Goal: Communication & Community: Answer question/provide support

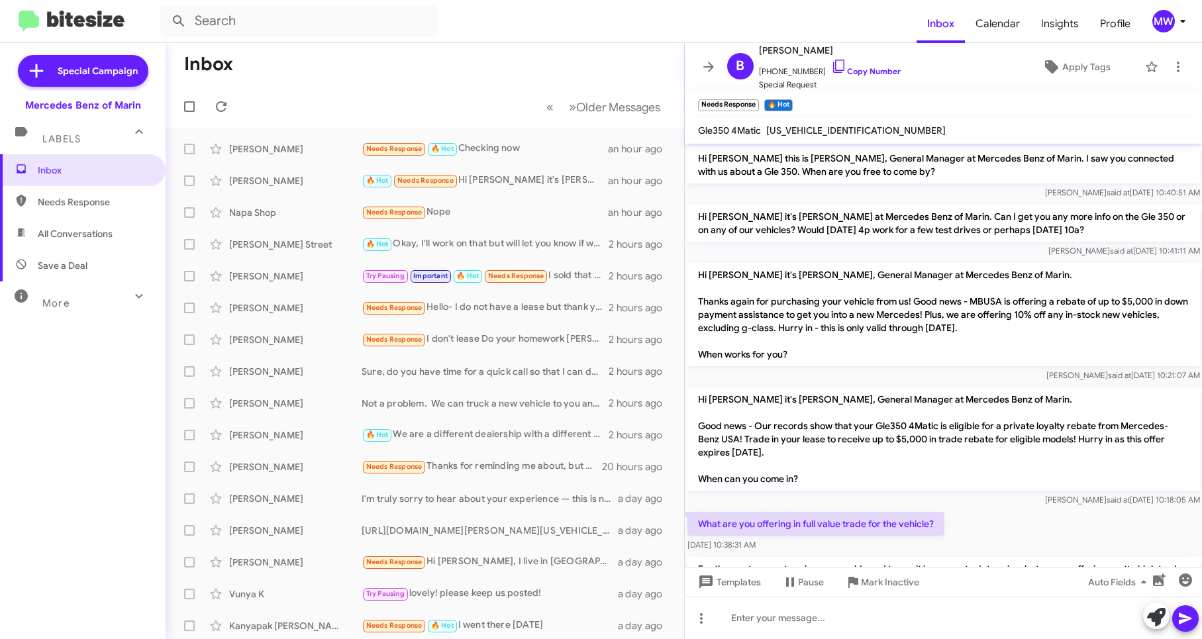
scroll to position [320, 0]
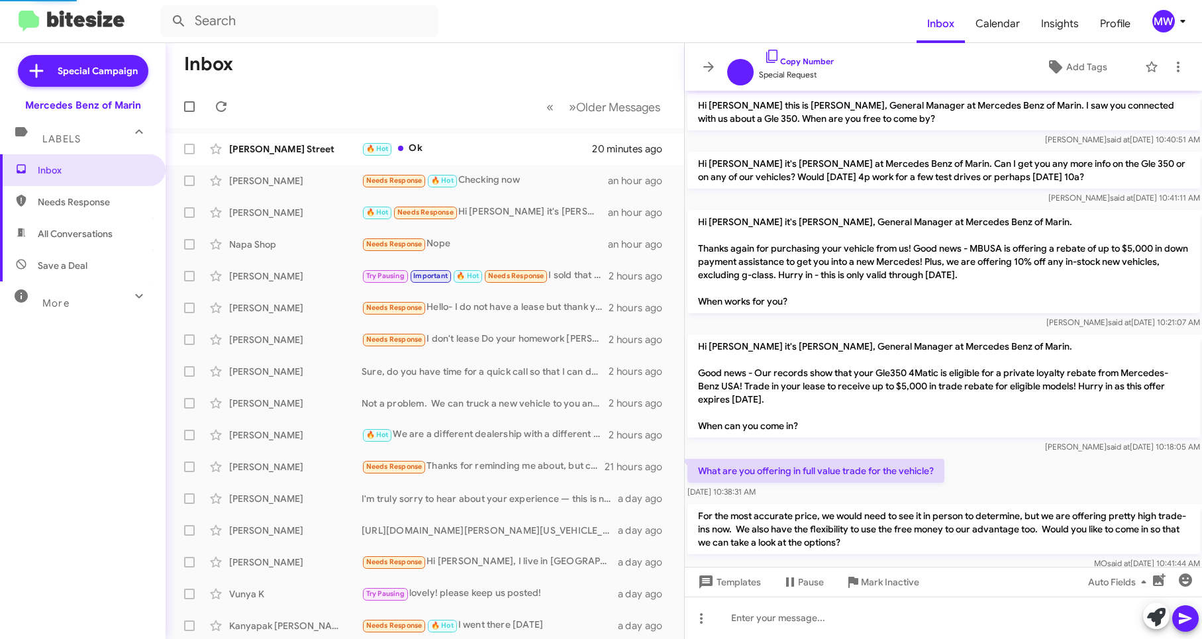
scroll to position [320, 0]
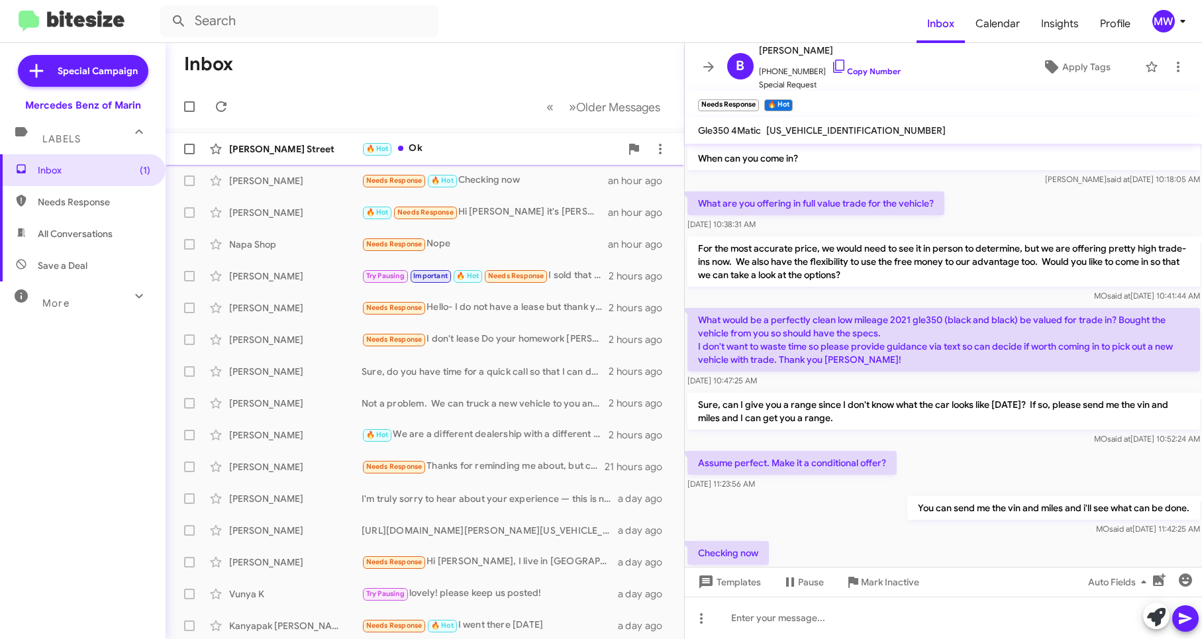
click at [461, 153] on div "🔥 Hot Ok" at bounding box center [490, 148] width 259 height 15
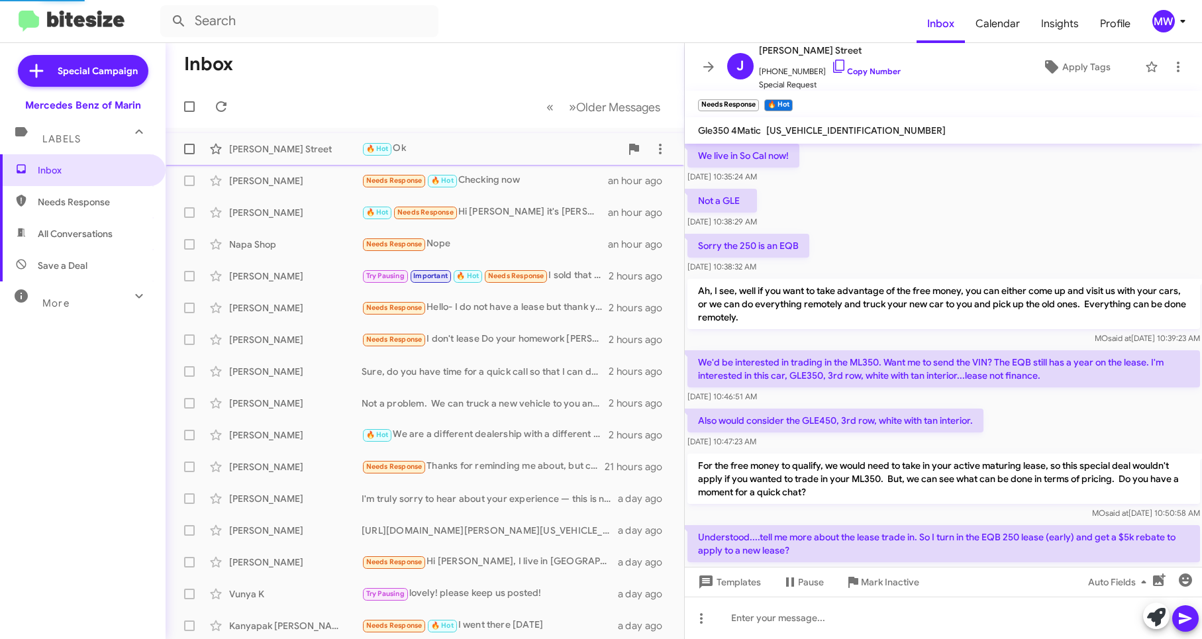
scroll to position [755, 0]
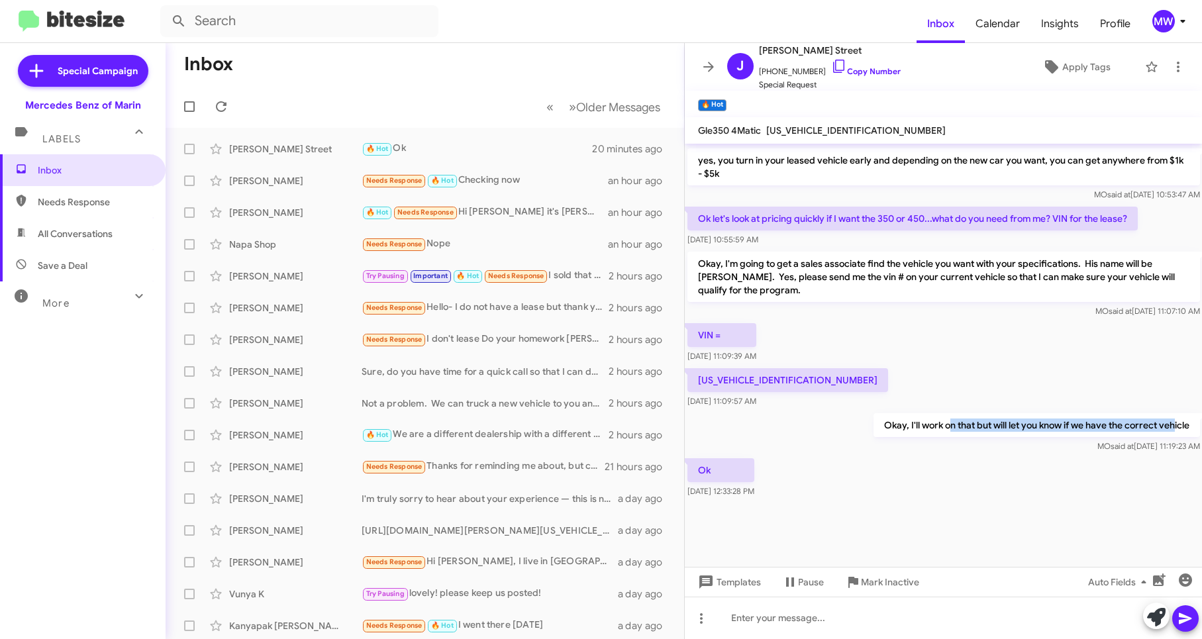
drag, startPoint x: 935, startPoint y: 418, endPoint x: 1162, endPoint y: 427, distance: 227.2
click at [1162, 427] on p "Okay, I'll work on that but will let you know if we have the correct vehicle" at bounding box center [1036, 425] width 326 height 24
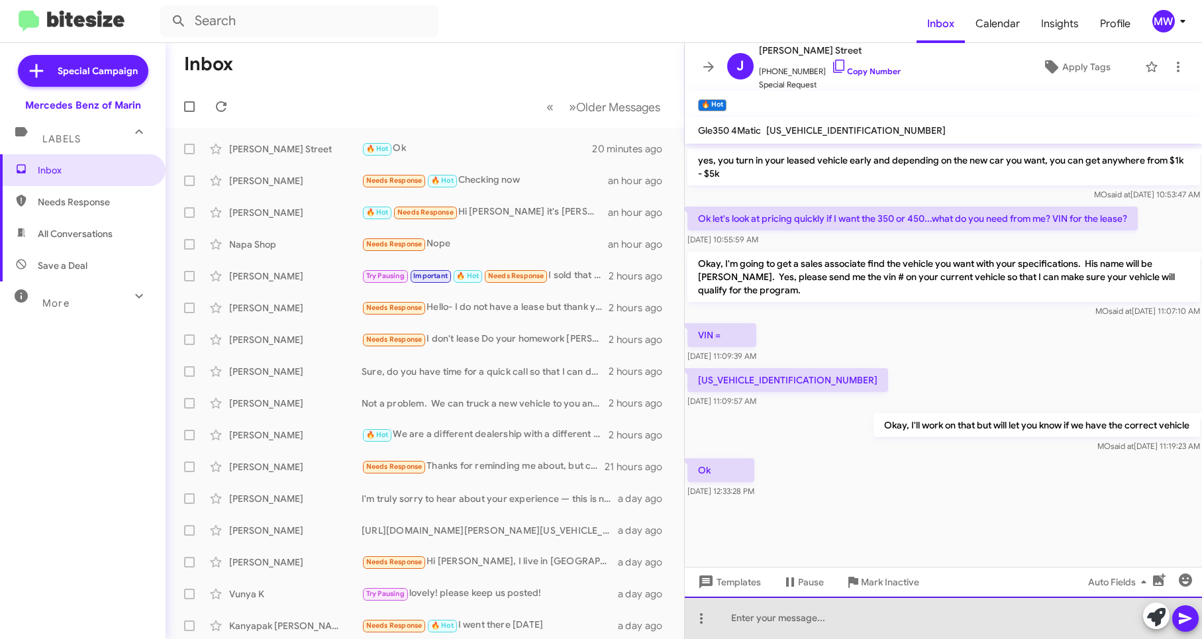
click at [929, 602] on div at bounding box center [944, 618] width 518 height 42
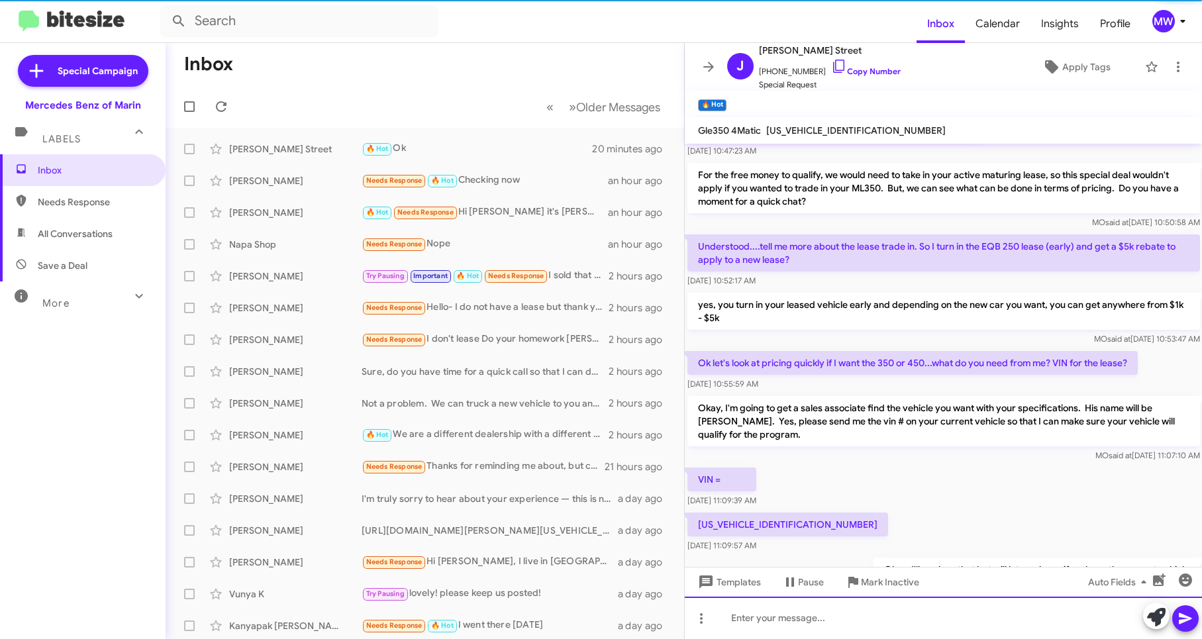
scroll to position [804, 0]
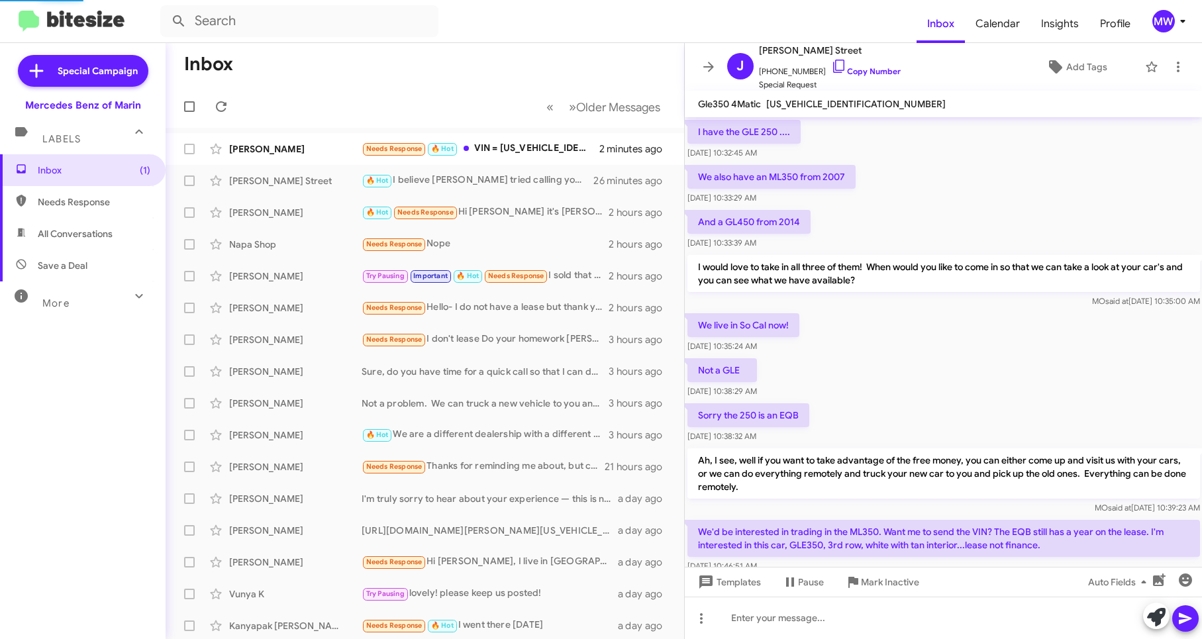
scroll to position [649, 0]
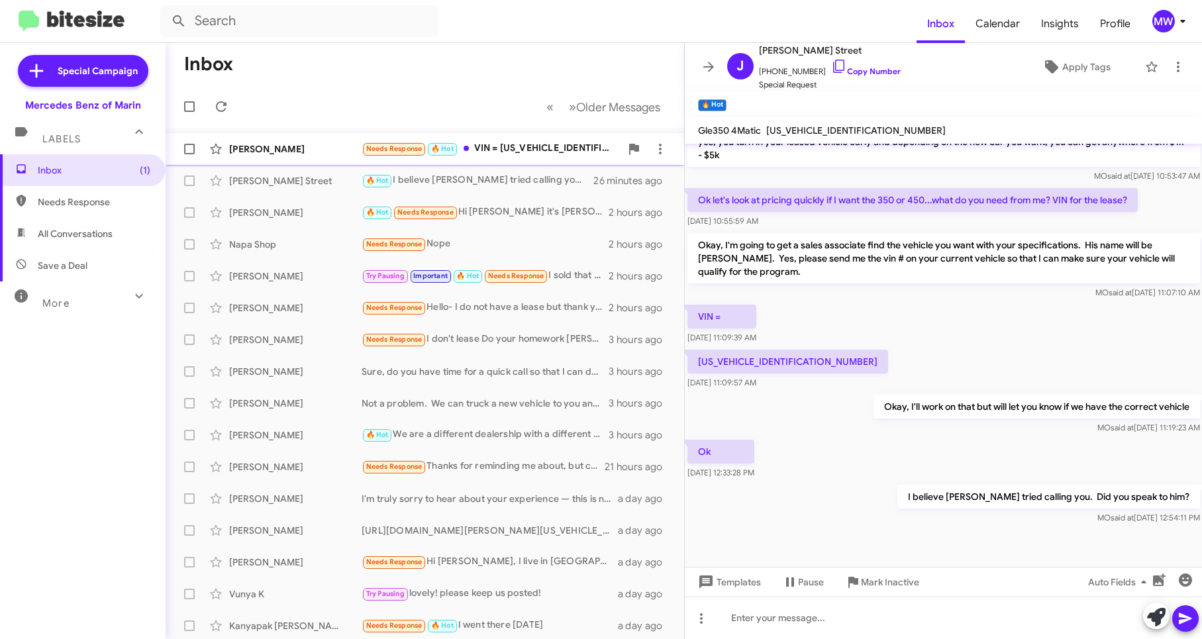
click at [549, 149] on div "Needs Response 🔥 Hot VIN = 4JGFB4KB2MA412930" at bounding box center [490, 148] width 259 height 15
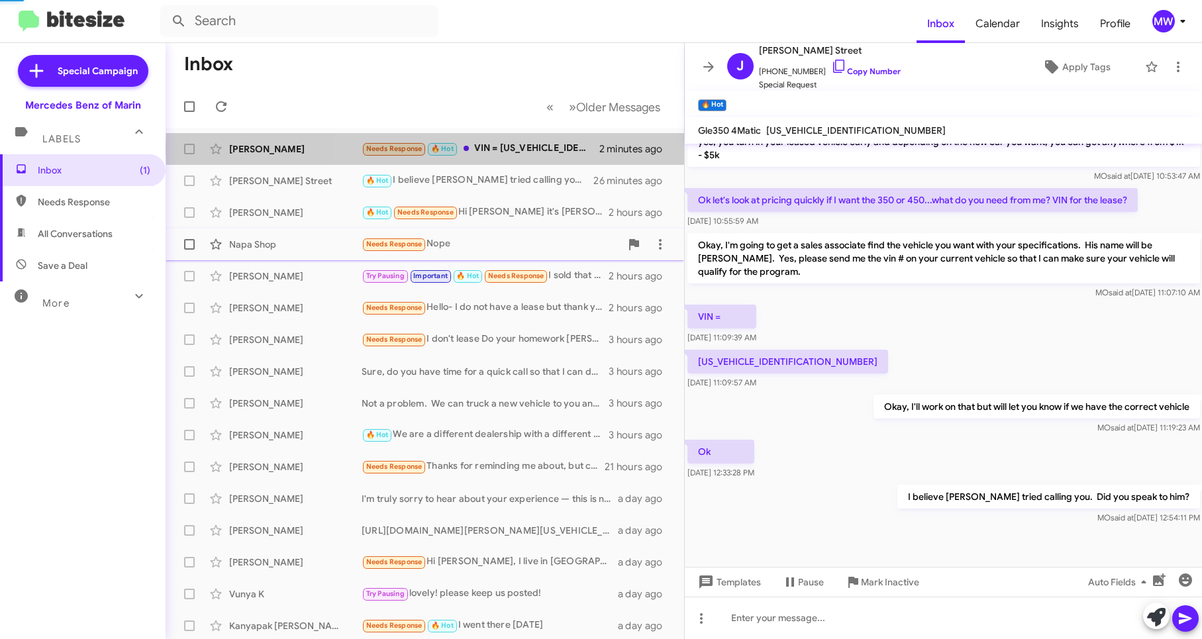
scroll to position [470, 0]
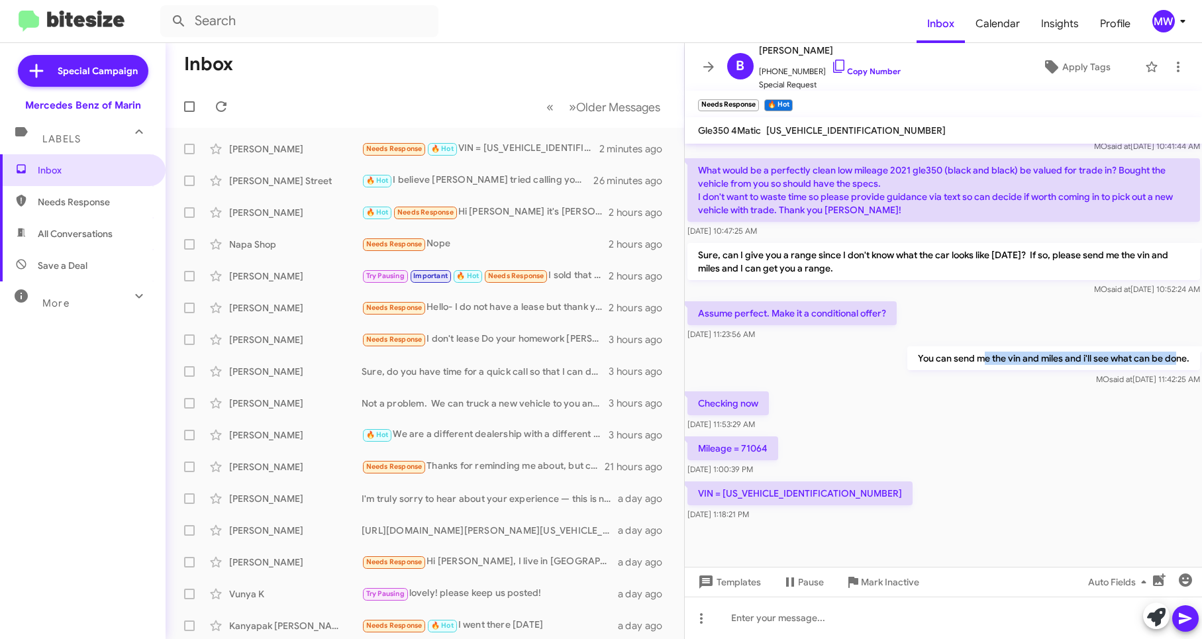
drag, startPoint x: 975, startPoint y: 361, endPoint x: 1164, endPoint y: 359, distance: 189.4
click at [1164, 359] on p "You can send me the vin and miles and i'll see what can be done." at bounding box center [1052, 358] width 293 height 24
drag, startPoint x: 1164, startPoint y: 359, endPoint x: 988, endPoint y: 442, distance: 194.0
click at [988, 436] on div "Mileage = 71064 Oct 14, 2025, 1:00:39 PM" at bounding box center [944, 456] width 518 height 45
click at [765, 502] on p "VIN = [US_VEHICLE_IDENTIFICATION_NUMBER]" at bounding box center [799, 493] width 225 height 24
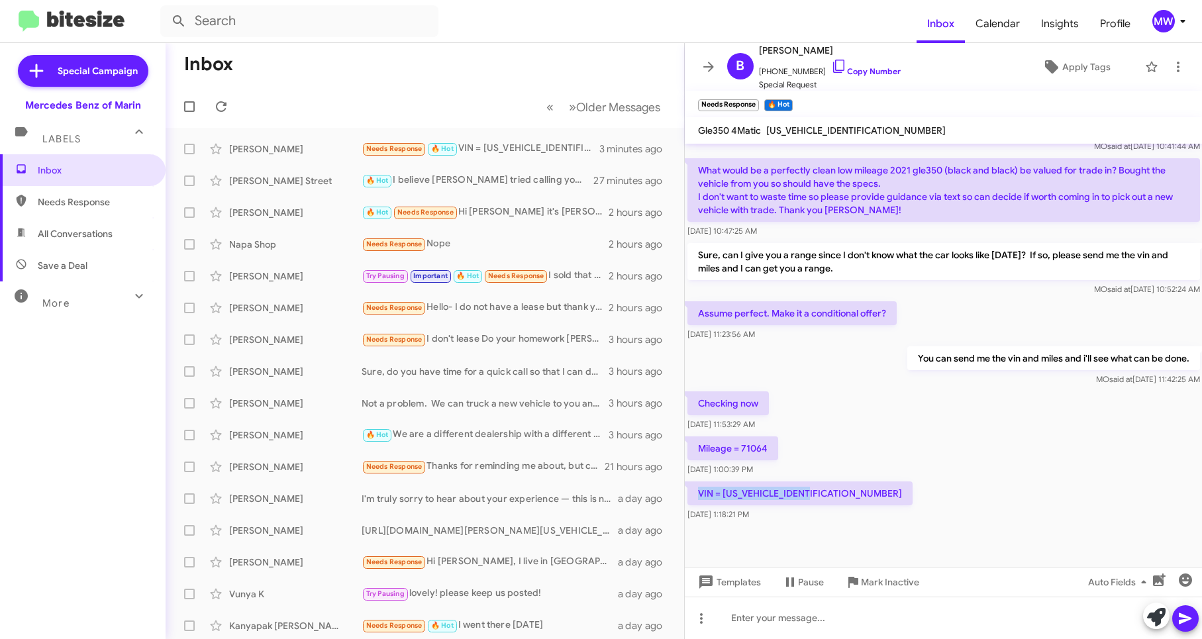
drag, startPoint x: 823, startPoint y: 496, endPoint x: 700, endPoint y: 496, distance: 123.1
click at [700, 496] on p "VIN = [US_VEHICLE_IDENTIFICATION_NUMBER]" at bounding box center [799, 493] width 225 height 24
copy p "VIN = [US_VEHICLE_IDENTIFICATION_NUMBER]"
click at [837, 625] on div at bounding box center [944, 618] width 518 height 42
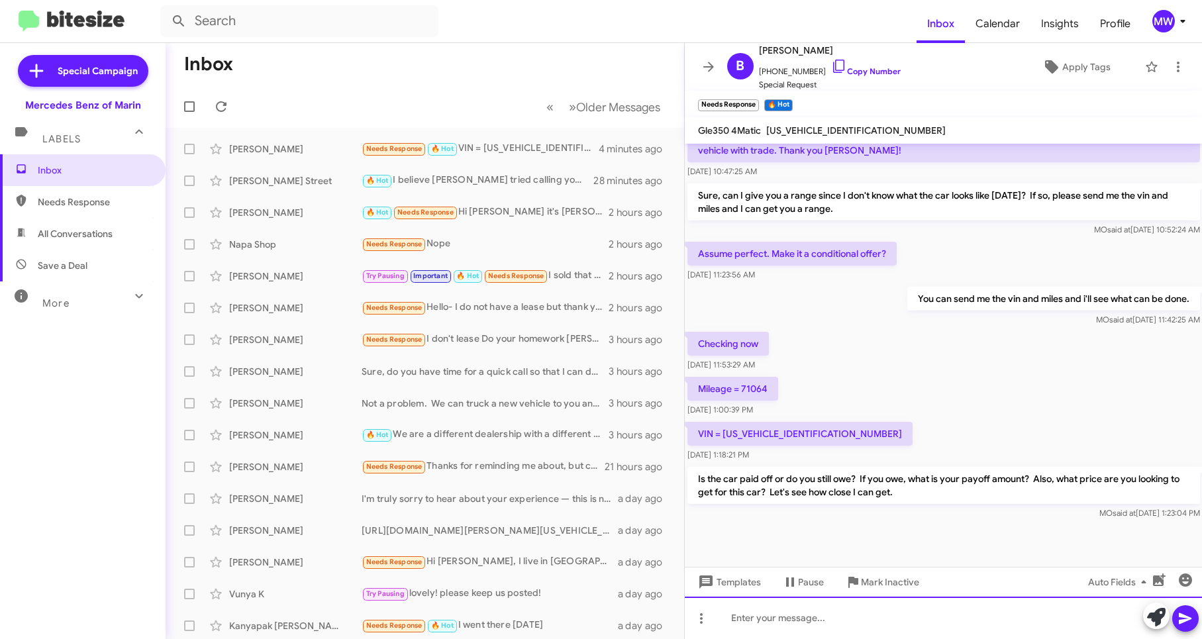
scroll to position [532, 0]
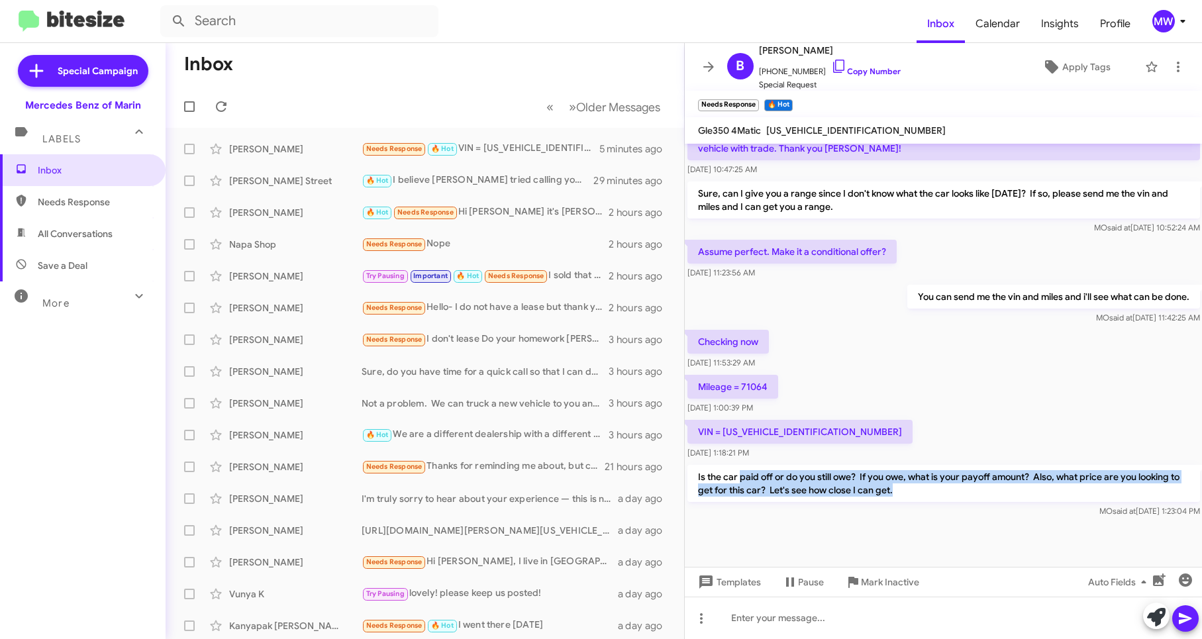
drag, startPoint x: 741, startPoint y: 476, endPoint x: 923, endPoint y: 497, distance: 183.2
click at [923, 497] on p "Is the car paid off or do you still owe? If you owe, what is your payoff amount…" at bounding box center [943, 483] width 512 height 37
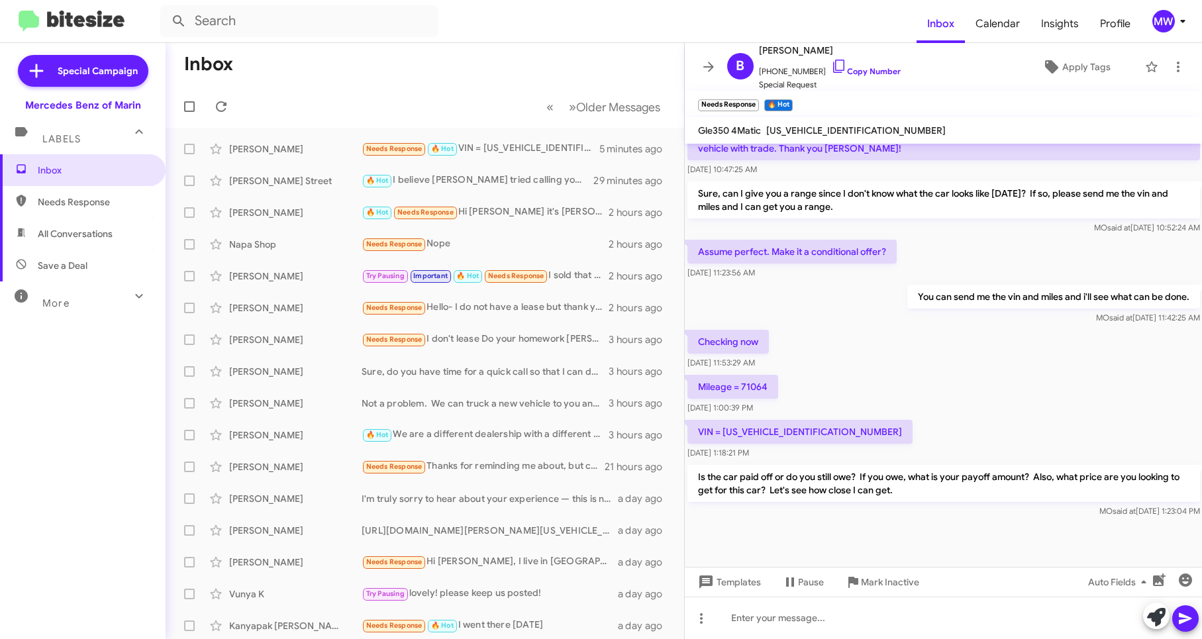
drag, startPoint x: 923, startPoint y: 497, endPoint x: 914, endPoint y: 535, distance: 39.4
click at [907, 531] on div at bounding box center [944, 543] width 518 height 46
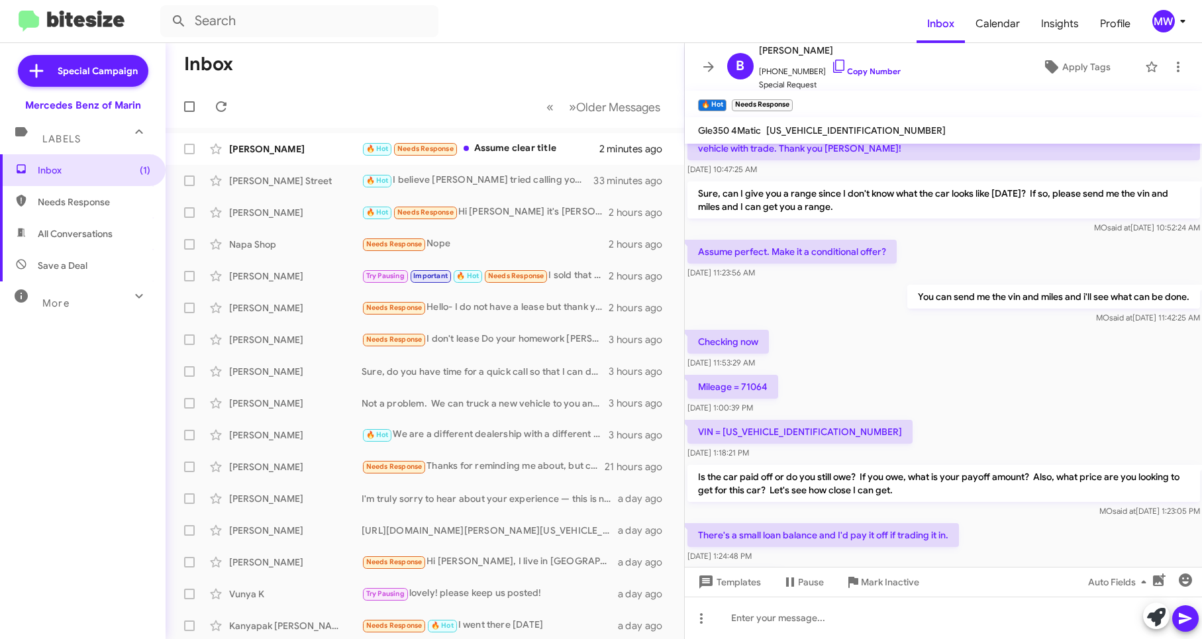
scroll to position [628, 0]
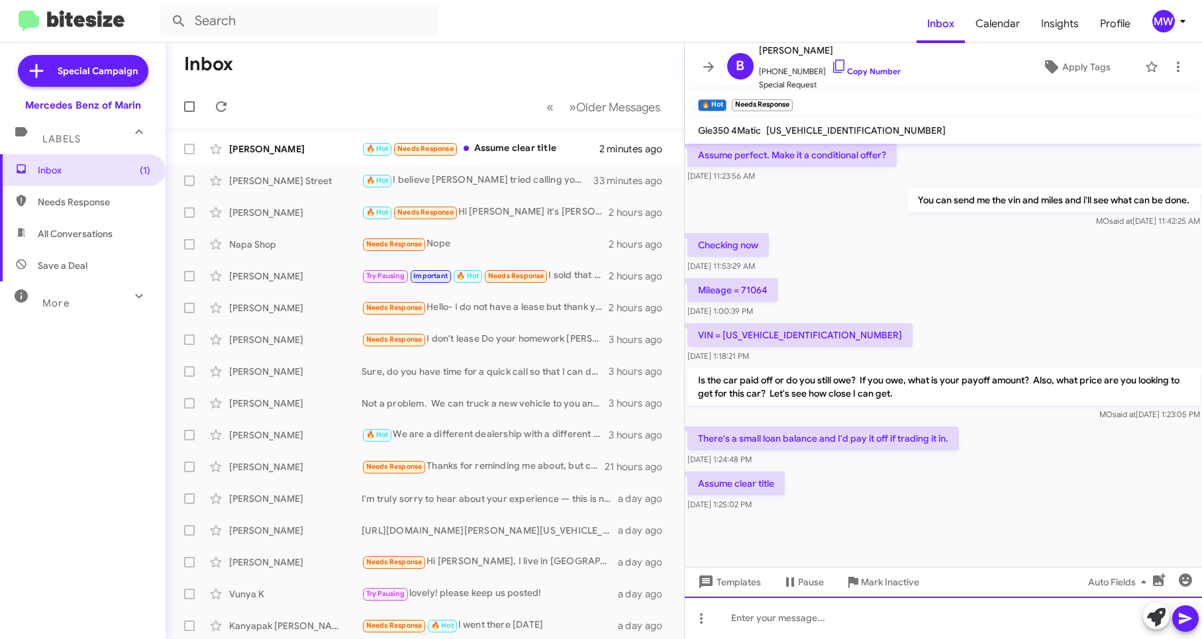
click at [884, 617] on div at bounding box center [944, 618] width 518 height 42
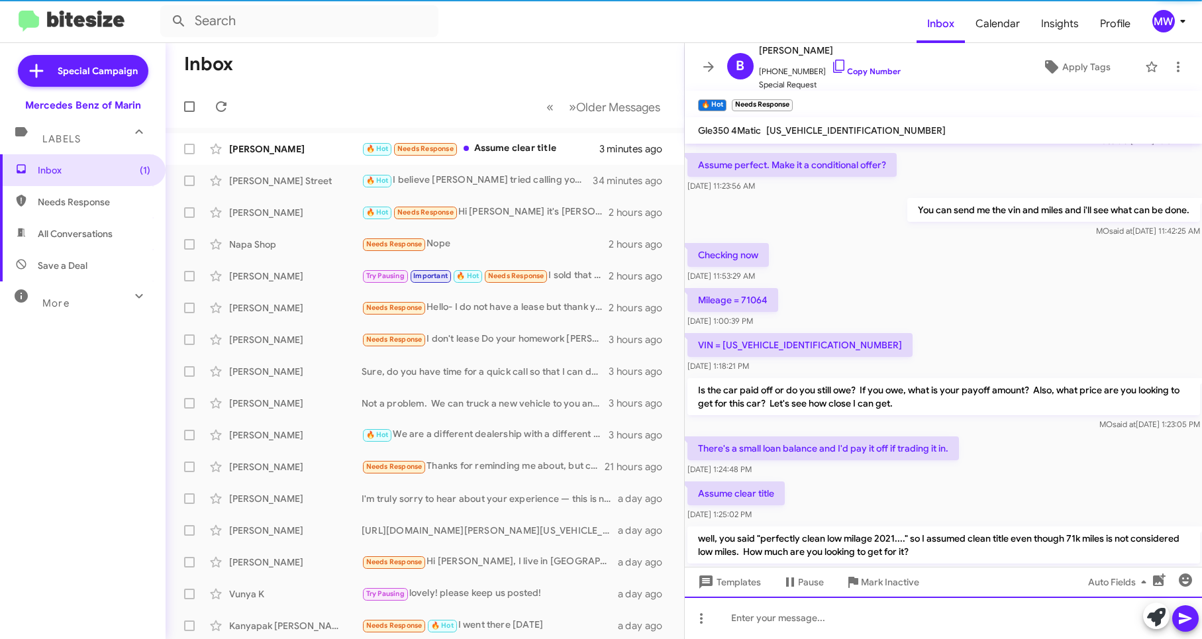
scroll to position [690, 0]
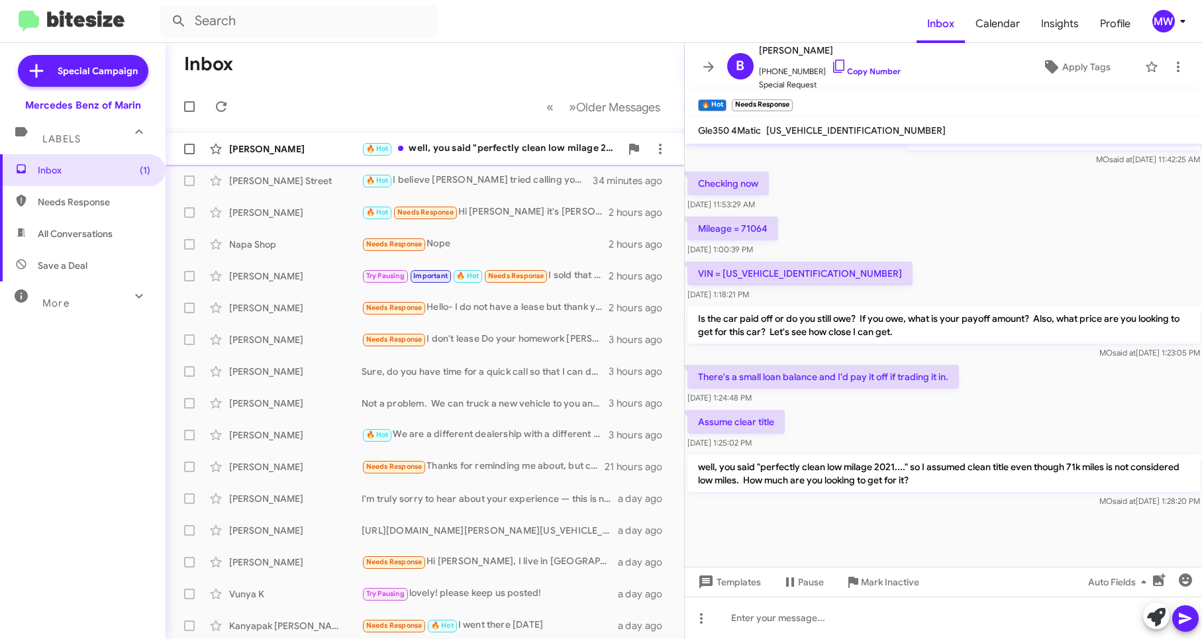
click at [514, 144] on div "🔥 Hot well, you said "perfectly clean low milage 2021...." so I assumed clean t…" at bounding box center [490, 148] width 259 height 15
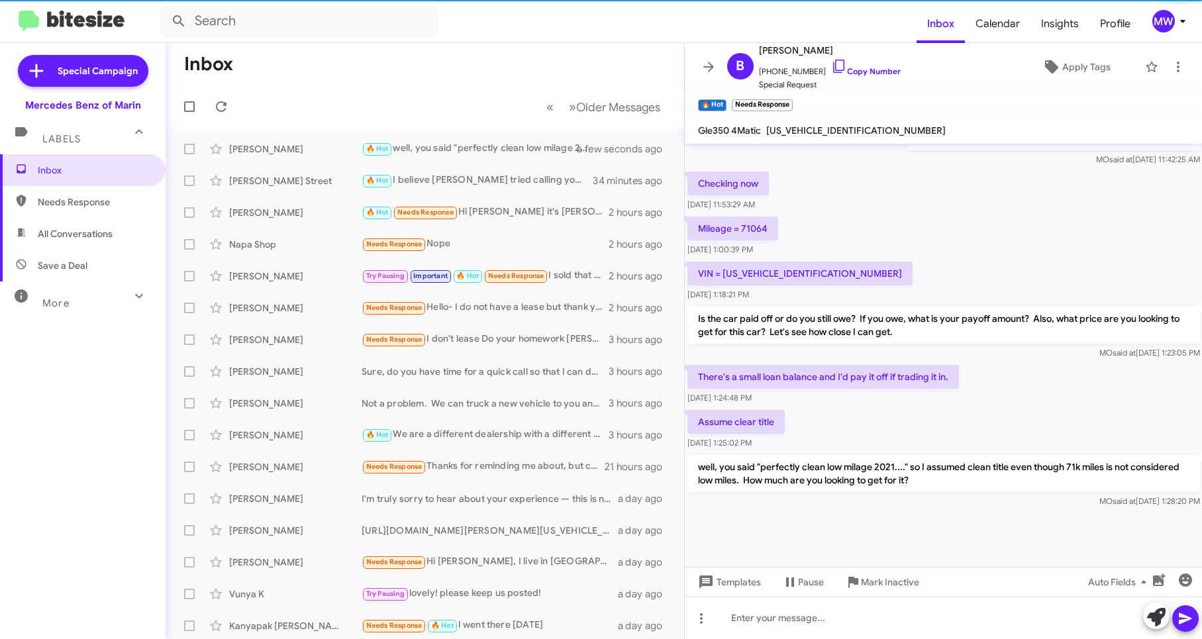
drag, startPoint x: 920, startPoint y: 260, endPoint x: 1012, endPoint y: 315, distance: 106.6
click at [922, 260] on div "VIN = 4JGFB4KB2MA412930 Oct 14, 2025, 1:18:21 PM" at bounding box center [944, 281] width 518 height 45
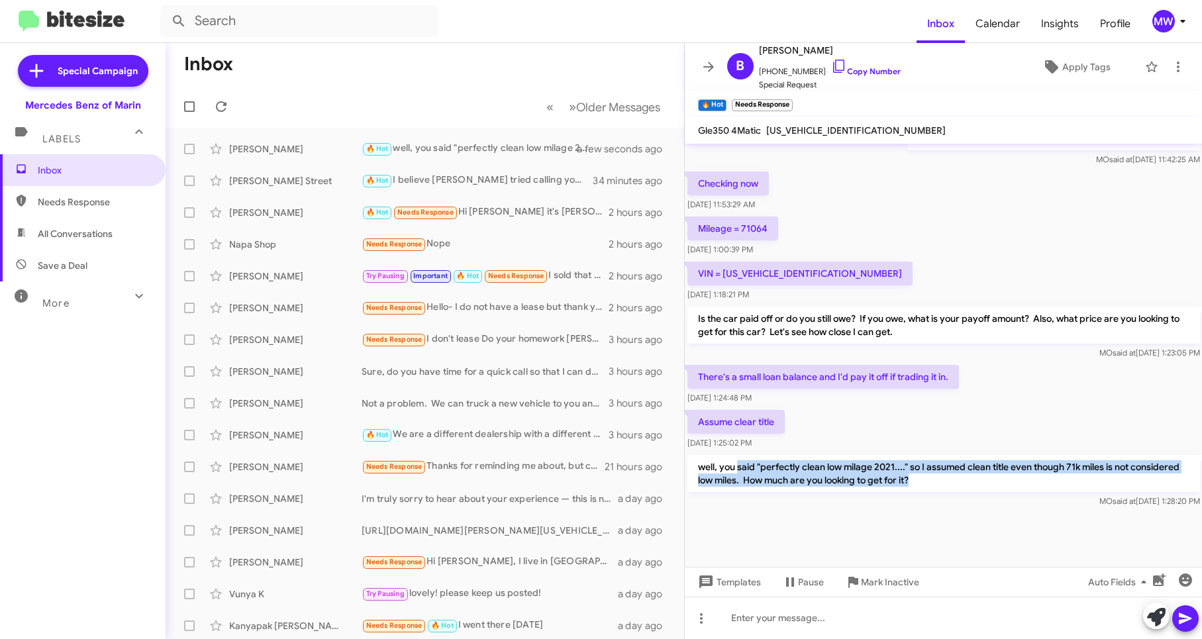
drag, startPoint x: 737, startPoint y: 470, endPoint x: 975, endPoint y: 478, distance: 237.8
click at [975, 478] on p "well, you said "perfectly clean low milage 2021...." so I assumed clean title e…" at bounding box center [943, 473] width 512 height 37
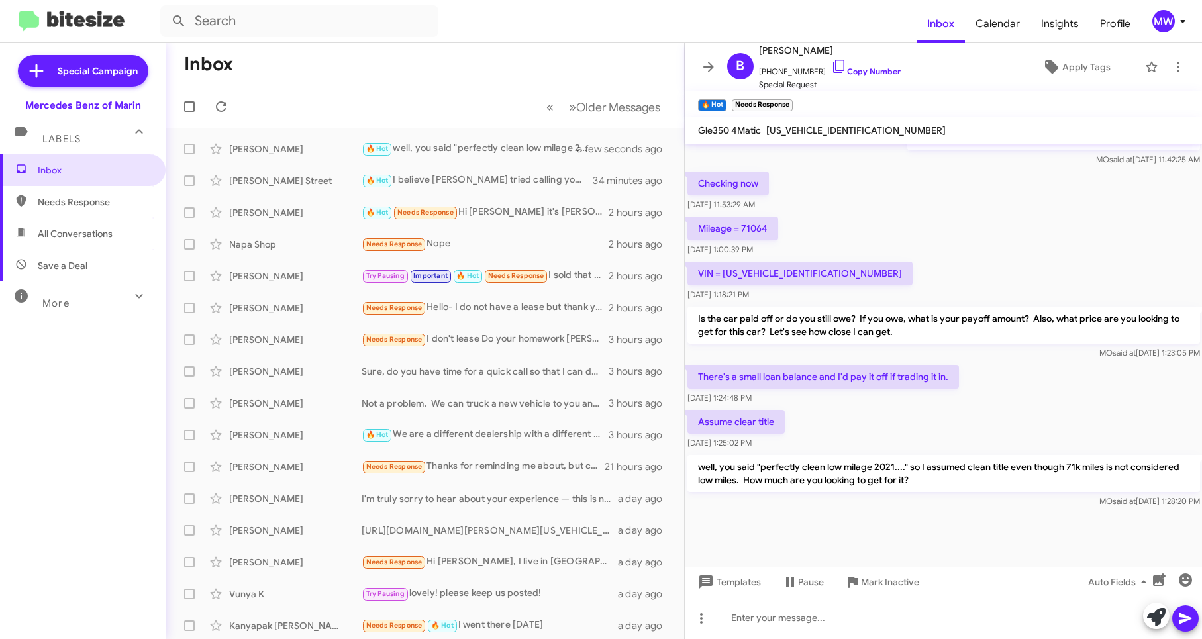
drag, startPoint x: 975, startPoint y: 478, endPoint x: 973, endPoint y: 430, distance: 48.3
click at [973, 430] on div "Assume clear title Oct 14, 2025, 1:25:02 PM" at bounding box center [944, 429] width 518 height 45
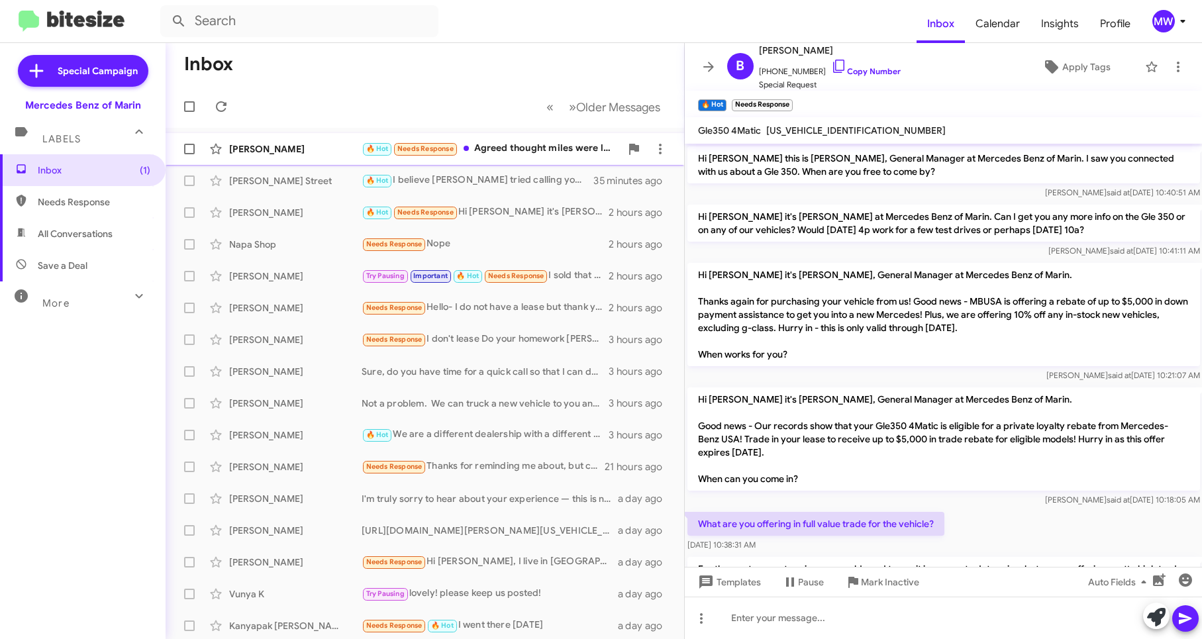
click at [567, 150] on div "🔥 Hot Needs Response Agreed thought miles were lower. Make the offer you can ma…" at bounding box center [490, 148] width 259 height 15
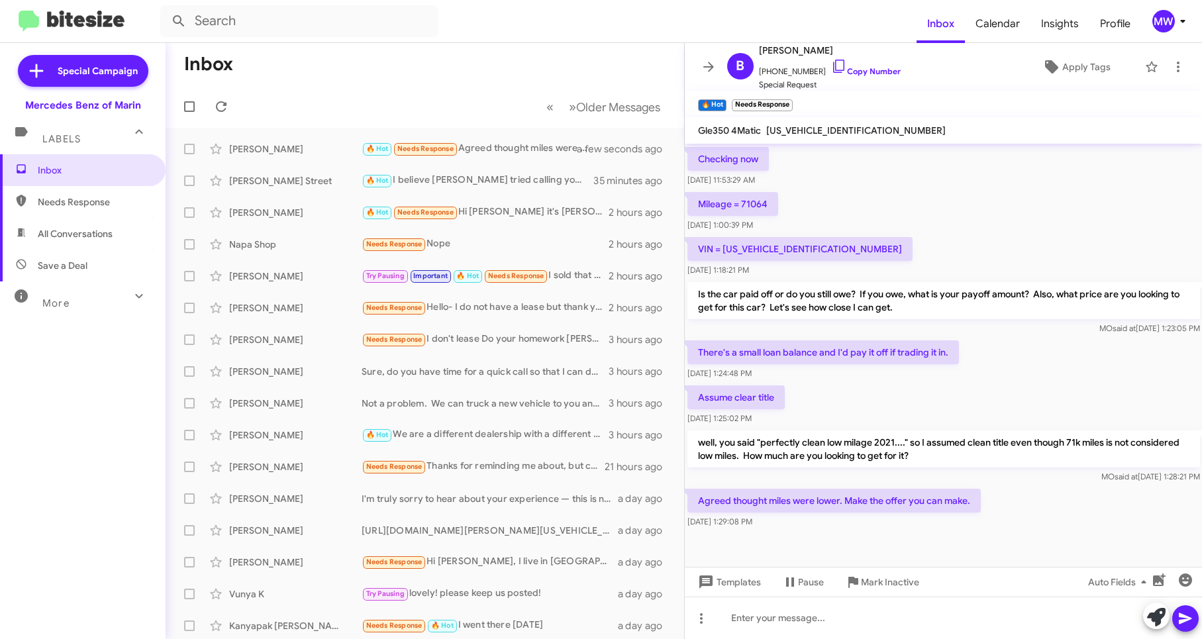
scroll to position [738, 0]
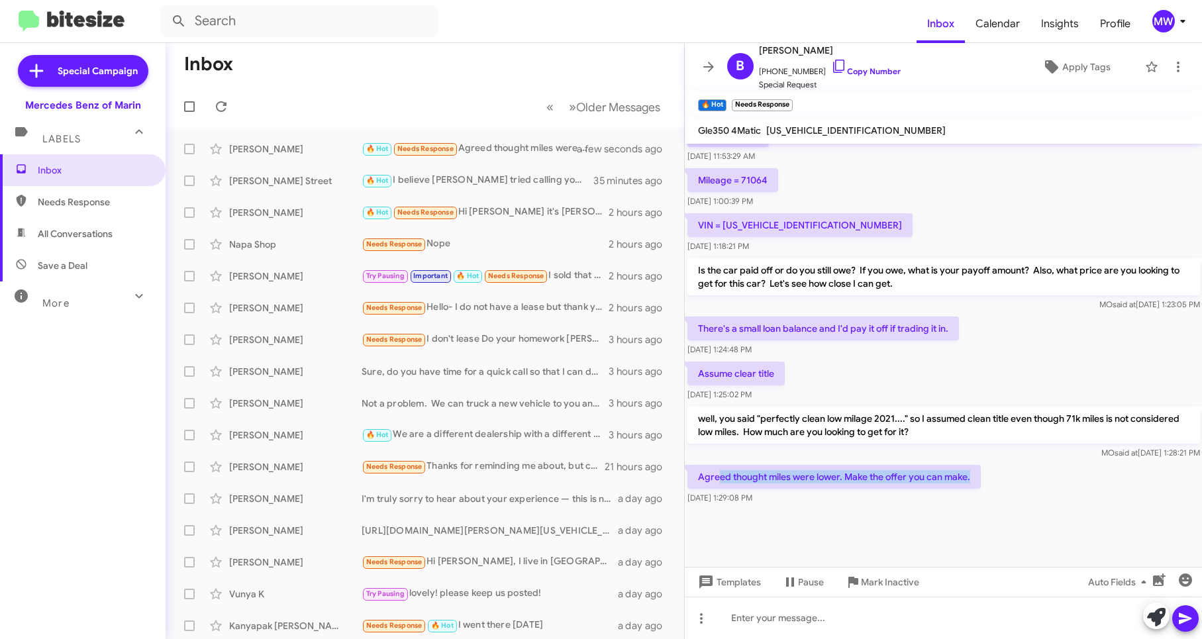
drag, startPoint x: 721, startPoint y: 477, endPoint x: 977, endPoint y: 481, distance: 256.2
click at [977, 481] on p "Agreed thought miles were lower. Make the offer you can make." at bounding box center [833, 477] width 293 height 24
drag, startPoint x: 977, startPoint y: 481, endPoint x: 966, endPoint y: 502, distance: 23.4
click at [966, 502] on div "[DATE] 1:29:08 PM" at bounding box center [833, 497] width 293 height 13
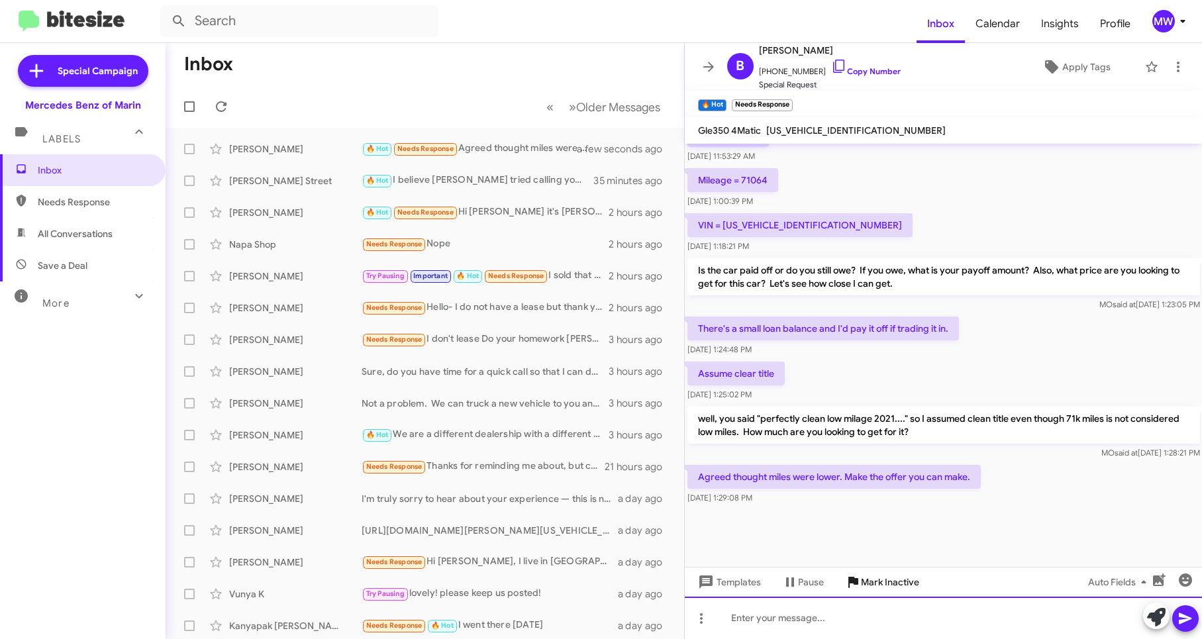
drag, startPoint x: 892, startPoint y: 612, endPoint x: 890, endPoint y: 593, distance: 19.2
click at [892, 610] on div at bounding box center [944, 618] width 518 height 42
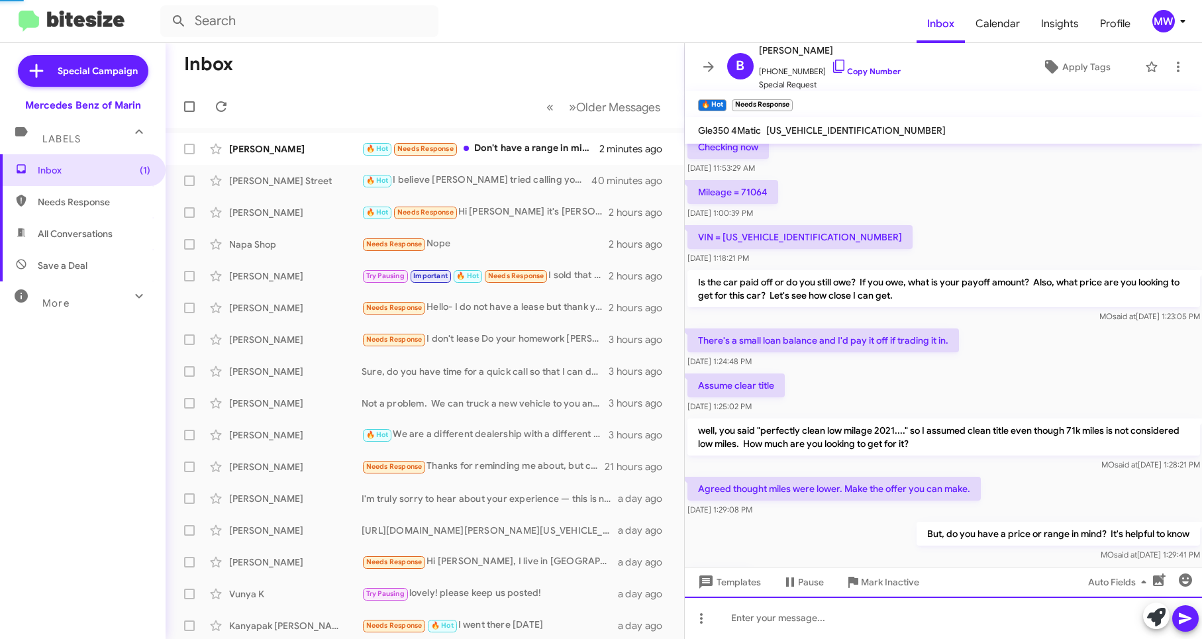
scroll to position [822, 0]
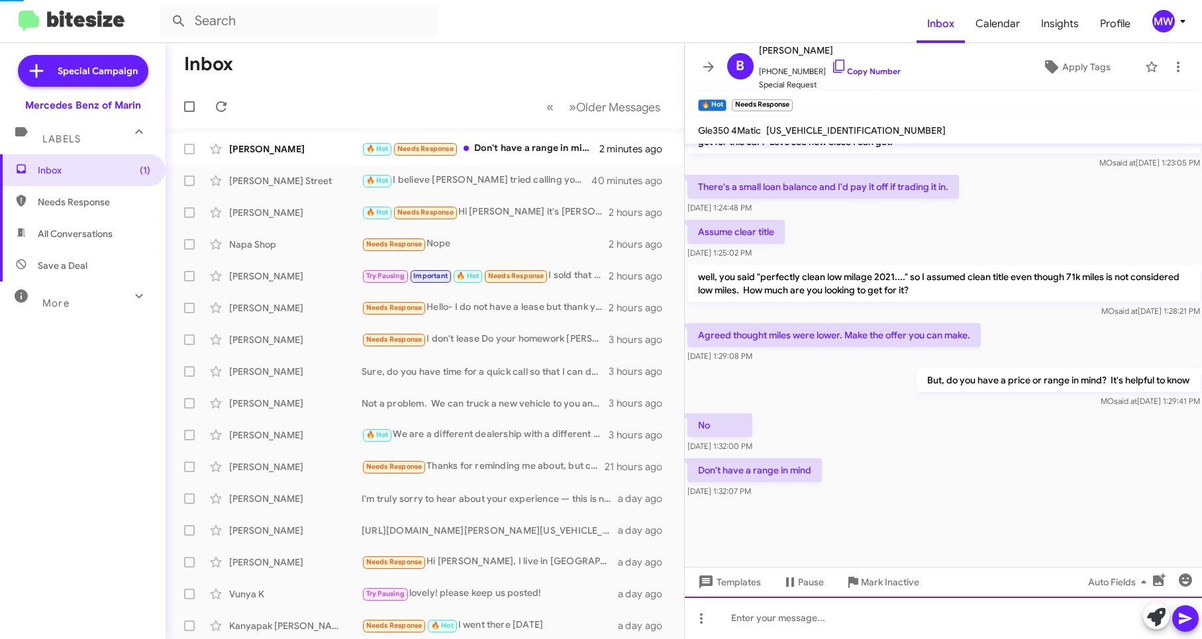
click at [941, 623] on div at bounding box center [944, 618] width 518 height 42
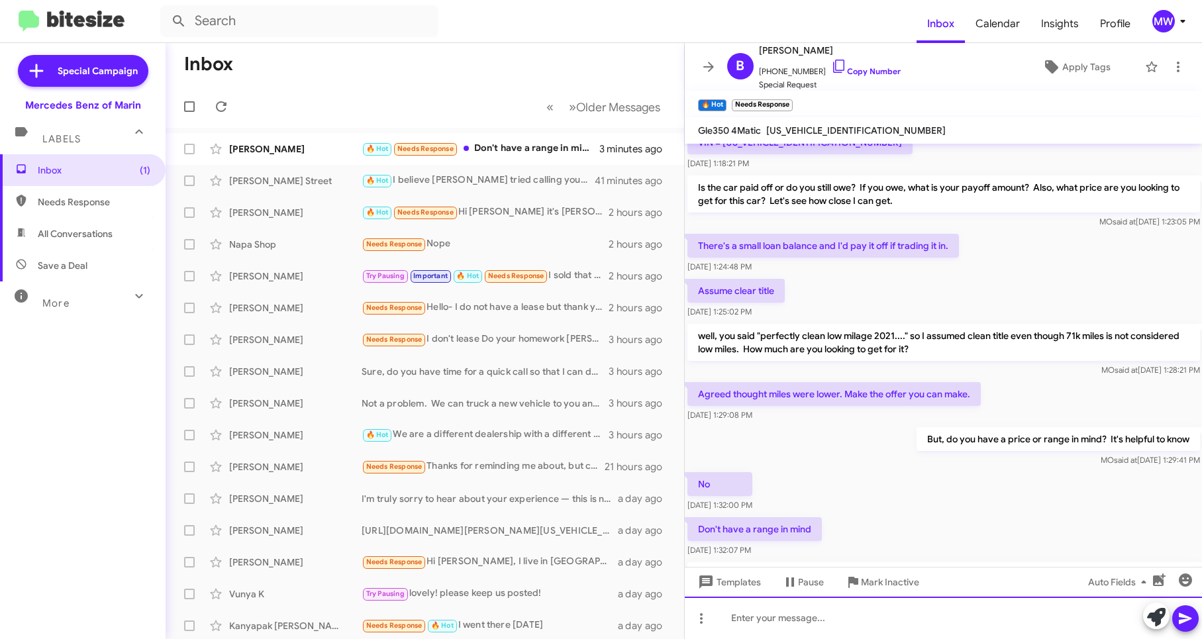
scroll to position [958, 0]
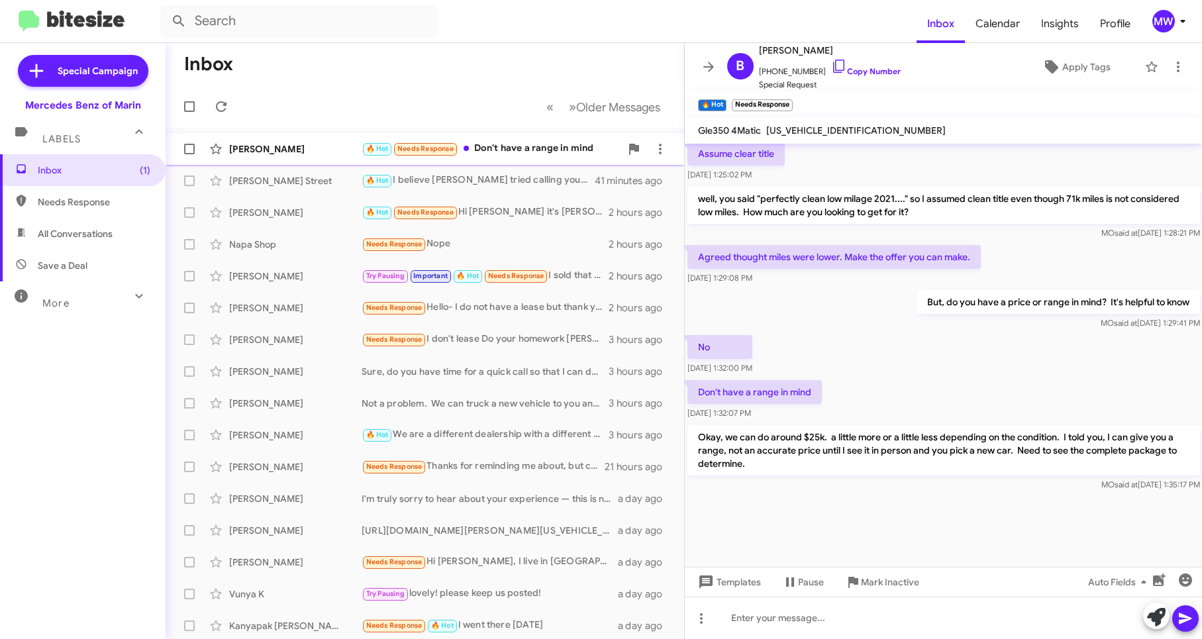
click at [542, 143] on div "🔥 Hot Needs Response Don't have a range in mind" at bounding box center [490, 148] width 259 height 15
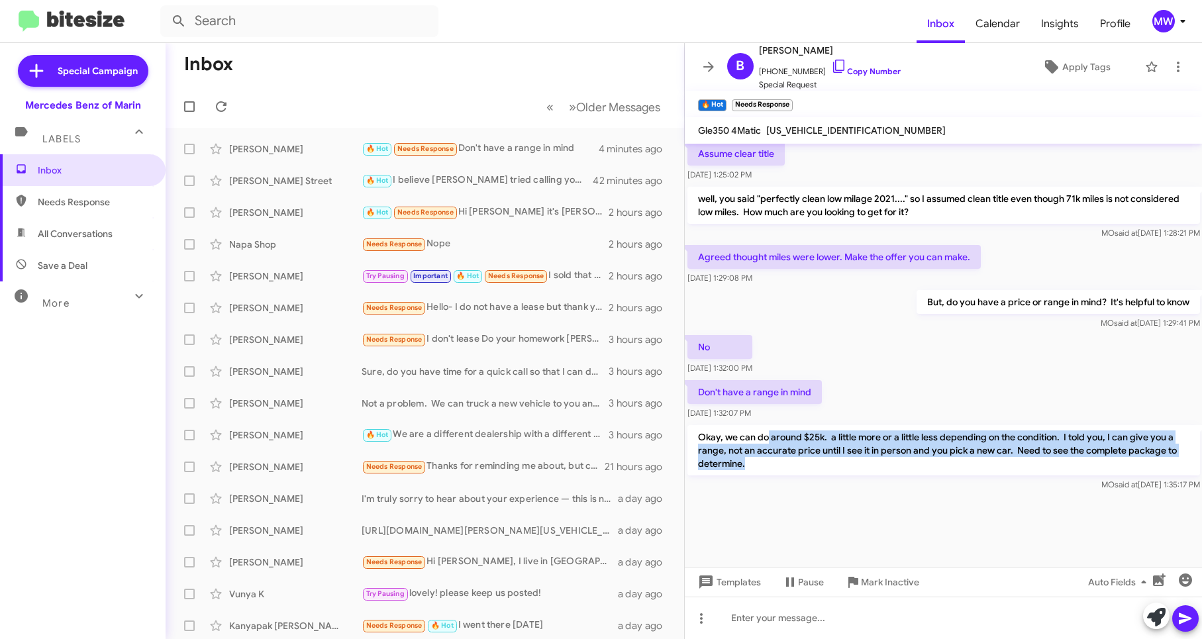
drag, startPoint x: 769, startPoint y: 440, endPoint x: 818, endPoint y: 467, distance: 56.3
click at [818, 467] on p "Okay, we can do around $25k. a little more or a little less depending on the co…" at bounding box center [943, 450] width 512 height 50
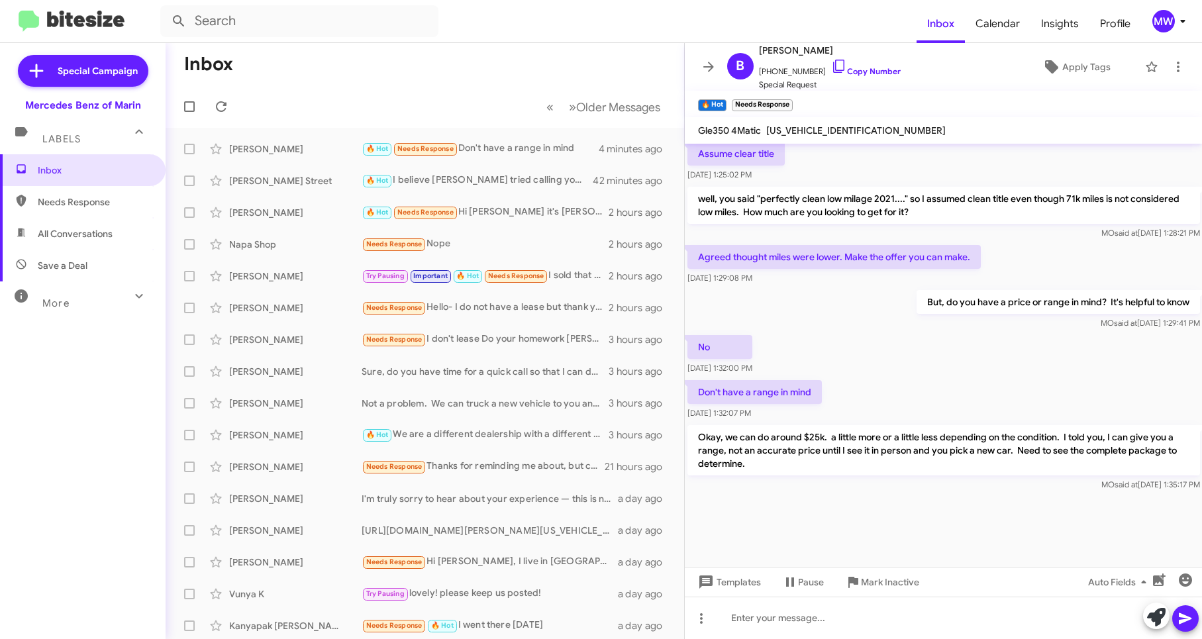
drag, startPoint x: 818, startPoint y: 467, endPoint x: 792, endPoint y: 505, distance: 45.7
click at [792, 505] on div at bounding box center [944, 530] width 518 height 73
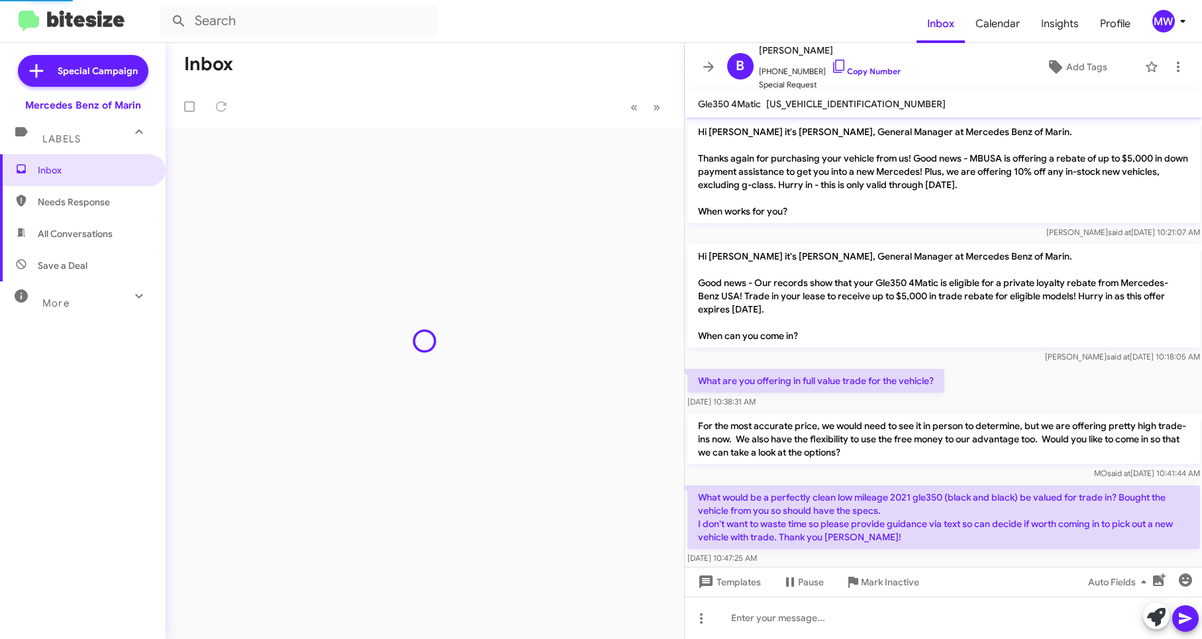
scroll to position [808, 0]
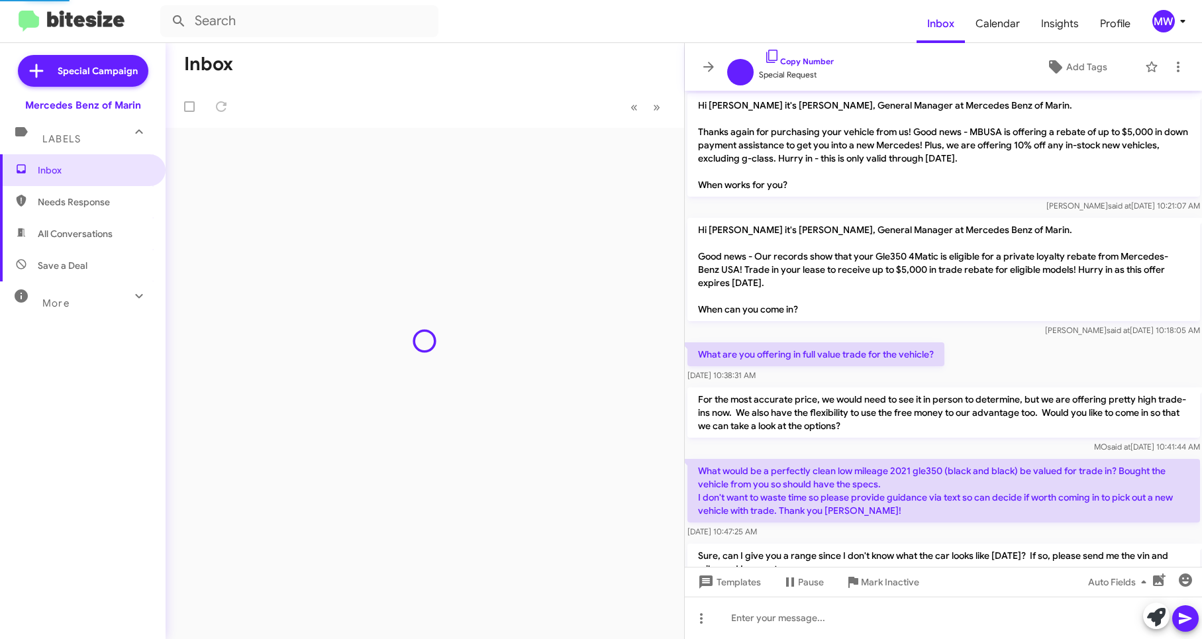
scroll to position [782, 0]
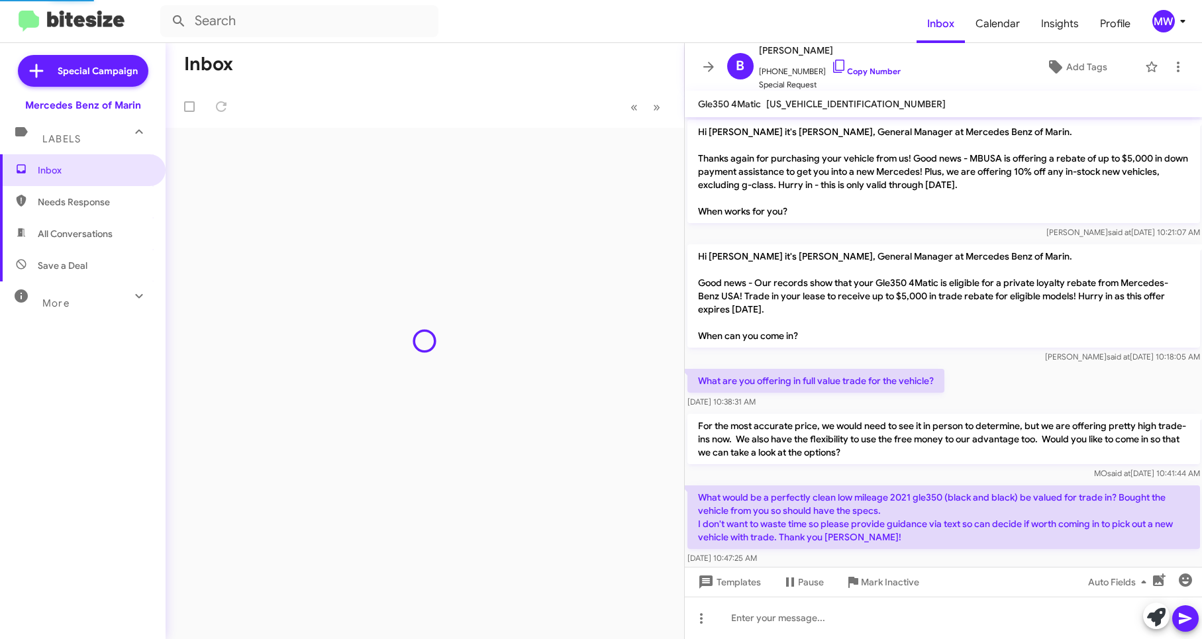
scroll to position [808, 0]
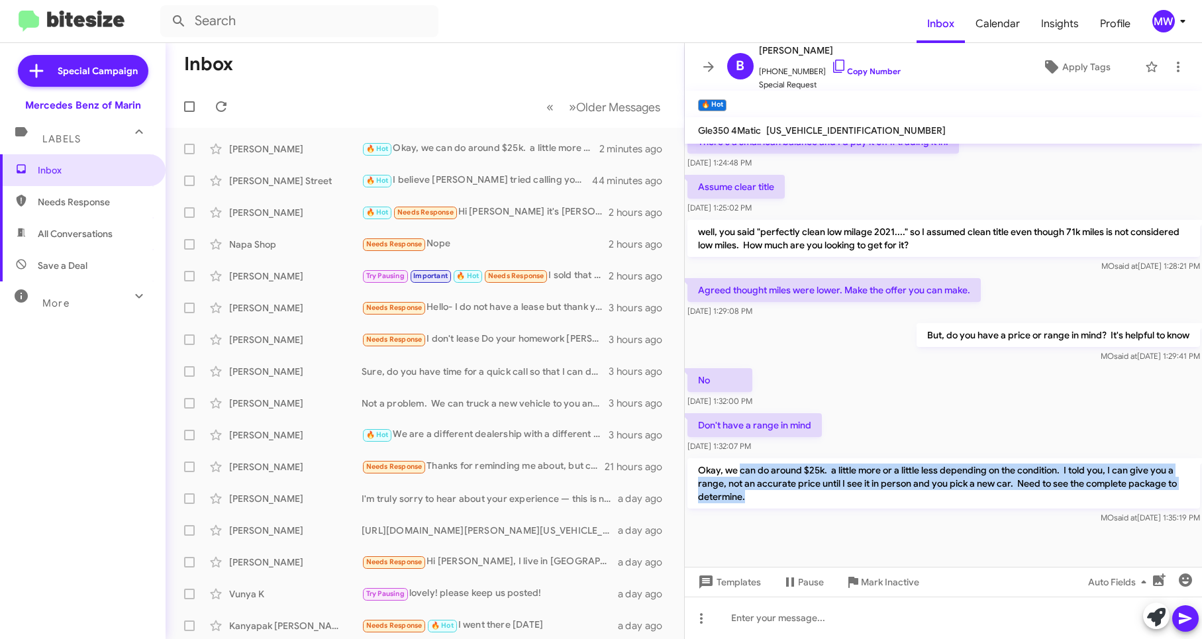
drag, startPoint x: 757, startPoint y: 468, endPoint x: 790, endPoint y: 507, distance: 51.6
click at [790, 507] on p "Okay, we can do around $25k. a little more or a little less depending on the co…" at bounding box center [943, 483] width 512 height 50
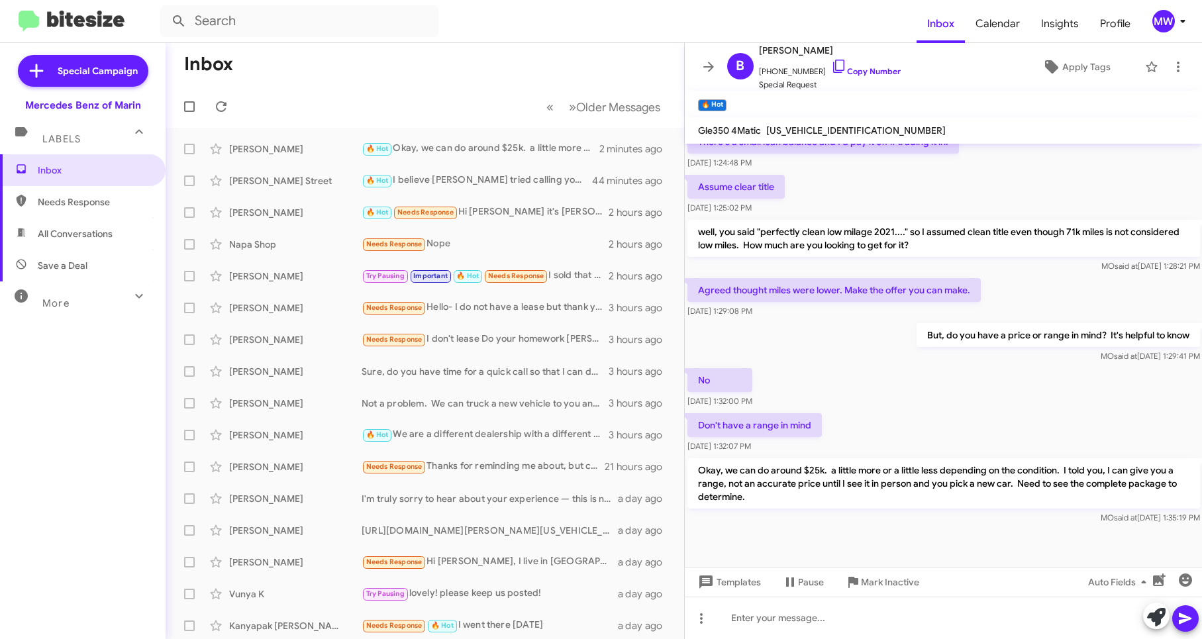
drag, startPoint x: 790, startPoint y: 507, endPoint x: 783, endPoint y: 537, distance: 30.7
click at [783, 537] on div at bounding box center [944, 560] width 518 height 66
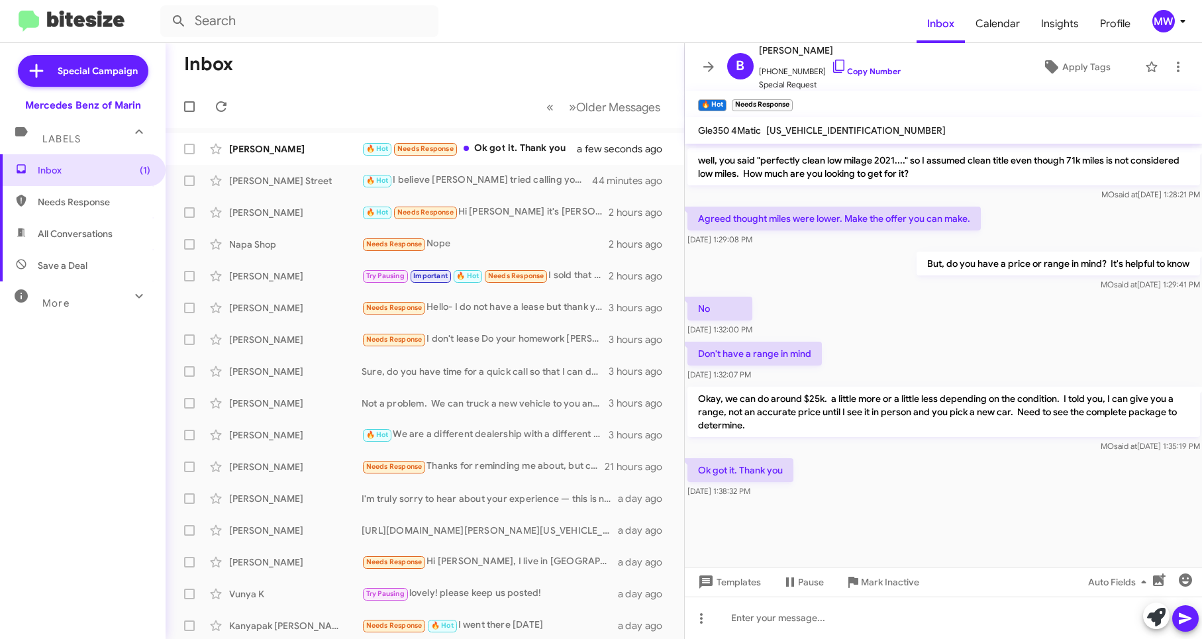
scroll to position [755, 0]
click at [546, 140] on div "Blake Duggan 🔥 Hot Needs Response Ok got it. Thank you a few seconds ago" at bounding box center [424, 149] width 497 height 26
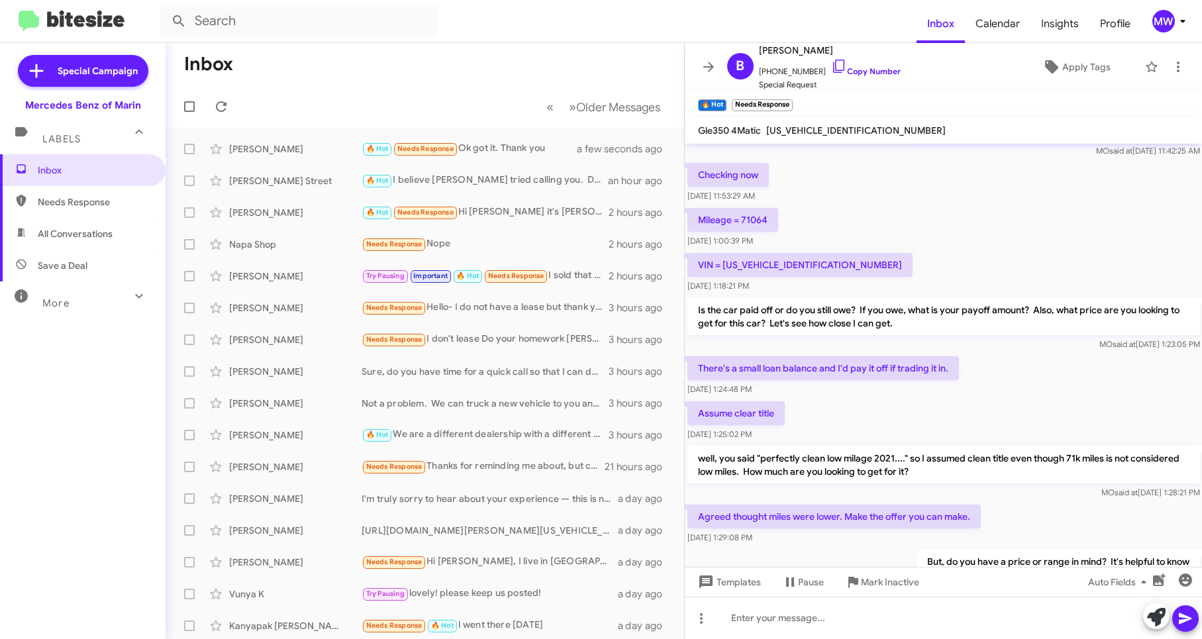
scroll to position [675, 0]
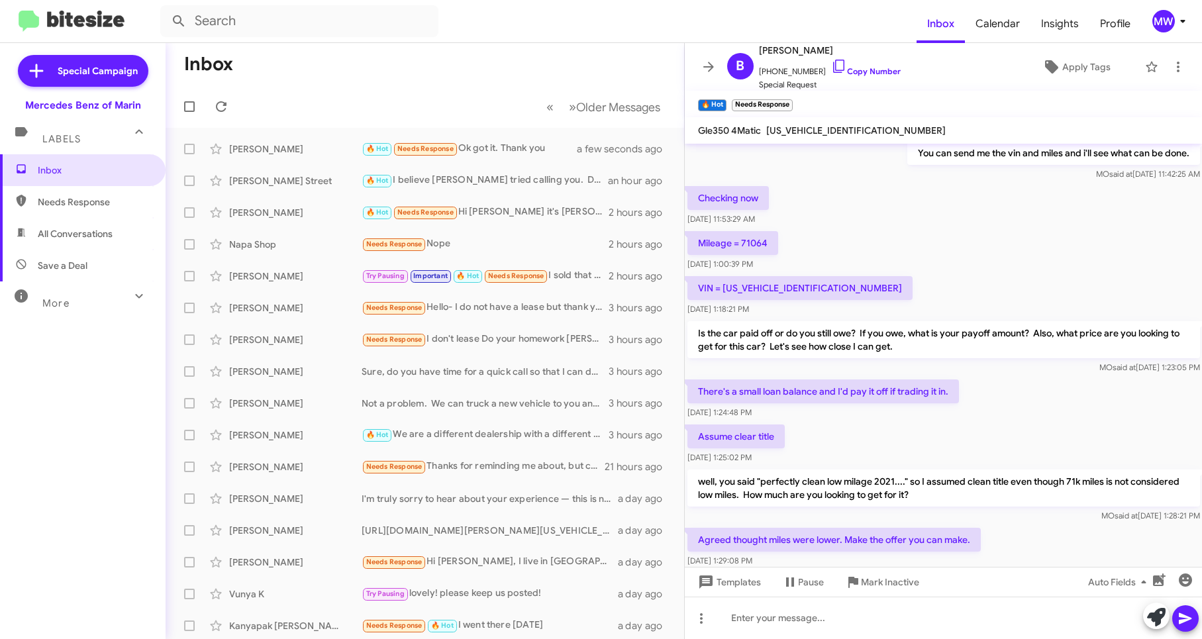
click at [854, 279] on div "VIN = 4JGFB4KB2MA412930 Oct 14, 2025, 1:18:21 PM" at bounding box center [944, 295] width 518 height 45
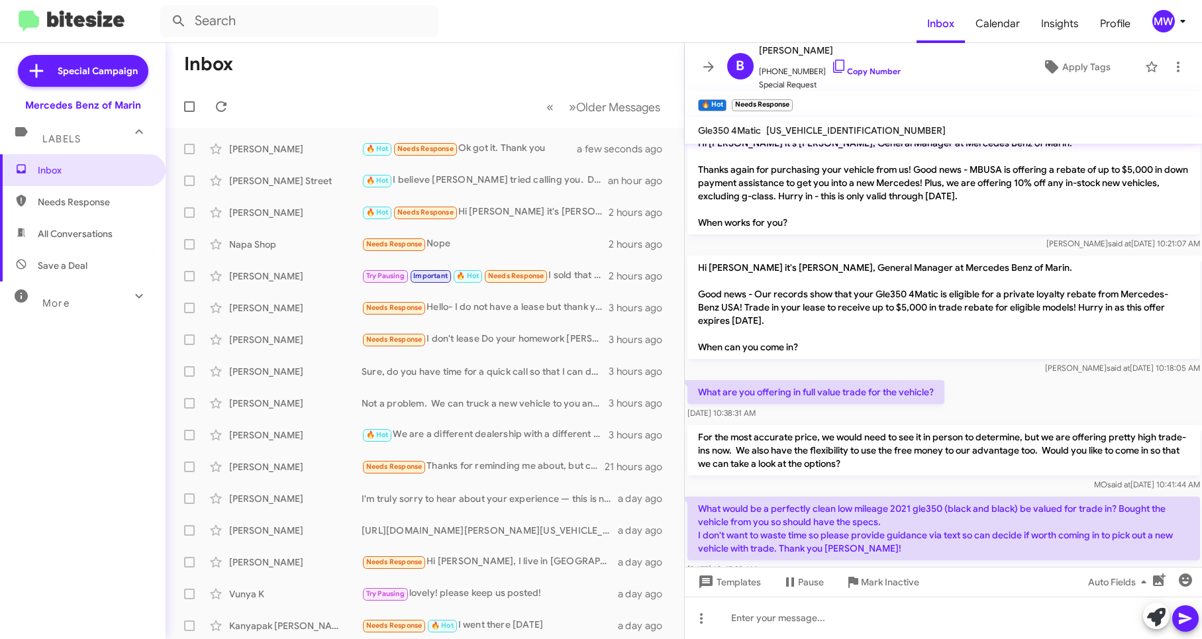
scroll to position [132, 0]
drag, startPoint x: 775, startPoint y: 295, endPoint x: 1004, endPoint y: 298, distance: 229.1
click at [1004, 298] on p "Hi Blake it's Omar Ibrahimi, General Manager at Mercedes Benz of Marin. Good ne…" at bounding box center [943, 306] width 512 height 103
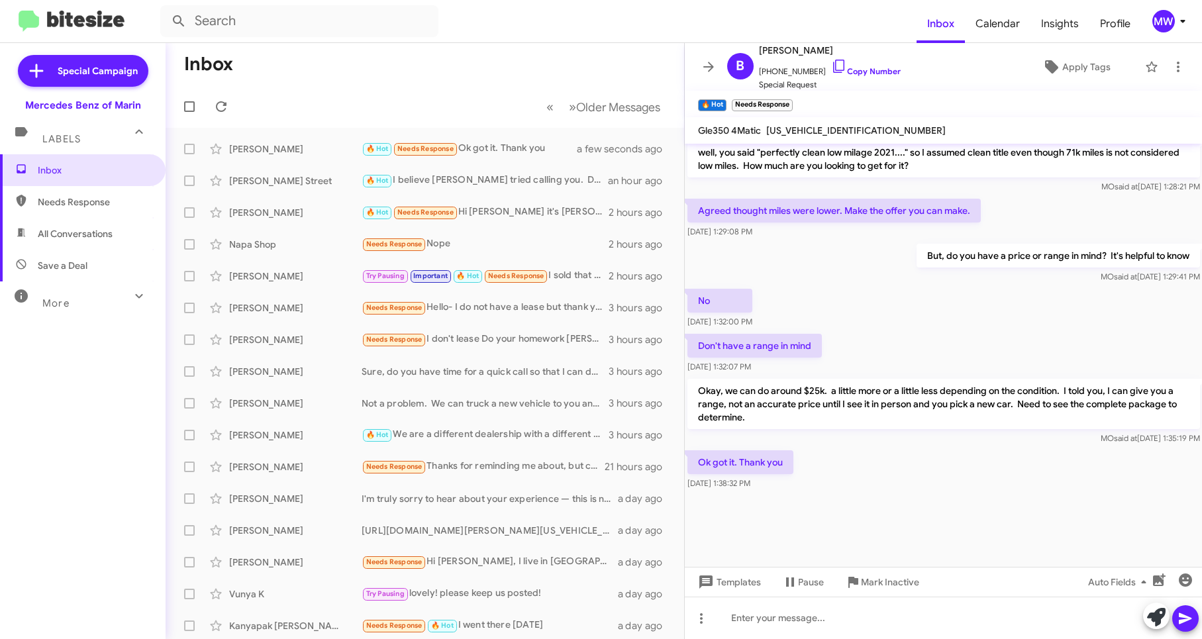
scroll to position [1006, 0]
click at [940, 625] on div at bounding box center [944, 618] width 518 height 42
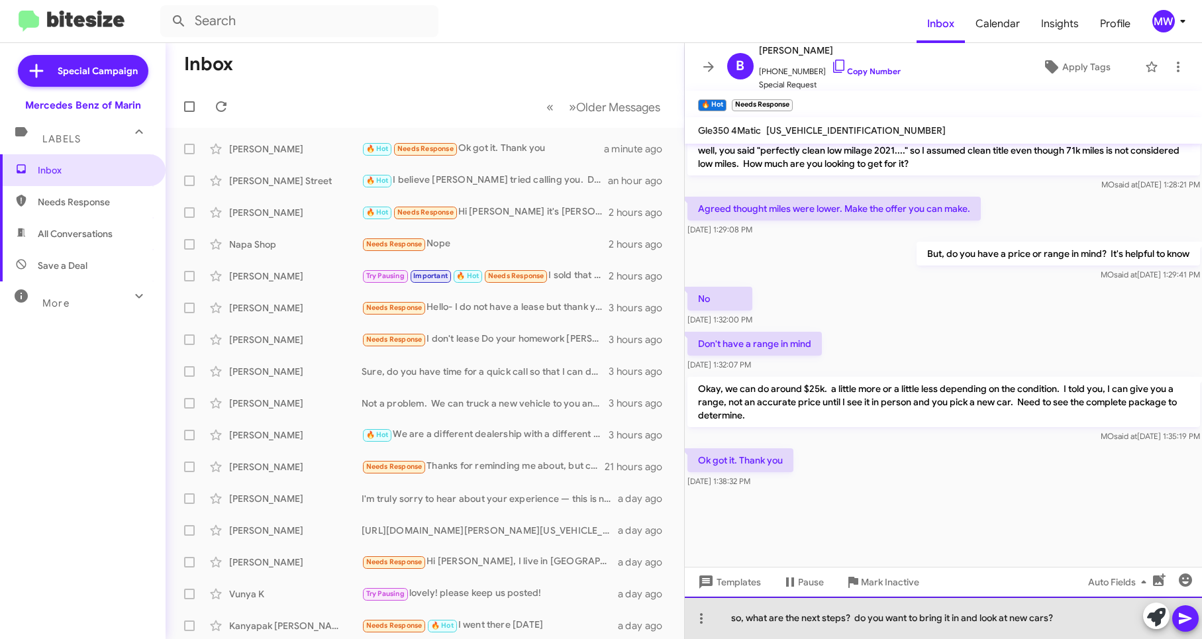
drag, startPoint x: 1064, startPoint y: 610, endPoint x: 745, endPoint y: 630, distance: 319.1
click at [745, 630] on div "so, what are the next steps? do you want to bring it in and look at new cars?" at bounding box center [944, 618] width 518 height 42
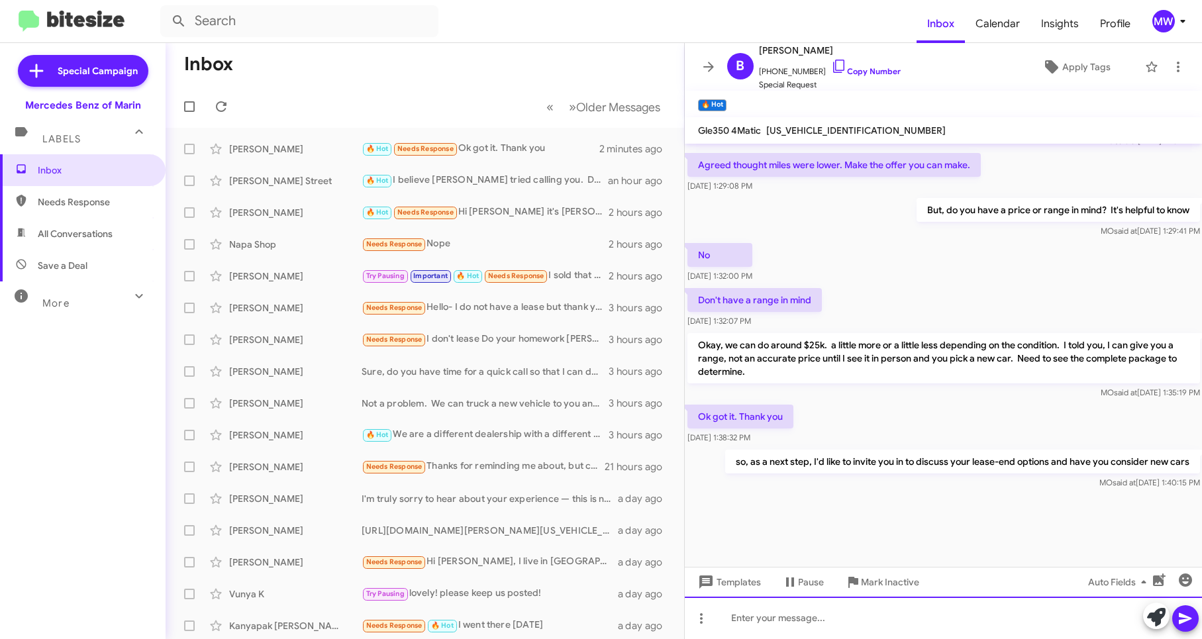
scroll to position [1055, 0]
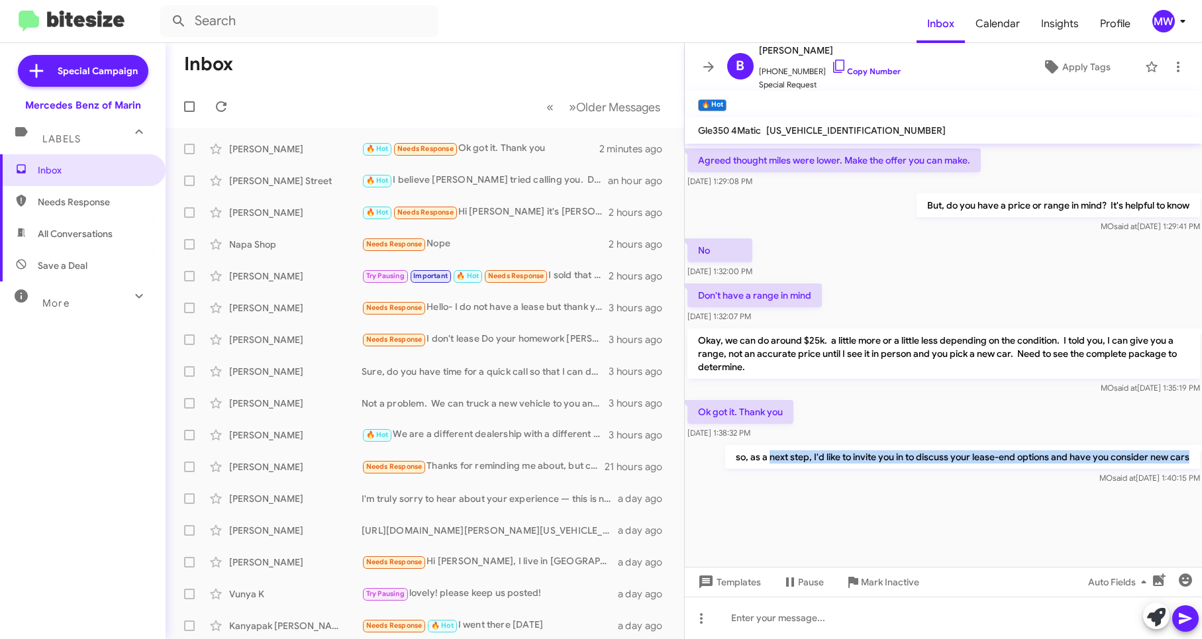
drag, startPoint x: 759, startPoint y: 457, endPoint x: 1182, endPoint y: 456, distance: 423.7
click at [1182, 456] on p "so, as a next step, I'd like to invite you in to discuss your lease-end options…" at bounding box center [961, 457] width 475 height 24
click at [950, 519] on div at bounding box center [944, 526] width 518 height 79
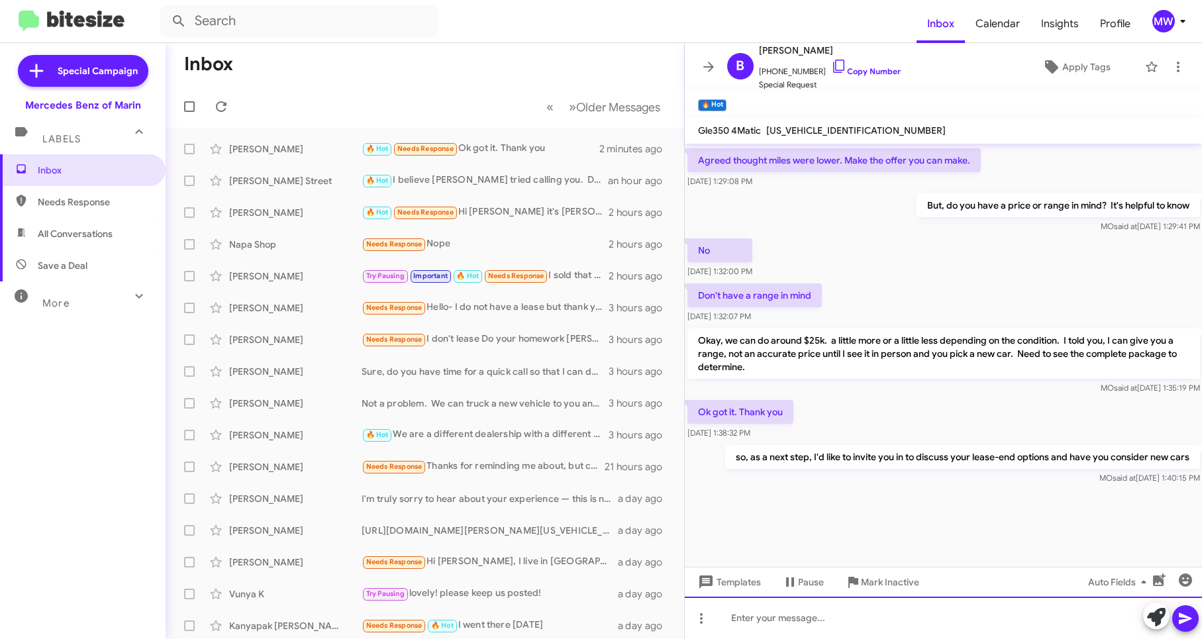
click at [992, 618] on div at bounding box center [944, 618] width 518 height 42
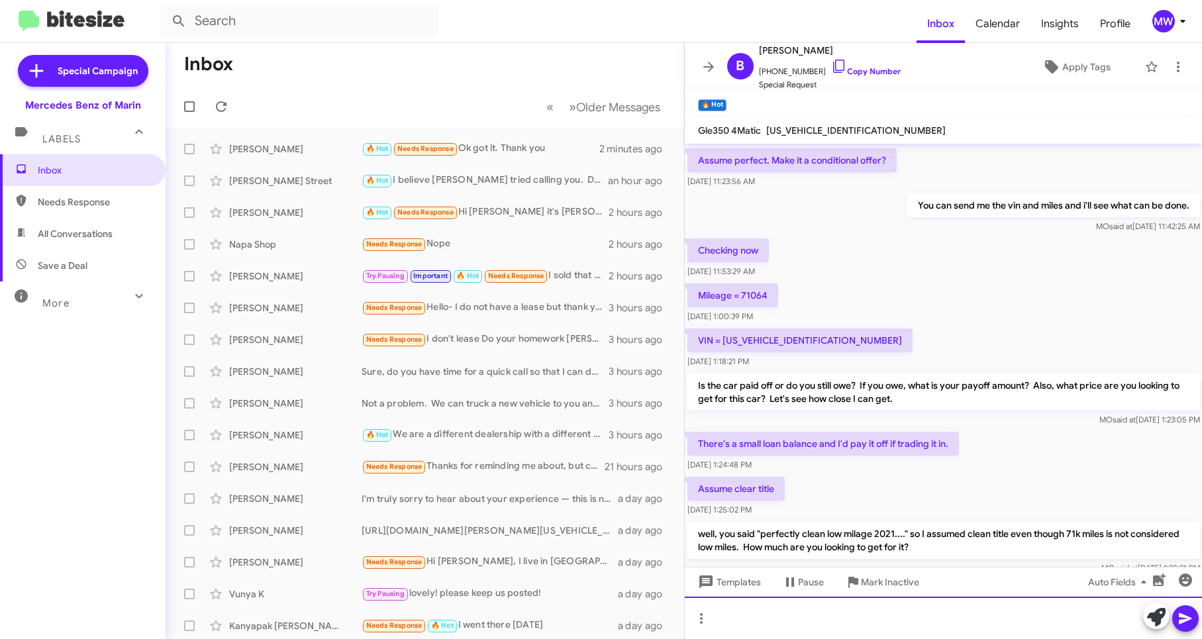
scroll to position [591, 0]
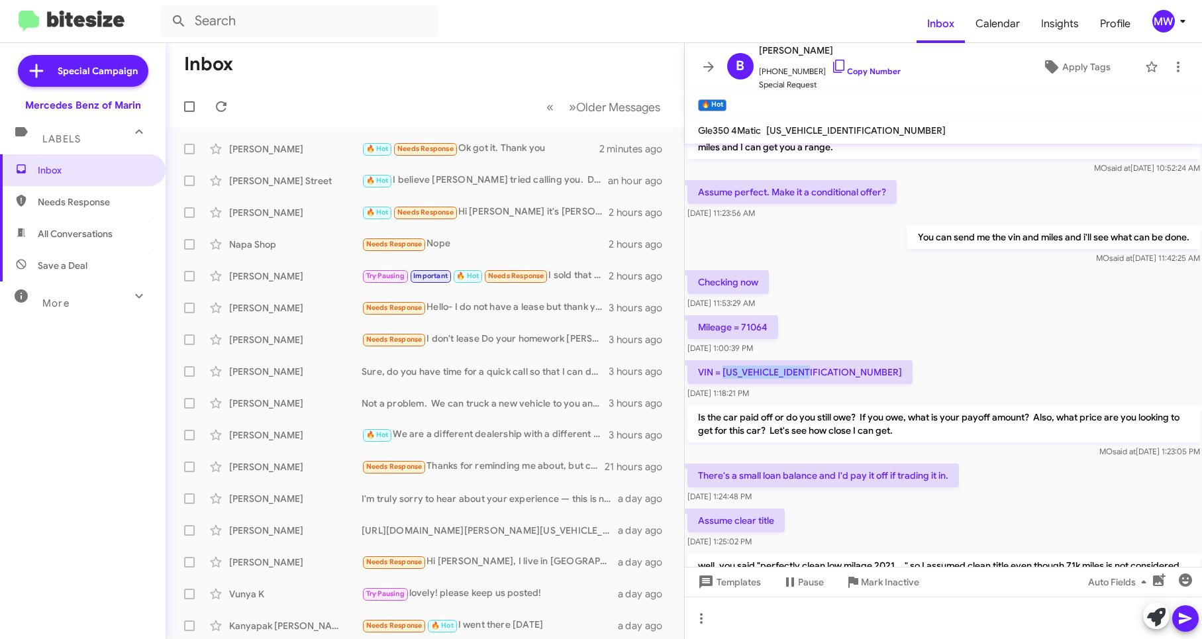
drag, startPoint x: 724, startPoint y: 373, endPoint x: 817, endPoint y: 377, distance: 92.8
click at [817, 377] on p "VIN = [US_VEHICLE_IDENTIFICATION_NUMBER]" at bounding box center [799, 372] width 225 height 24
copy p "[US_VEHICLE_IDENTIFICATION_NUMBER]"
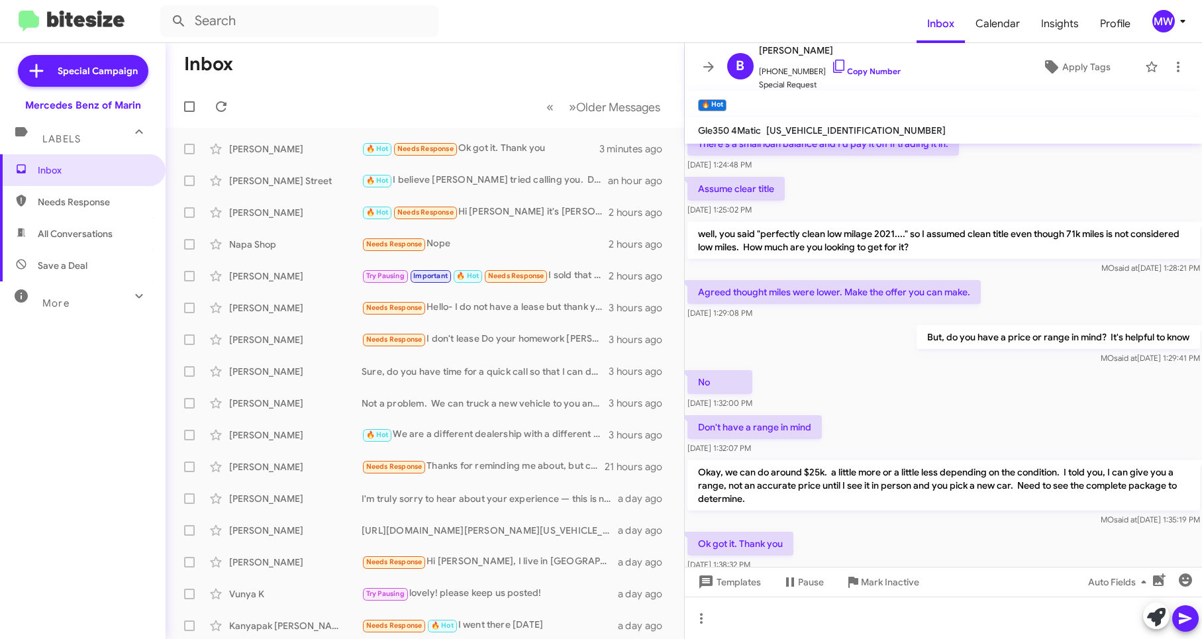
scroll to position [1055, 0]
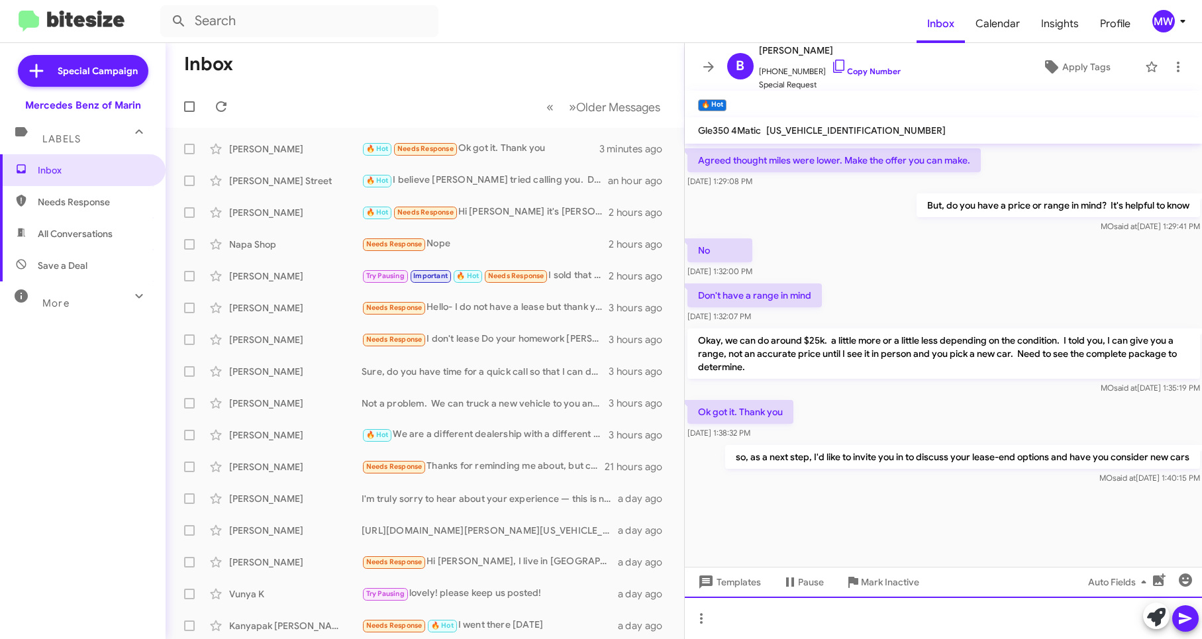
click at [874, 608] on div at bounding box center [944, 618] width 518 height 42
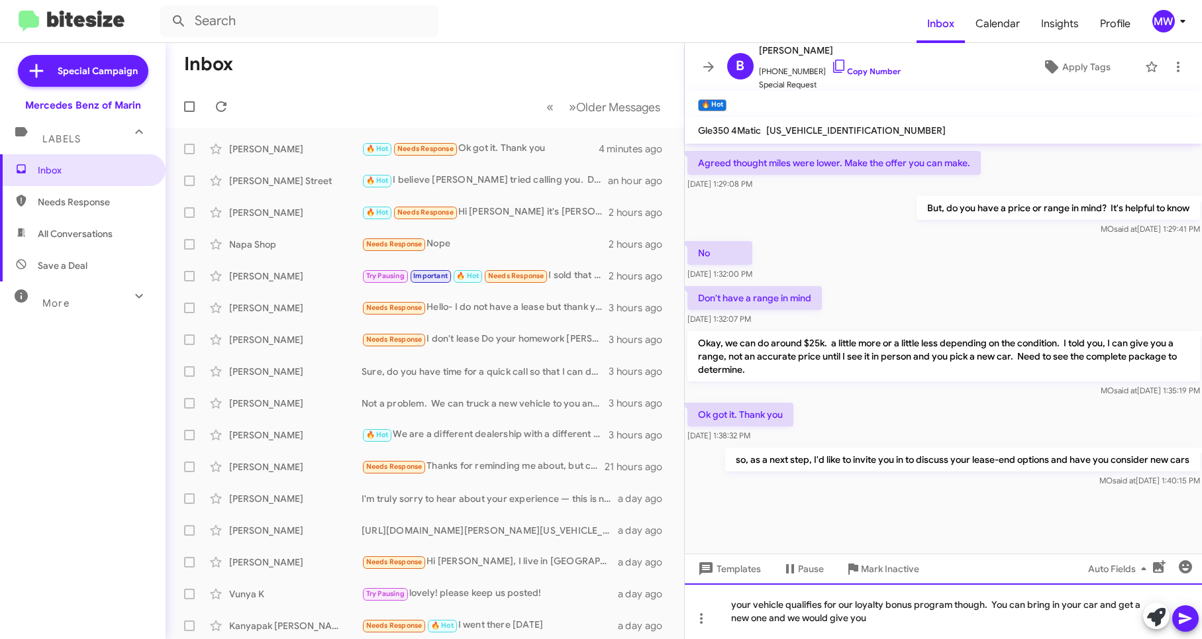
scroll to position [1068, 0]
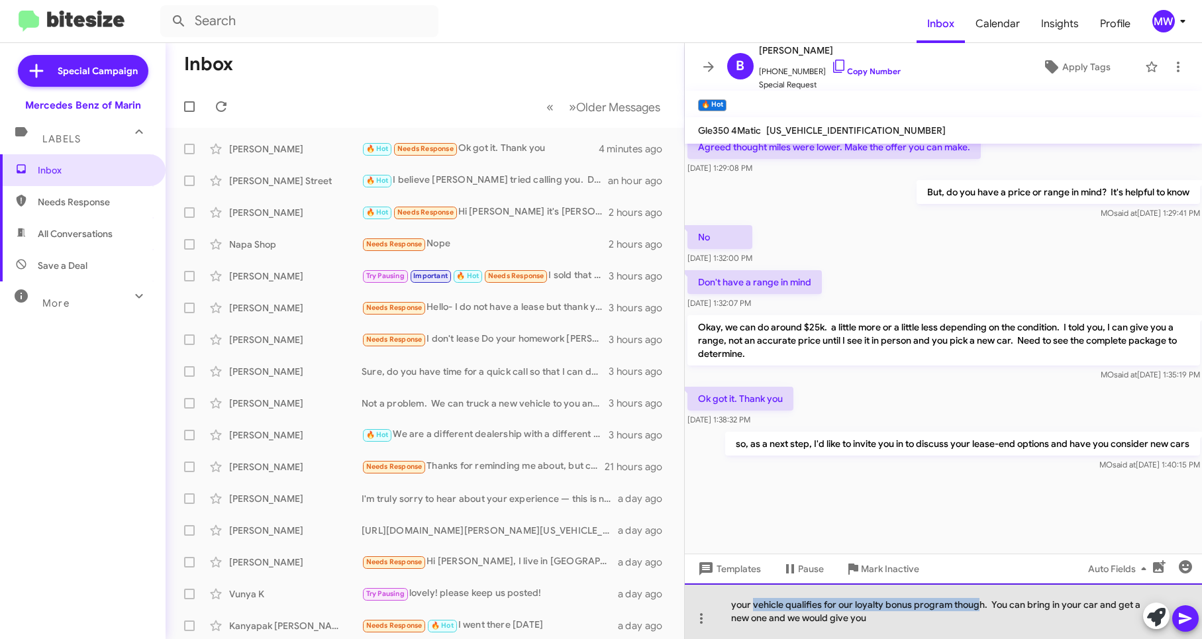
drag, startPoint x: 753, startPoint y: 609, endPoint x: 979, endPoint y: 602, distance: 225.9
click at [979, 602] on div "your vehicle qualifies for our loyalty bonus program though. You can bring in y…" at bounding box center [944, 611] width 518 height 56
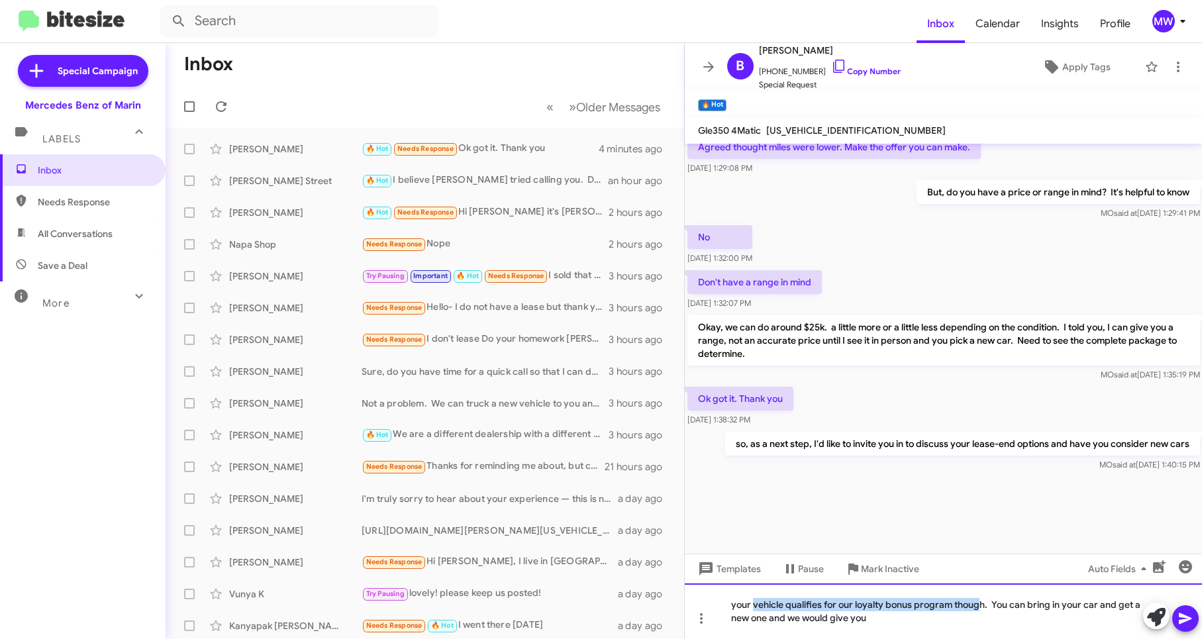
click at [979, 602] on div "your vehicle qualifies for our loyalty bonus program though. You can bring in y…" at bounding box center [944, 611] width 518 height 56
click at [983, 603] on div "your vehicle qualifies for our loyalty bonus program though. You can bring in y…" at bounding box center [944, 611] width 518 height 56
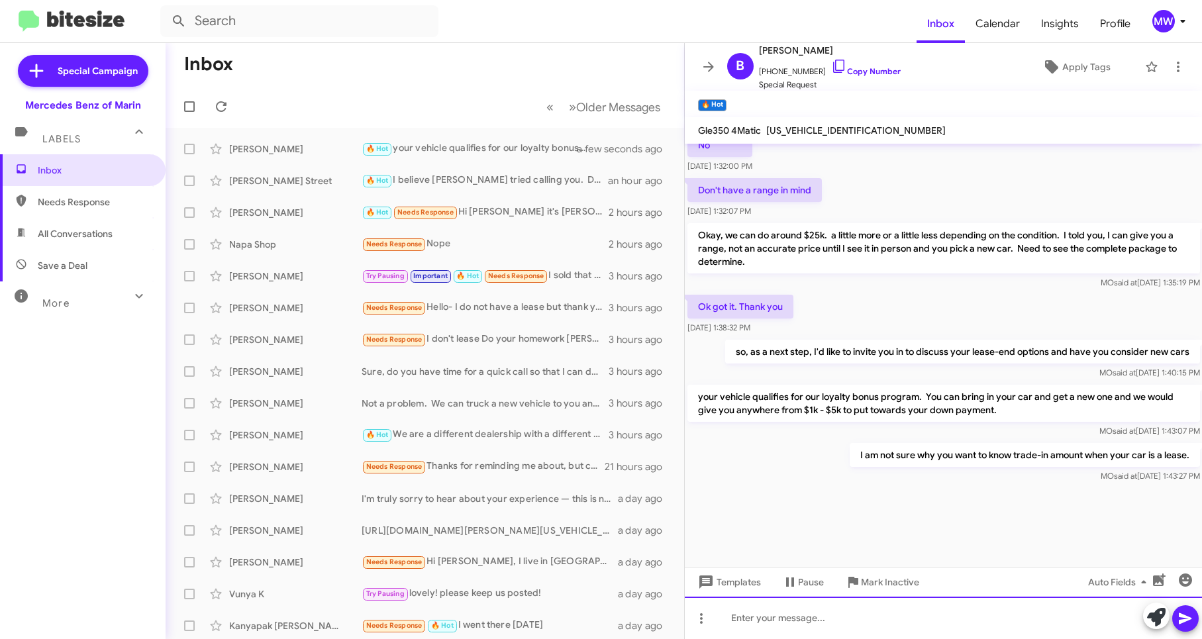
scroll to position [1165, 0]
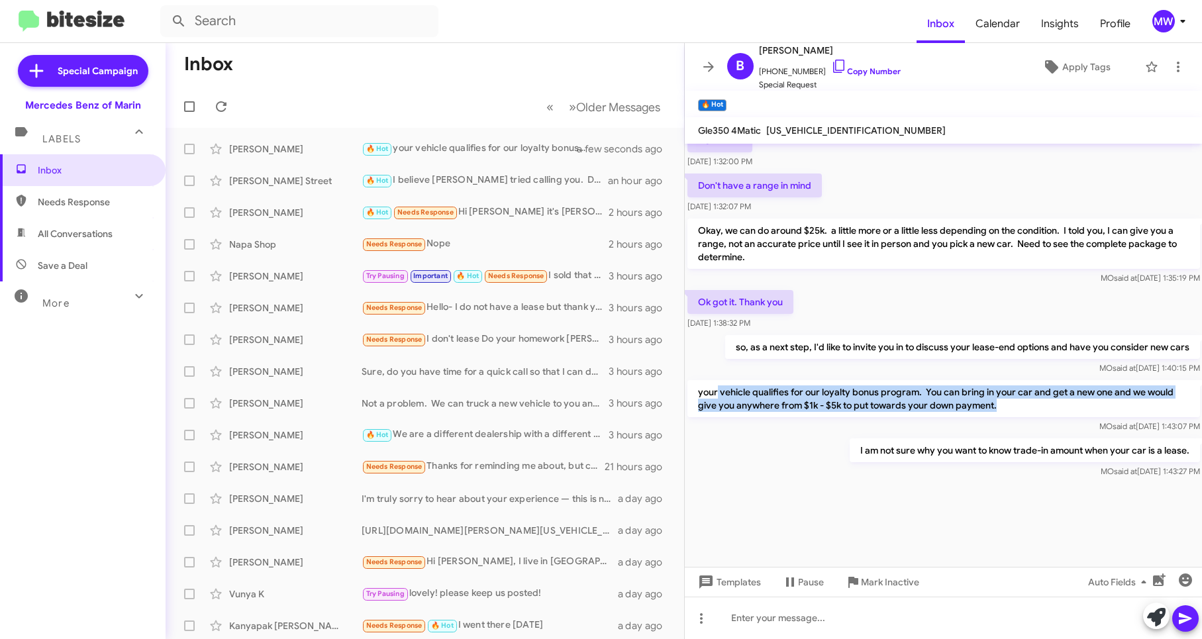
drag, startPoint x: 716, startPoint y: 393, endPoint x: 1007, endPoint y: 410, distance: 291.2
click at [1007, 410] on p "your vehicle qualifies for our loyalty bonus program. You can bring in your car…" at bounding box center [943, 398] width 512 height 37
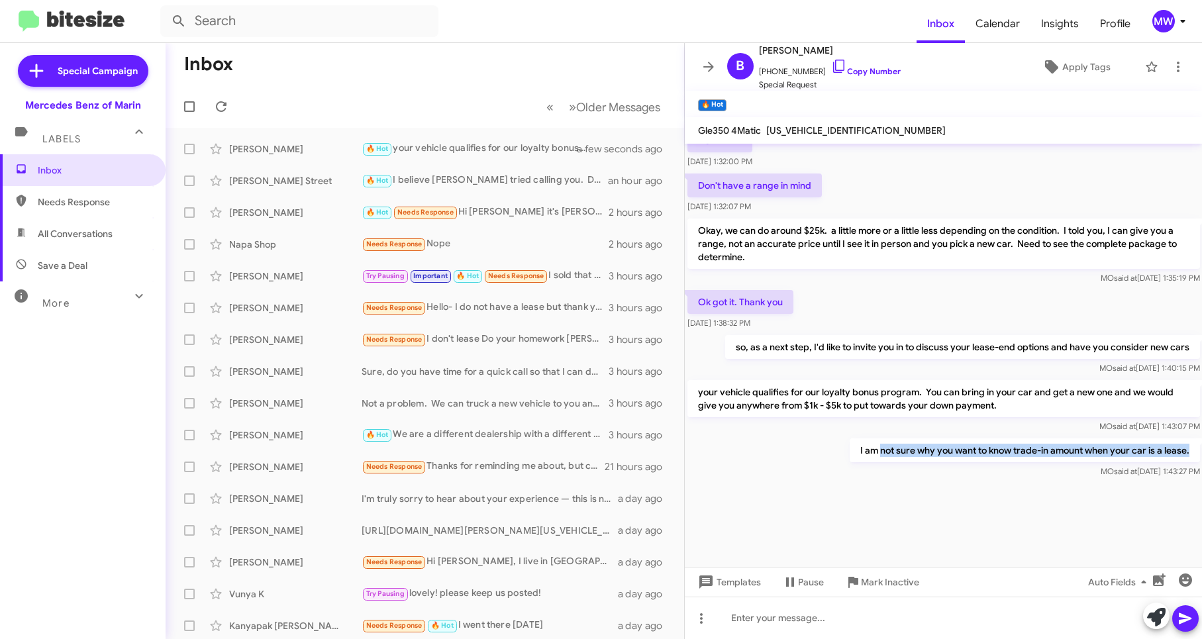
drag, startPoint x: 894, startPoint y: 448, endPoint x: 1185, endPoint y: 451, distance: 290.7
click at [1185, 451] on p "I am not sure why you want to know trade-in amount when your car is a lease." at bounding box center [1024, 450] width 350 height 24
click at [1110, 518] on div at bounding box center [944, 524] width 518 height 86
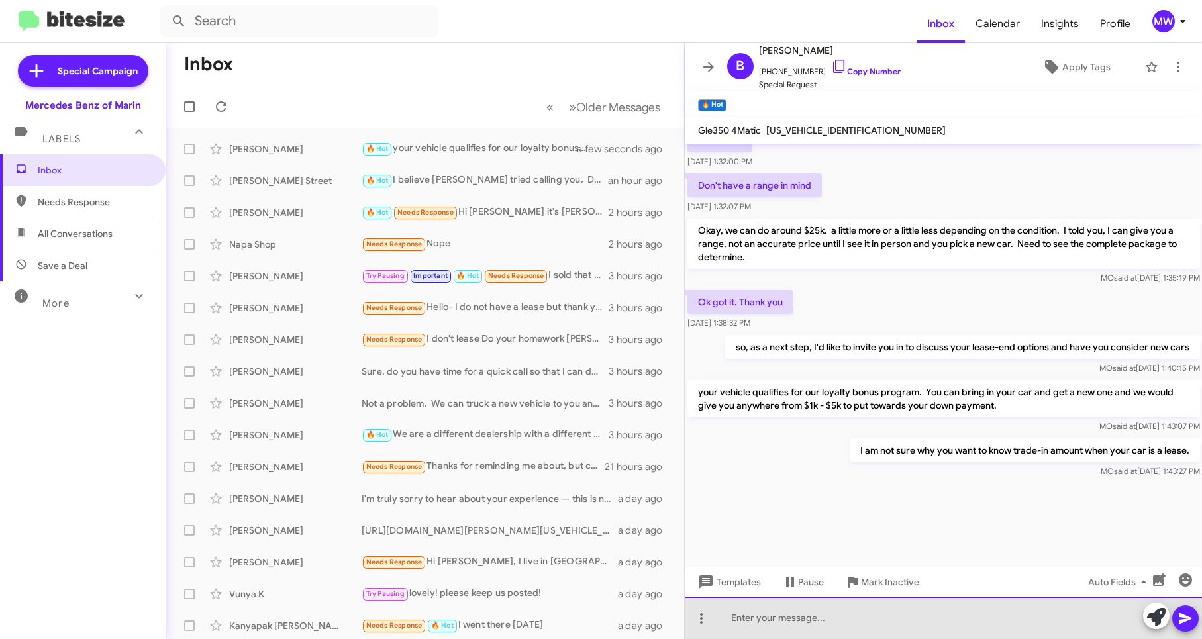
click at [775, 604] on div at bounding box center [944, 618] width 518 height 42
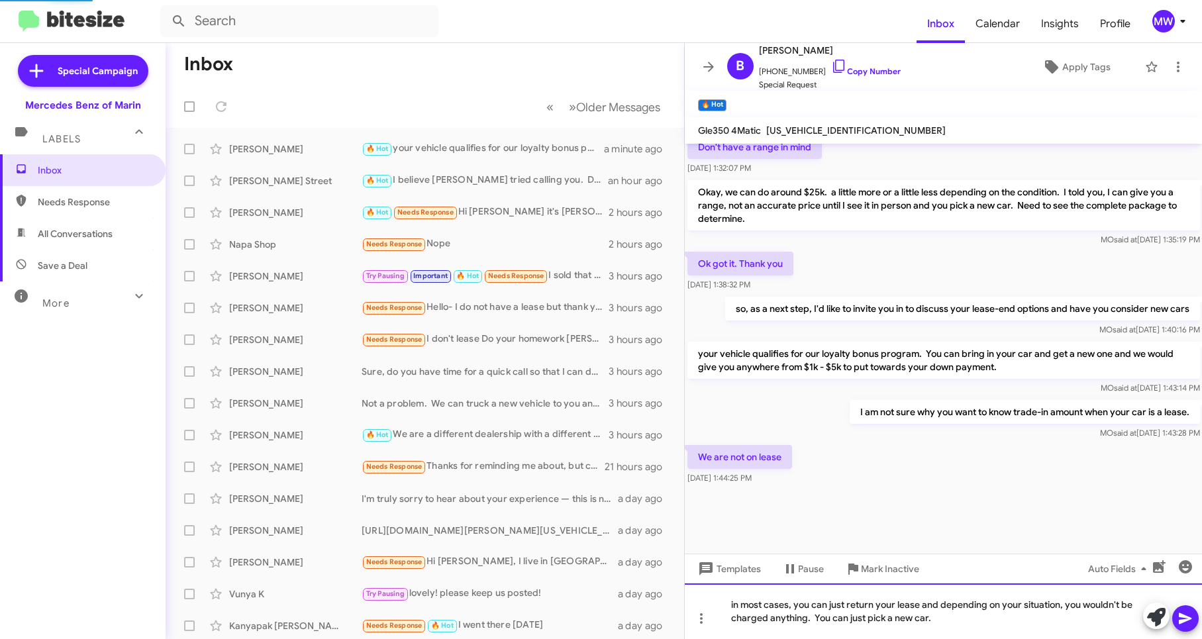
scroll to position [636, 0]
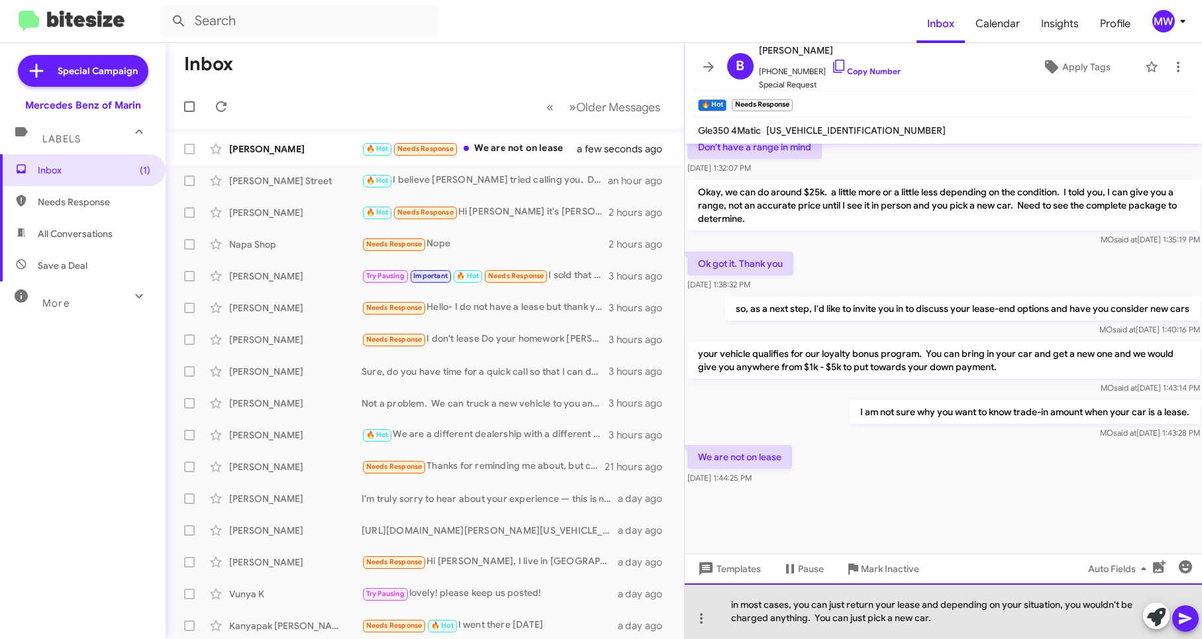
drag, startPoint x: 955, startPoint y: 617, endPoint x: 707, endPoint y: 585, distance: 250.4
click at [707, 585] on div "in most cases, you can just return your lease and depending on your situation, …" at bounding box center [944, 611] width 518 height 56
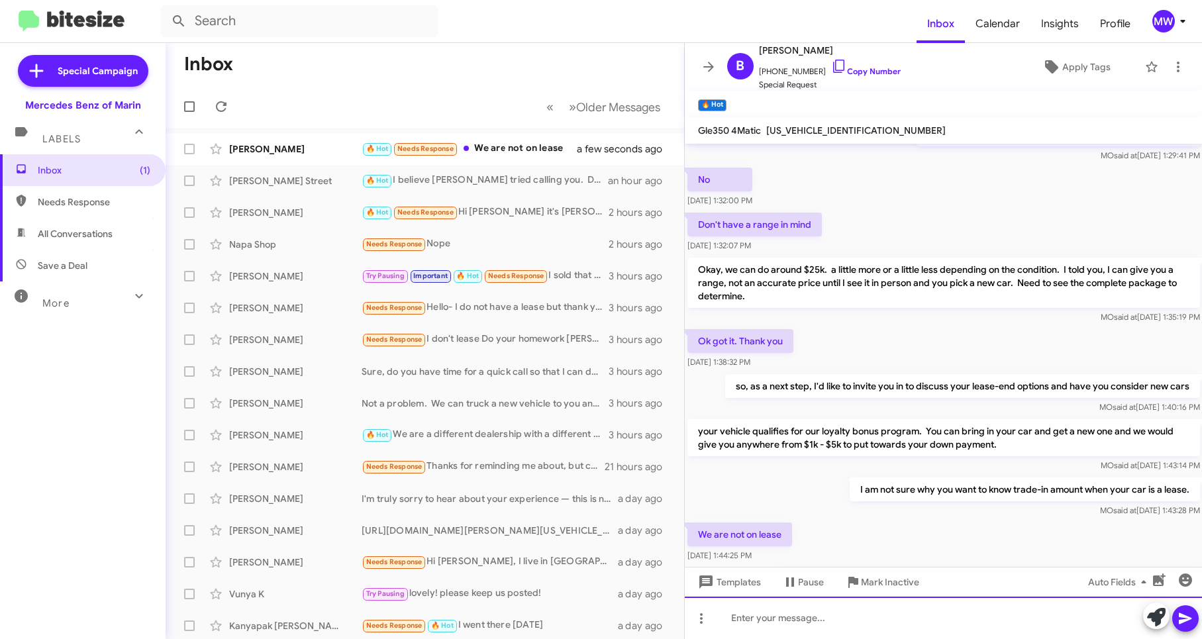
scroll to position [1261, 0]
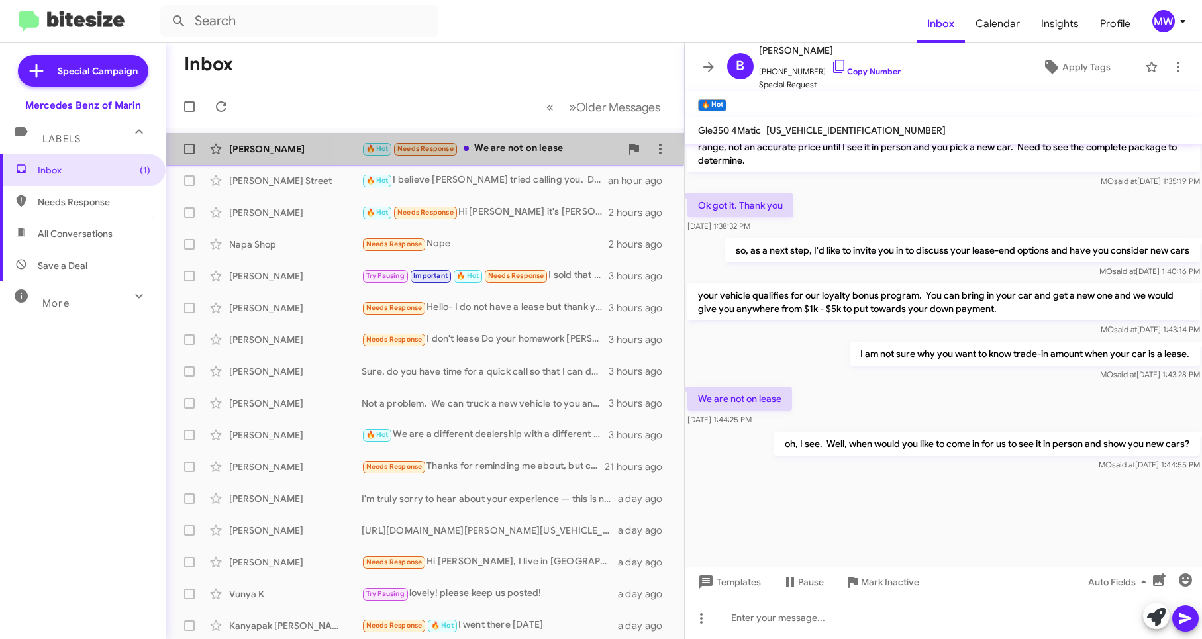
click at [540, 142] on div "🔥 Hot Needs Response We are not on lease" at bounding box center [490, 148] width 259 height 15
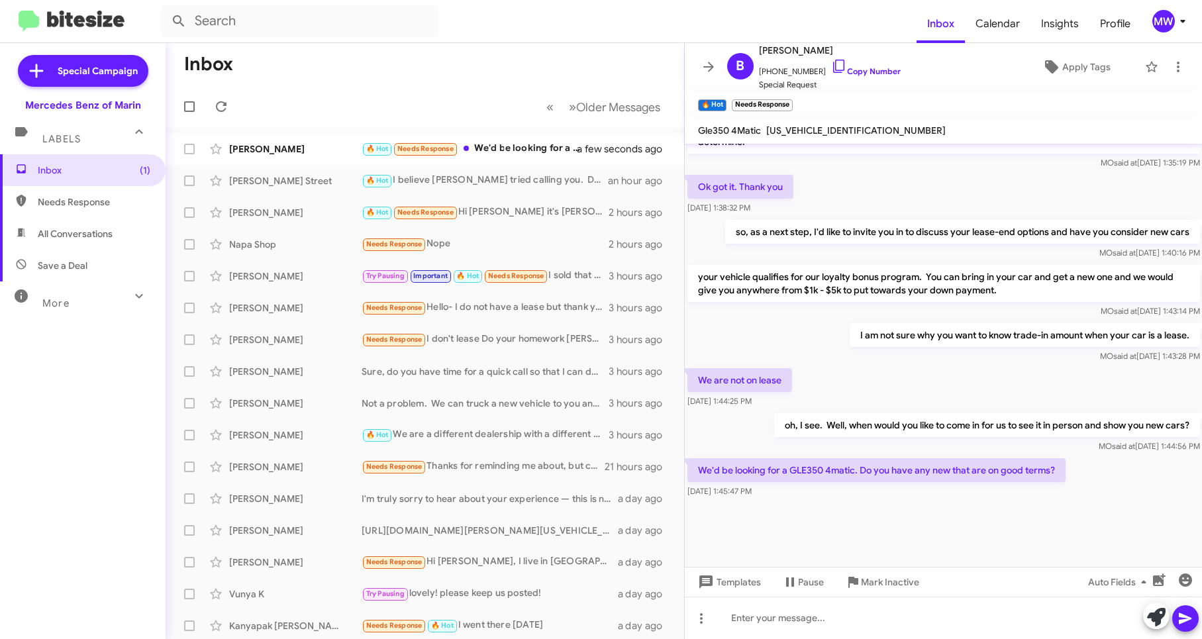
scroll to position [610, 0]
click at [530, 146] on div "🔥 Hot Needs Response We'd be looking for a GLE350 4matic. Do you have any new t…" at bounding box center [490, 148] width 259 height 15
drag, startPoint x: 750, startPoint y: 469, endPoint x: 841, endPoint y: 468, distance: 91.4
click at [841, 468] on p "We'd be looking for a GLE350 4matic. Do you have any new that are on good terms?" at bounding box center [876, 470] width 378 height 24
drag, startPoint x: 841, startPoint y: 468, endPoint x: 834, endPoint y: 502, distance: 35.2
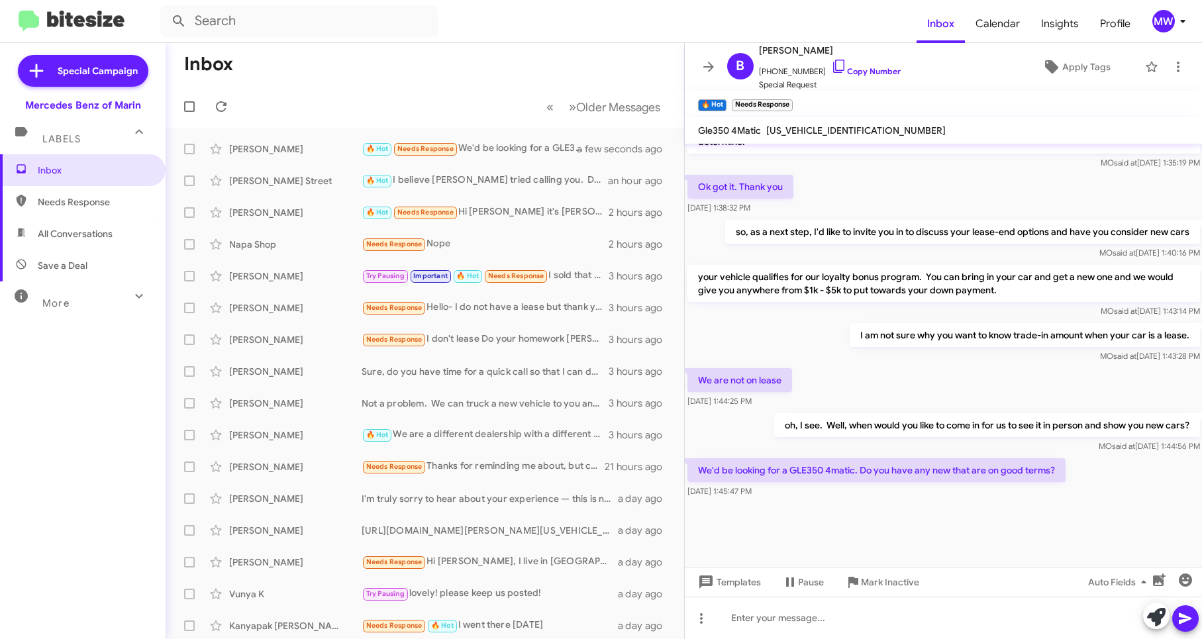
click at [833, 502] on div at bounding box center [944, 534] width 518 height 66
click at [908, 619] on div at bounding box center [944, 618] width 518 height 42
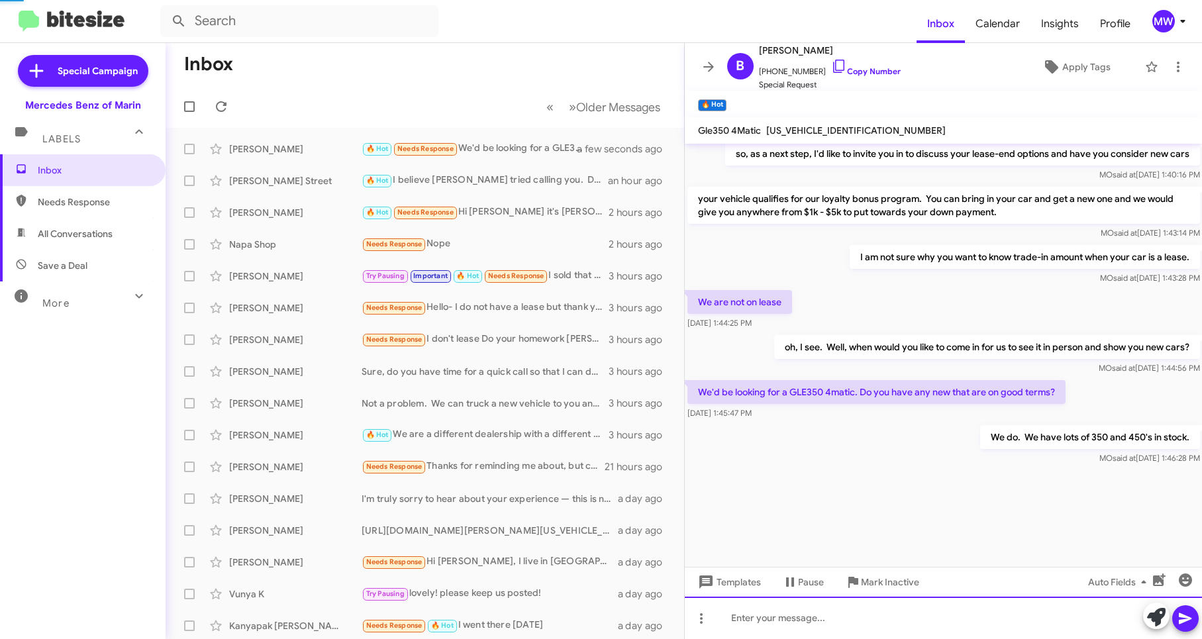
scroll to position [1406, 0]
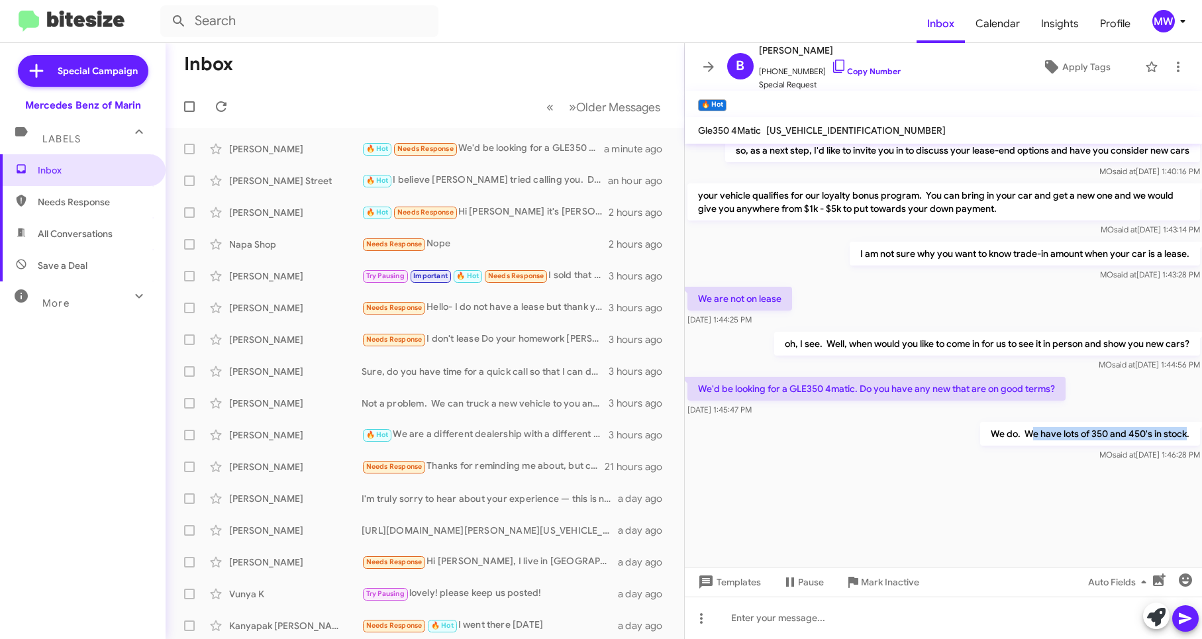
drag, startPoint x: 1019, startPoint y: 432, endPoint x: 1175, endPoint y: 434, distance: 156.3
click at [1175, 434] on p "We do. We have lots of 350 and 450's in stock." at bounding box center [1089, 434] width 220 height 24
drag, startPoint x: 1175, startPoint y: 434, endPoint x: 1053, endPoint y: 523, distance: 150.7
click at [1094, 509] on div at bounding box center [944, 515] width 518 height 103
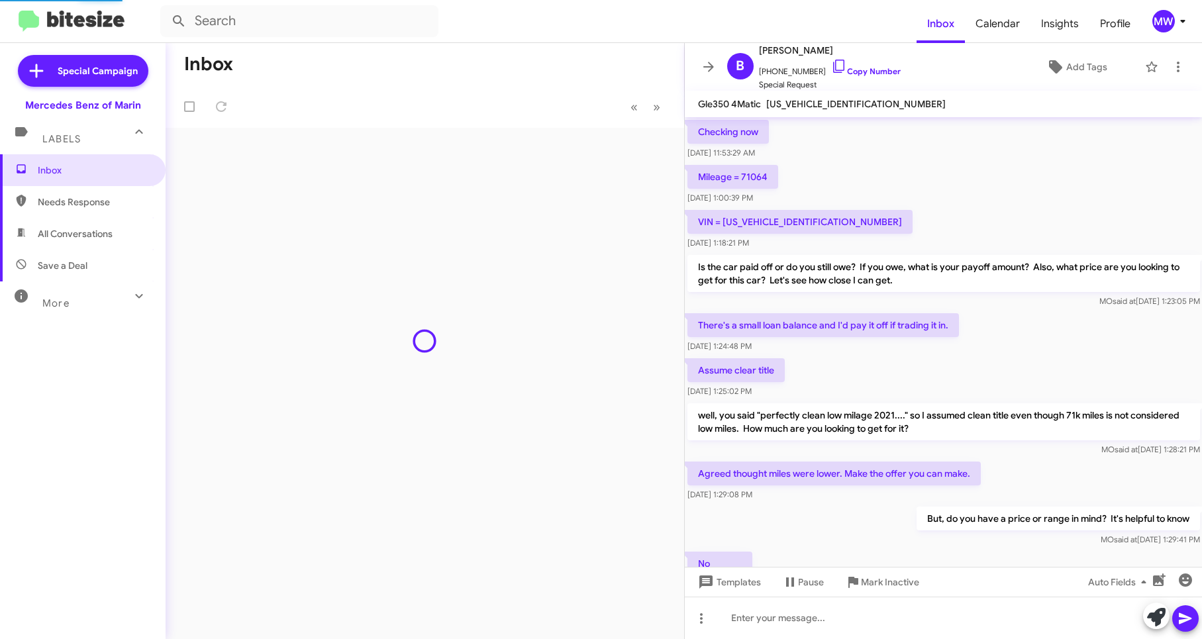
scroll to position [583, 0]
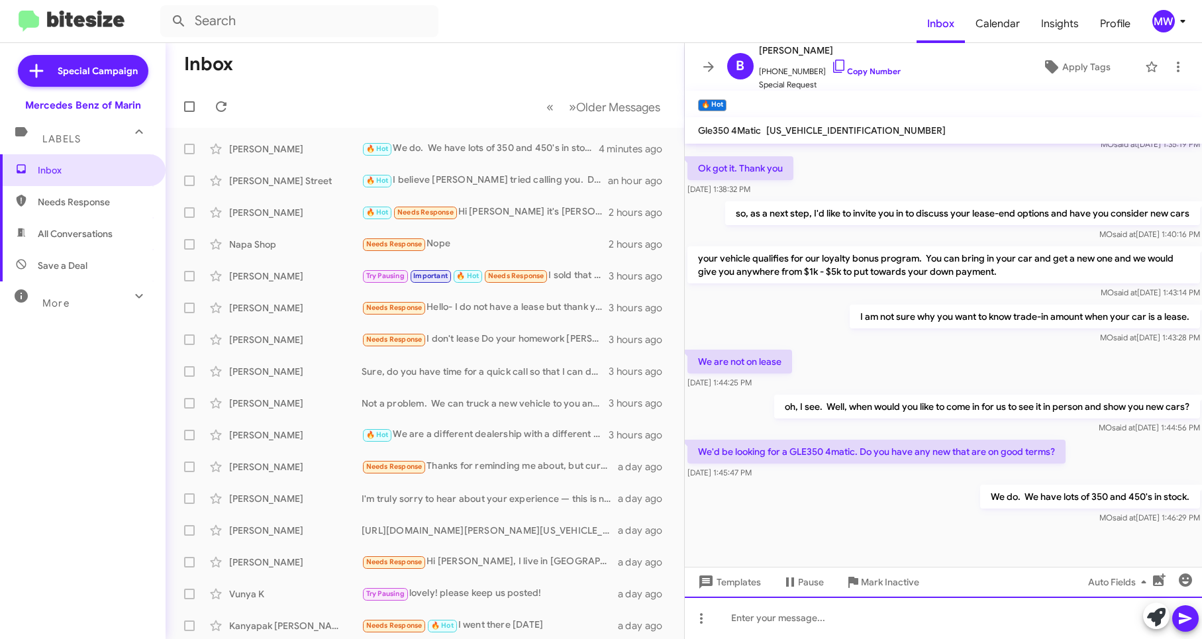
click at [786, 627] on div at bounding box center [944, 618] width 518 height 42
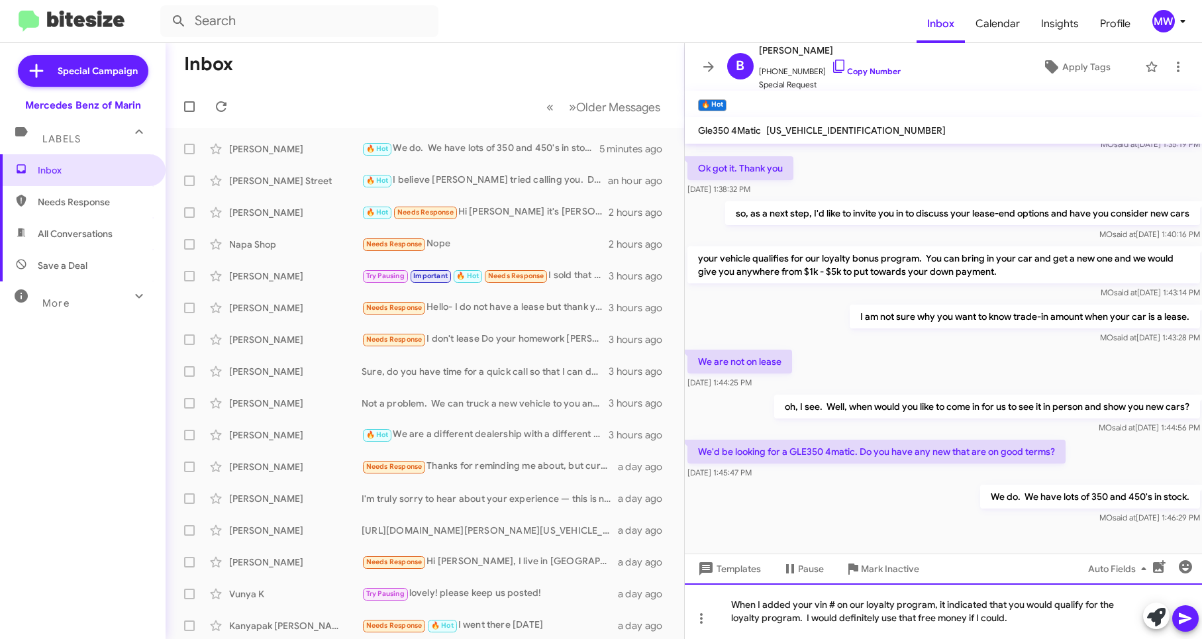
click at [1030, 621] on div "When I added your vin # on our loyalty program, it indicated that you would qua…" at bounding box center [944, 611] width 518 height 56
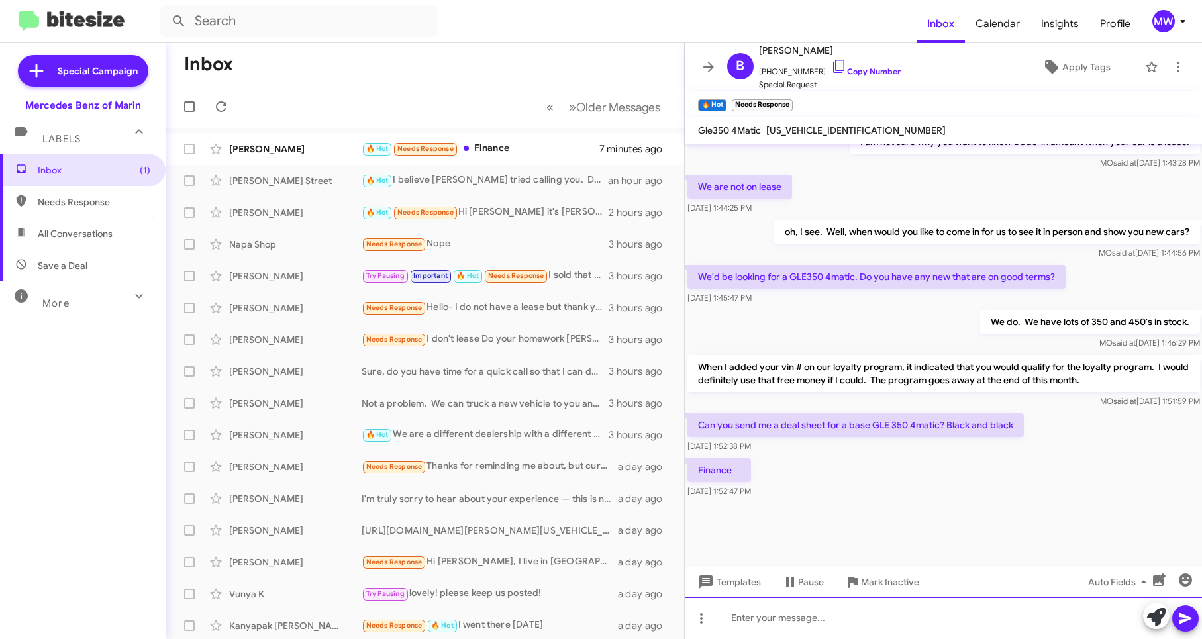
scroll to position [623, 0]
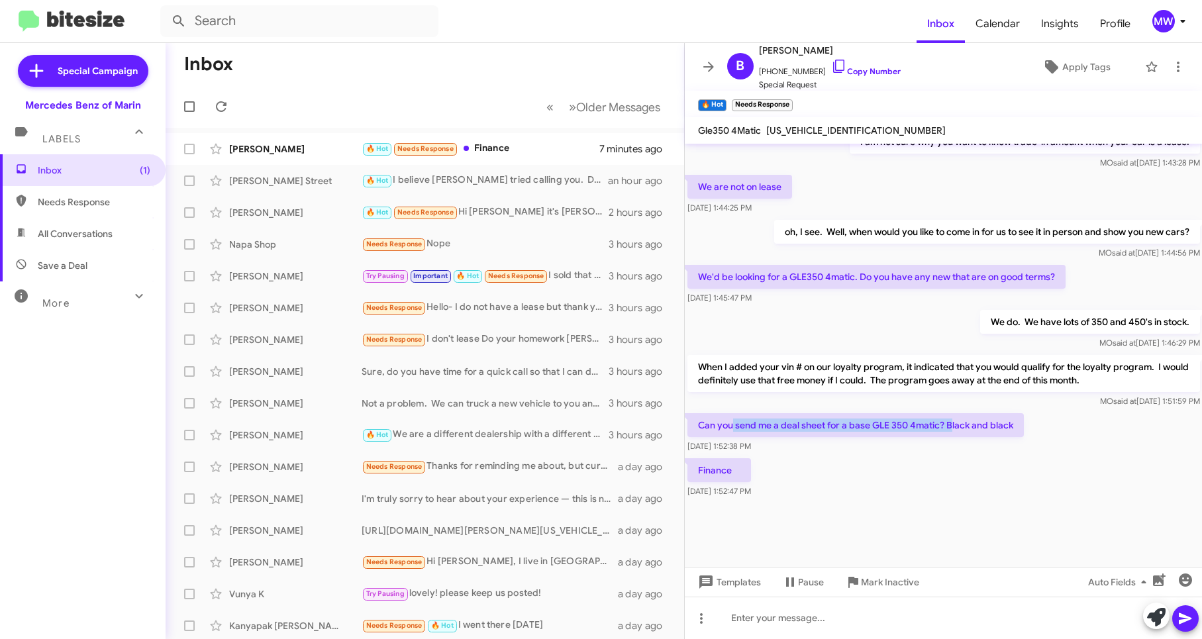
drag, startPoint x: 734, startPoint y: 425, endPoint x: 950, endPoint y: 431, distance: 216.6
click at [950, 431] on p "Can you send me a deal sheet for a base GLE 350 4matic? Black and black" at bounding box center [855, 425] width 336 height 24
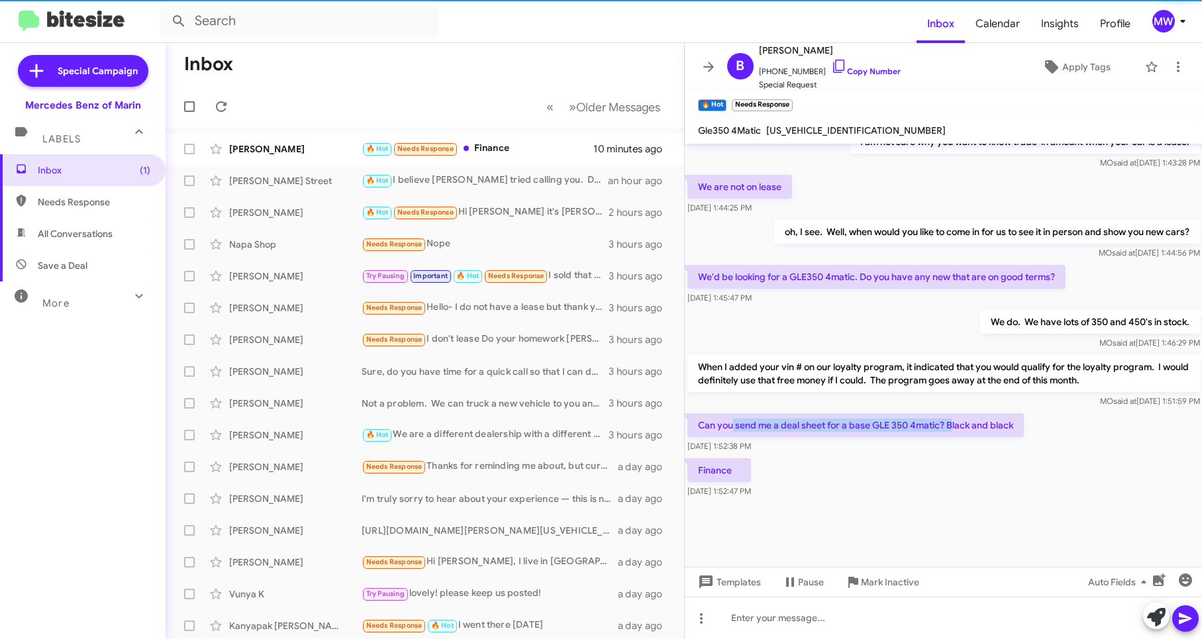
click at [926, 485] on div "Finance Oct 14, 2025, 1:52:47 PM" at bounding box center [944, 477] width 518 height 45
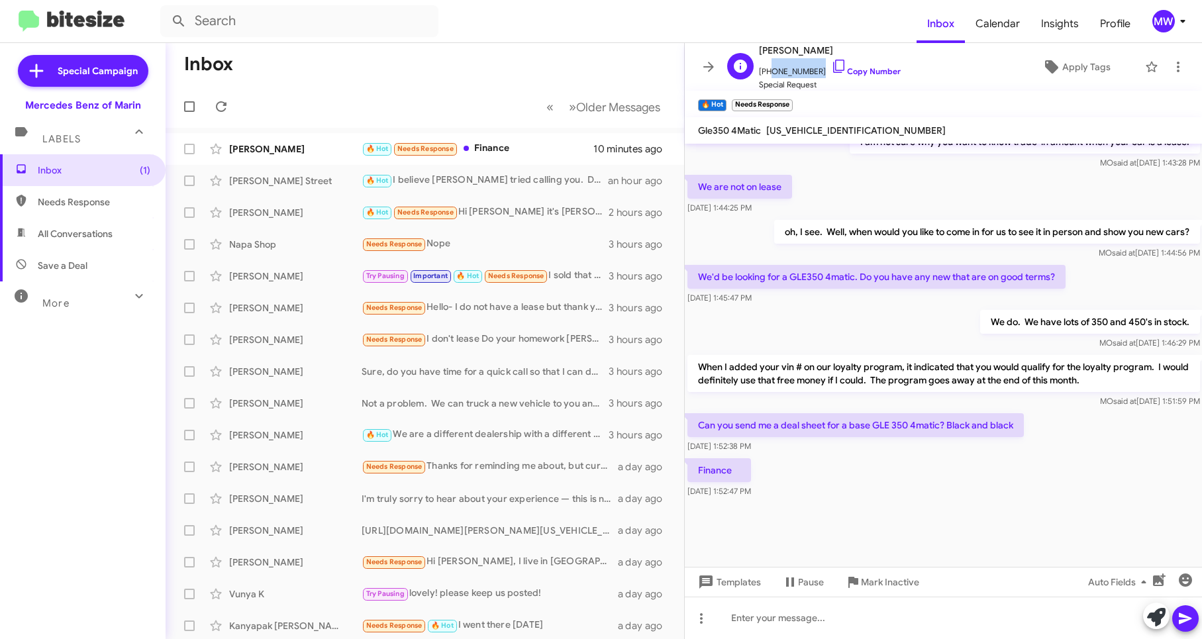
drag, startPoint x: 766, startPoint y: 73, endPoint x: 810, endPoint y: 73, distance: 44.4
click at [810, 73] on span "+14155480762 Copy Number" at bounding box center [830, 68] width 142 height 20
copy span "4155480762"
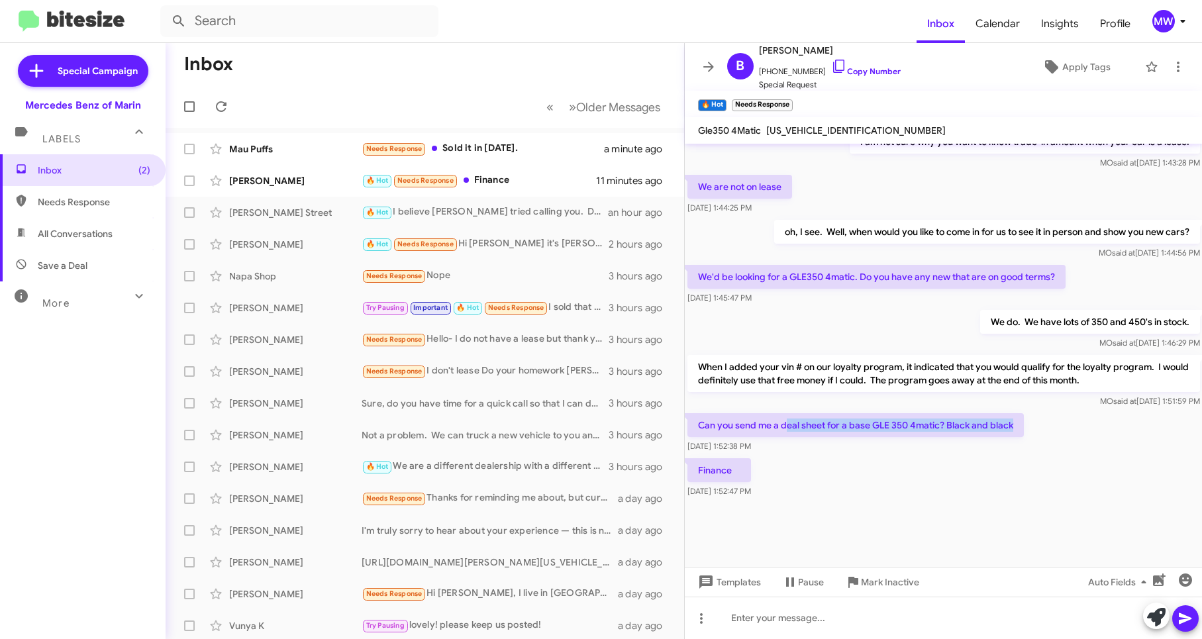
drag, startPoint x: 785, startPoint y: 428, endPoint x: 1026, endPoint y: 429, distance: 241.0
click at [1026, 429] on div "Can you send me a deal sheet for a base GLE 350 4matic? Black and black Oct 14,…" at bounding box center [944, 432] width 518 height 45
drag, startPoint x: 1026, startPoint y: 429, endPoint x: 996, endPoint y: 498, distance: 75.0
click at [998, 495] on div "Finance Oct 14, 2025, 1:52:47 PM" at bounding box center [944, 477] width 518 height 45
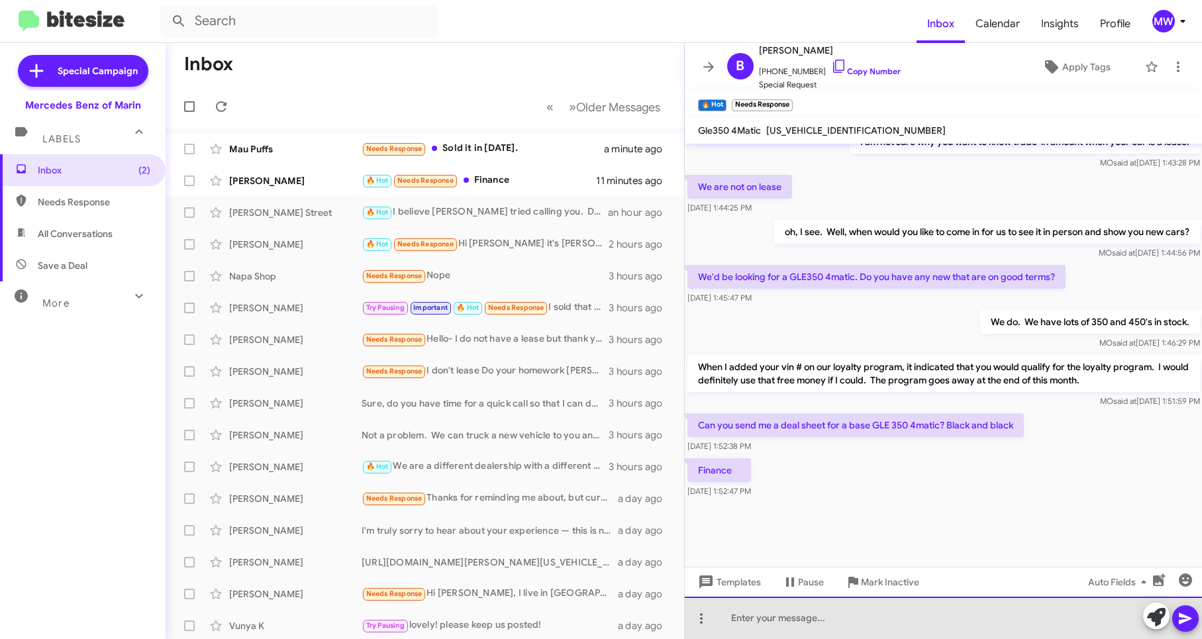
click at [788, 617] on div at bounding box center [944, 618] width 518 height 42
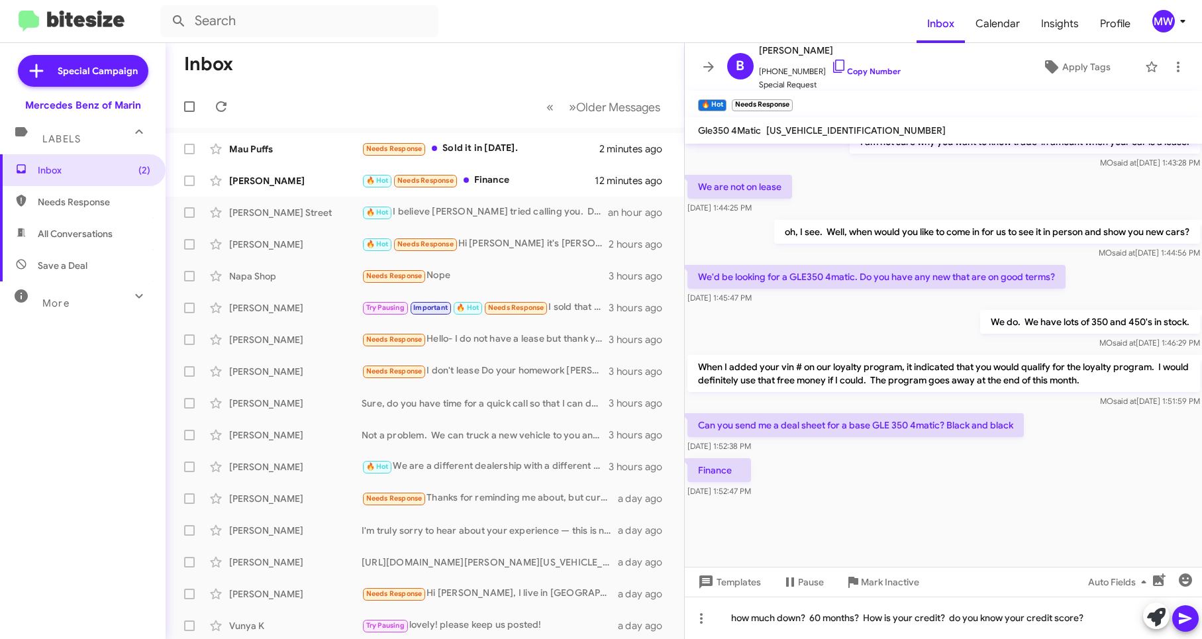
click at [1185, 616] on icon at bounding box center [1184, 618] width 13 height 11
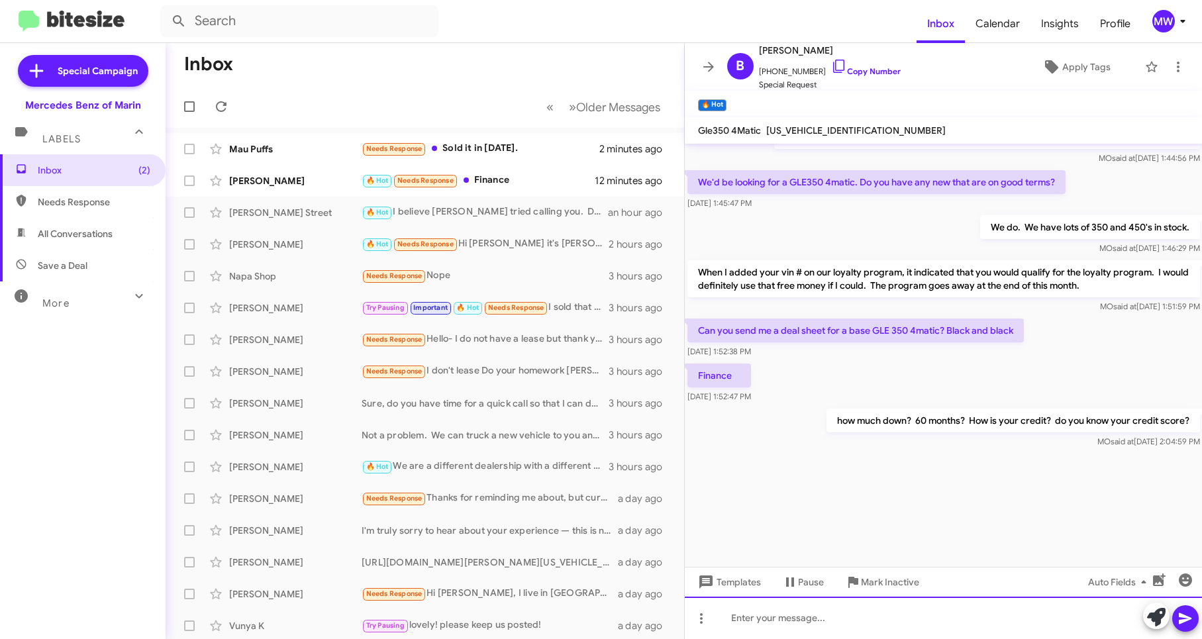
scroll to position [1626, 0]
click at [491, 187] on div "🔥 Hot Needs Response Finance" at bounding box center [490, 180] width 259 height 15
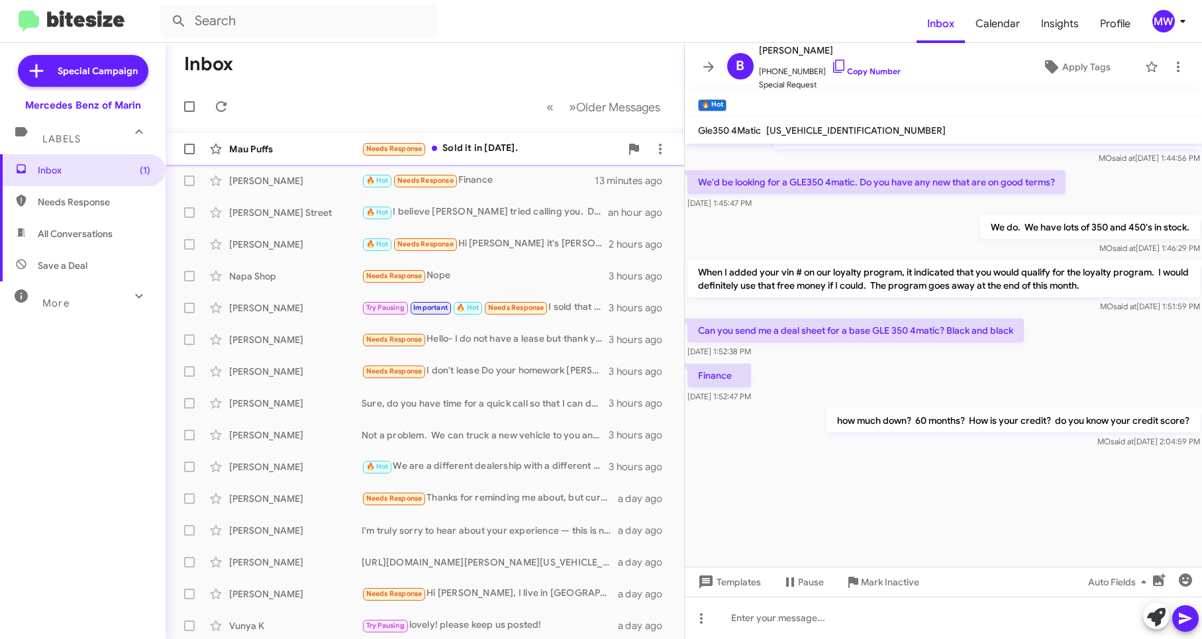
click at [486, 157] on div "Mau Puffs Needs Response Sold it in 2021. 2 minutes ago" at bounding box center [424, 149] width 497 height 26
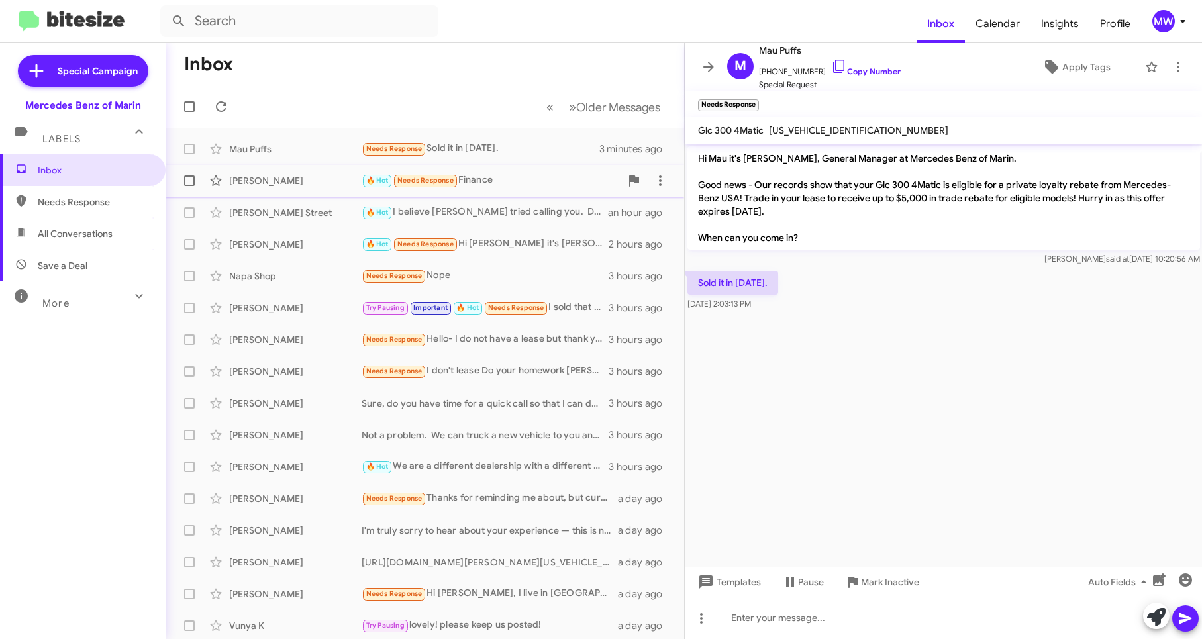
click at [488, 181] on div "🔥 Hot Needs Response Finance" at bounding box center [490, 180] width 259 height 15
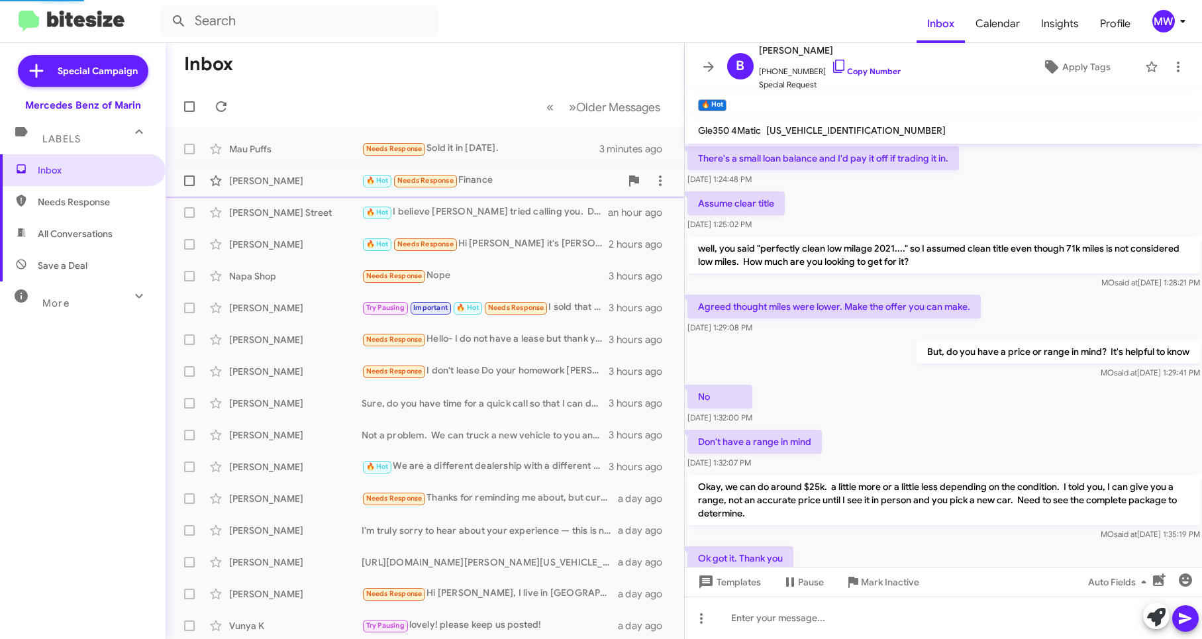
scroll to position [610, 0]
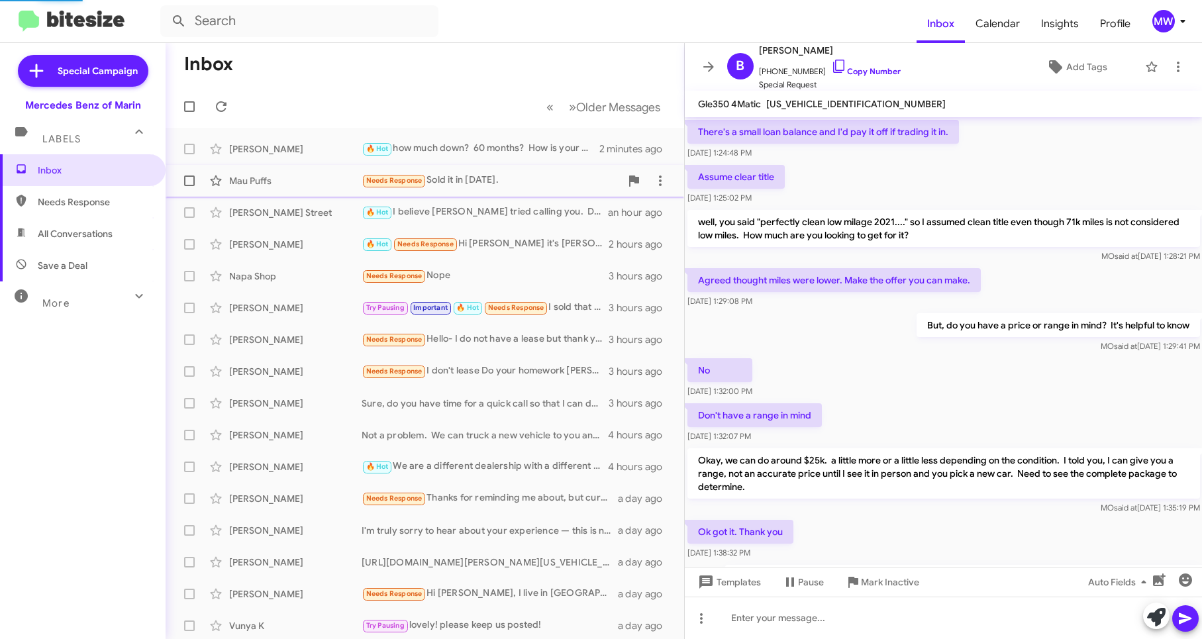
scroll to position [583, 0]
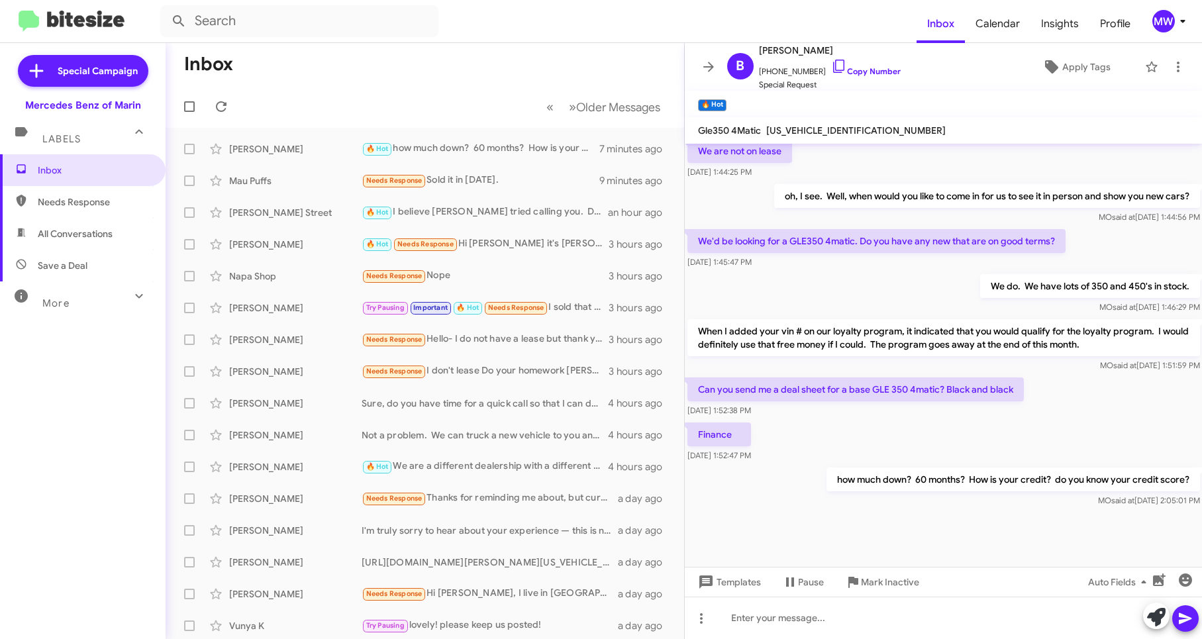
scroll to position [610, 0]
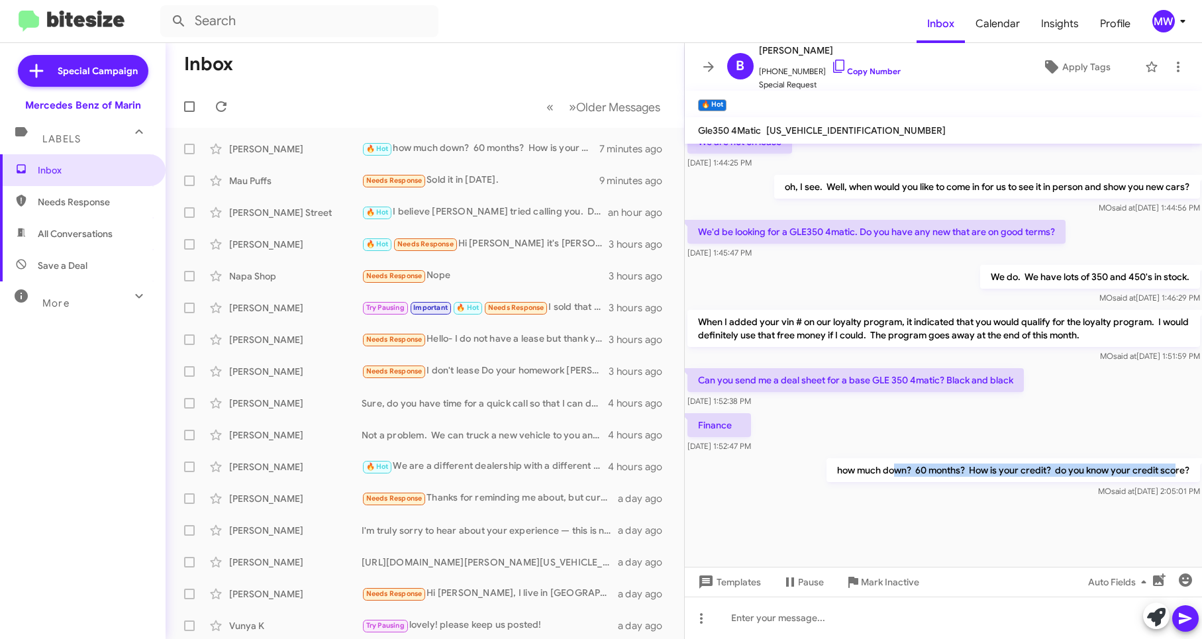
drag, startPoint x: 885, startPoint y: 472, endPoint x: 1167, endPoint y: 473, distance: 281.4
click at [1167, 473] on p "how much down? 60 months? How is your credit? do you know your credit score?" at bounding box center [1012, 470] width 373 height 24
drag, startPoint x: 1167, startPoint y: 473, endPoint x: 991, endPoint y: 530, distance: 184.2
click at [992, 524] on div at bounding box center [944, 534] width 518 height 66
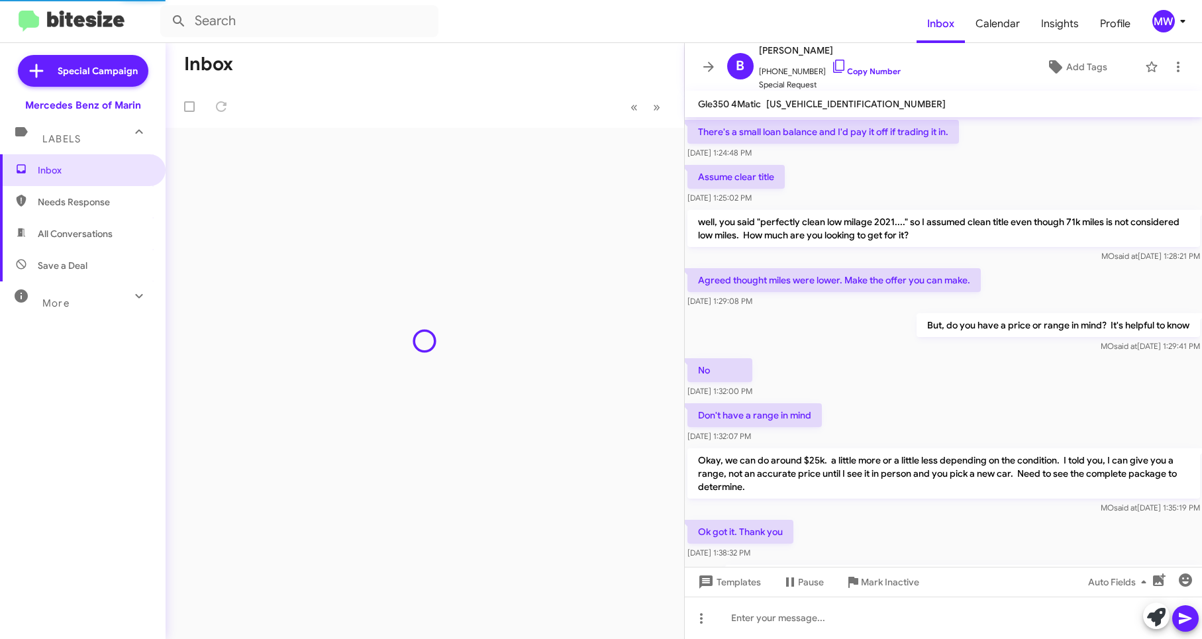
scroll to position [583, 0]
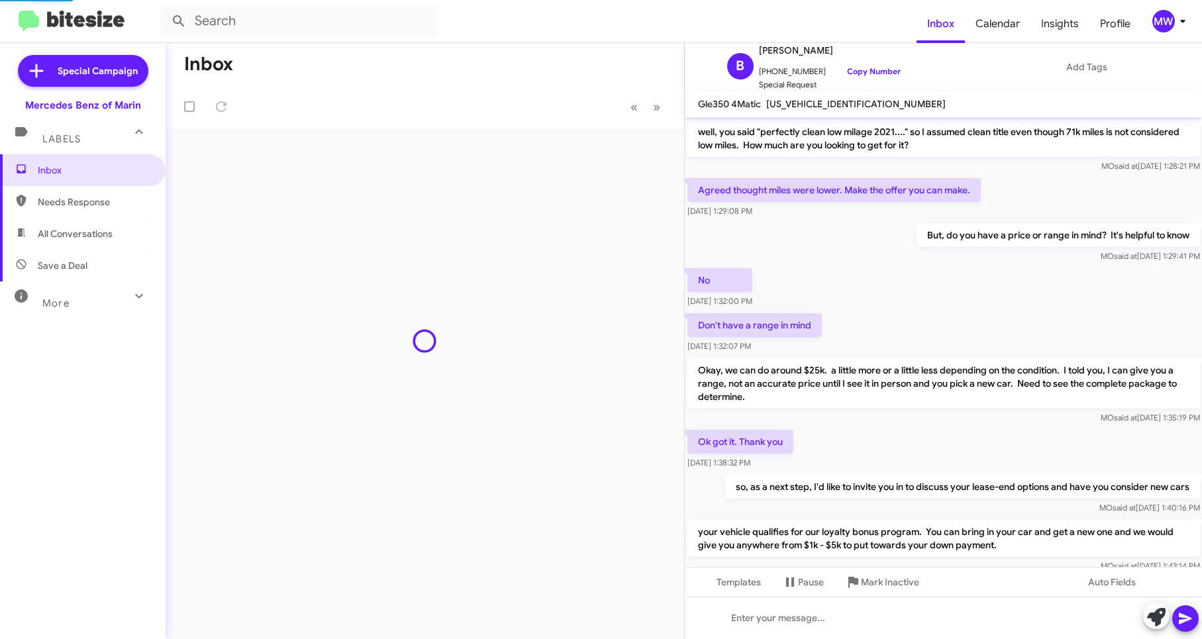
scroll to position [583, 0]
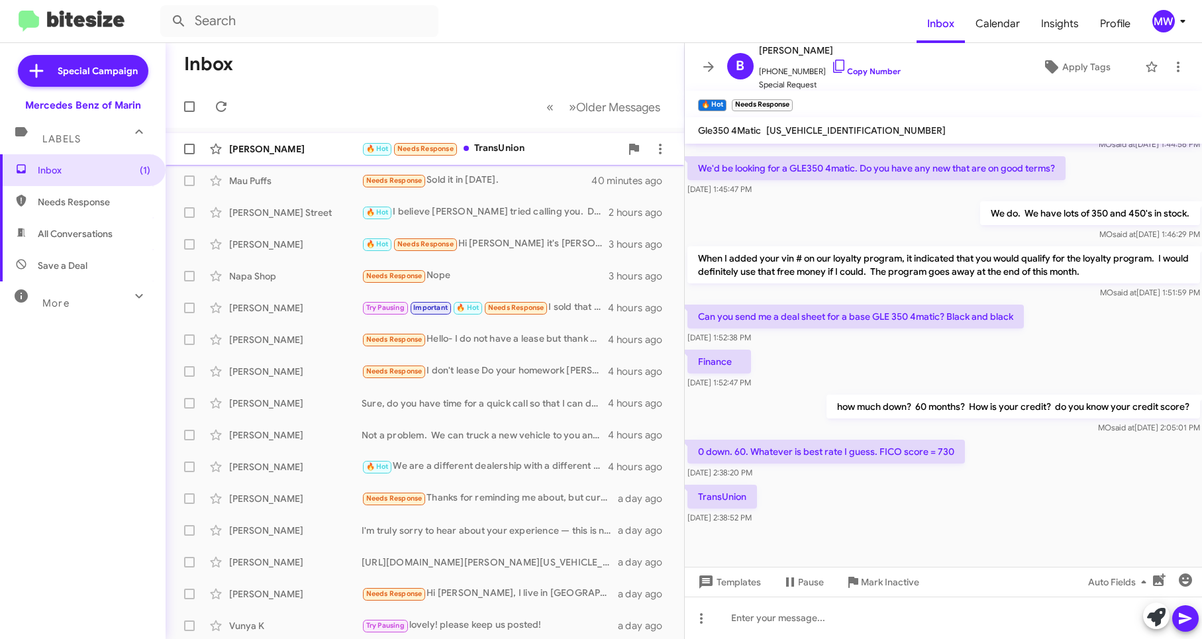
click at [503, 150] on div "🔥 Hot Needs Response TransUnion" at bounding box center [490, 148] width 259 height 15
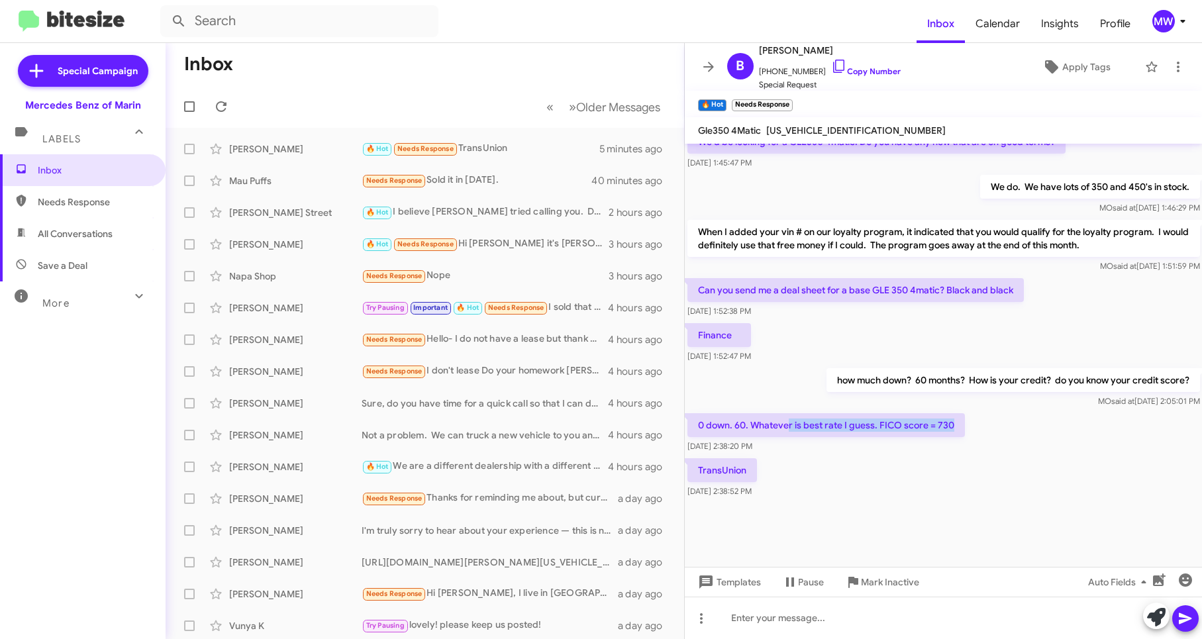
drag, startPoint x: 789, startPoint y: 424, endPoint x: 977, endPoint y: 432, distance: 187.6
click at [977, 432] on div "0 down. 60. Whatever is best rate I guess. FICO score = 730 Oct 14, 2025, 2:38:…" at bounding box center [944, 432] width 518 height 45
drag, startPoint x: 977, startPoint y: 432, endPoint x: 952, endPoint y: 450, distance: 29.9
click at [953, 448] on div "[DATE] 2:38:20 PM" at bounding box center [825, 446] width 277 height 13
drag, startPoint x: 768, startPoint y: 75, endPoint x: 807, endPoint y: 74, distance: 39.1
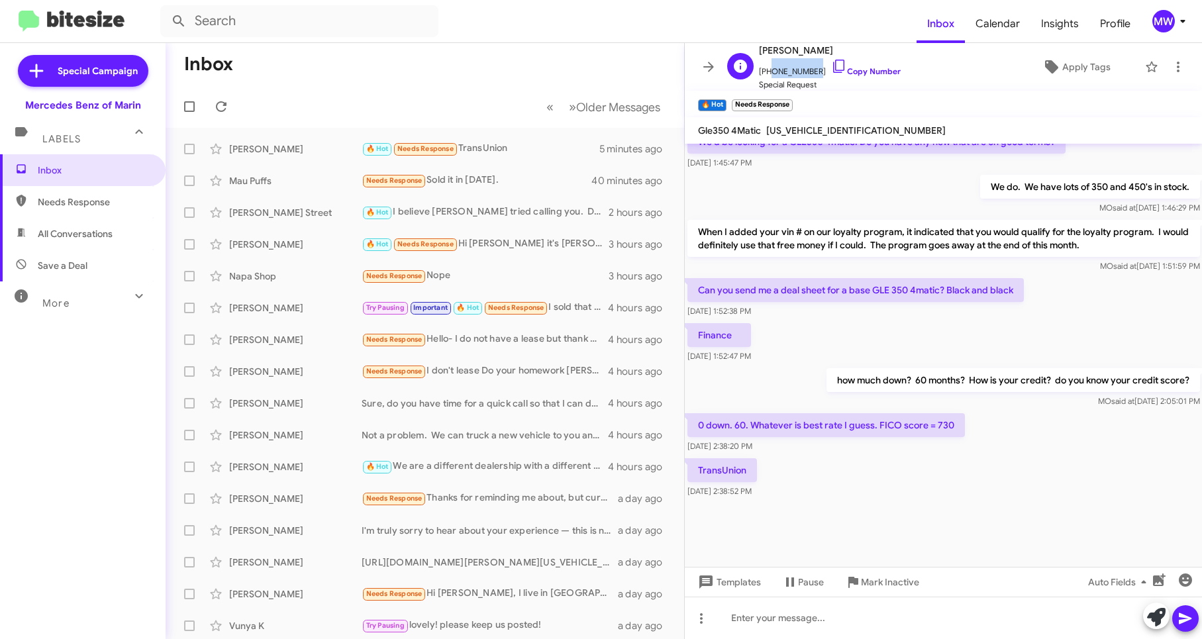
click at [807, 74] on span "+14155480762 Copy Number" at bounding box center [830, 68] width 142 height 20
copy span "4155480762"
drag, startPoint x: 855, startPoint y: 484, endPoint x: 906, endPoint y: 485, distance: 51.0
click at [856, 484] on div "TransUnion Oct 14, 2025, 2:38:52 PM" at bounding box center [944, 477] width 518 height 45
click at [926, 616] on div at bounding box center [944, 618] width 518 height 42
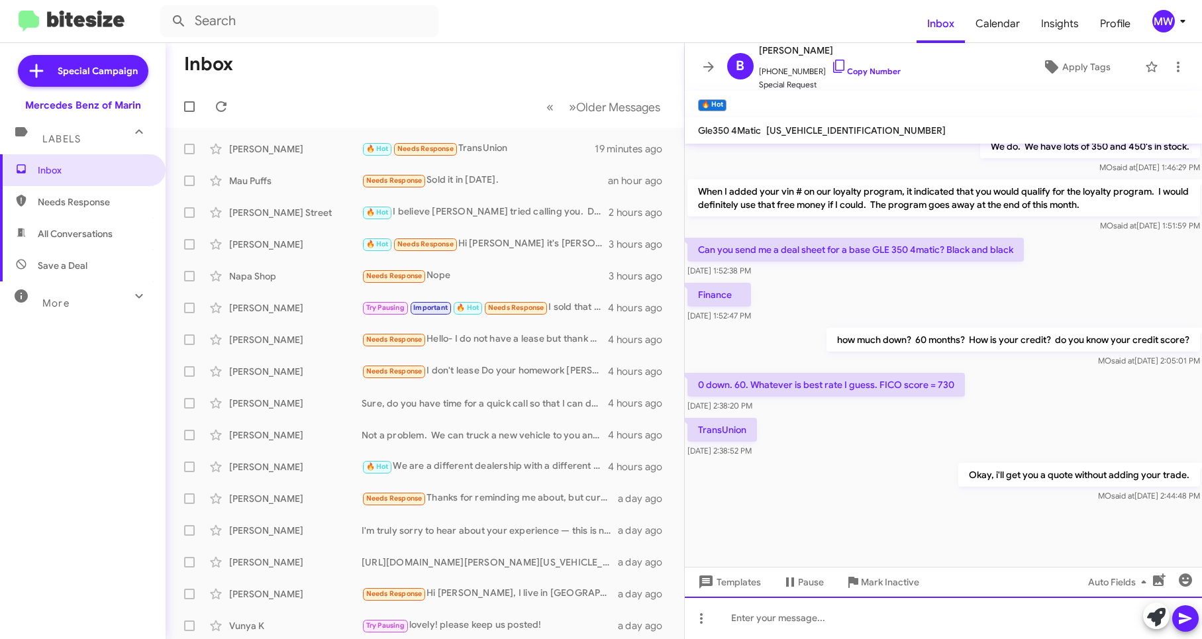
scroll to position [1771, 0]
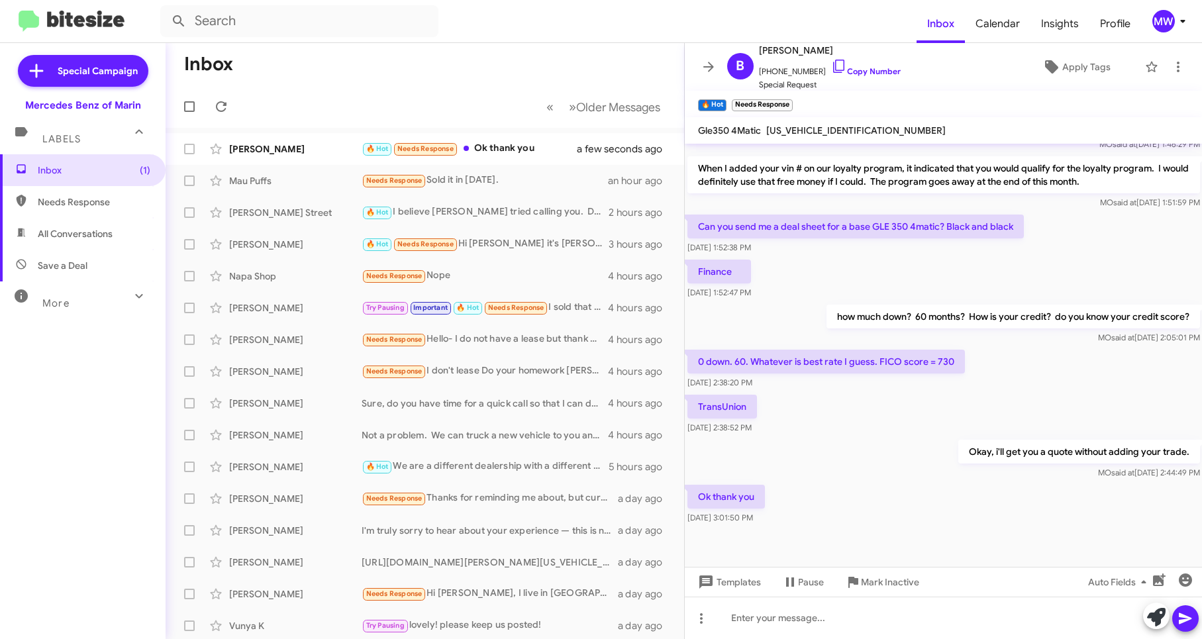
scroll to position [597, 0]
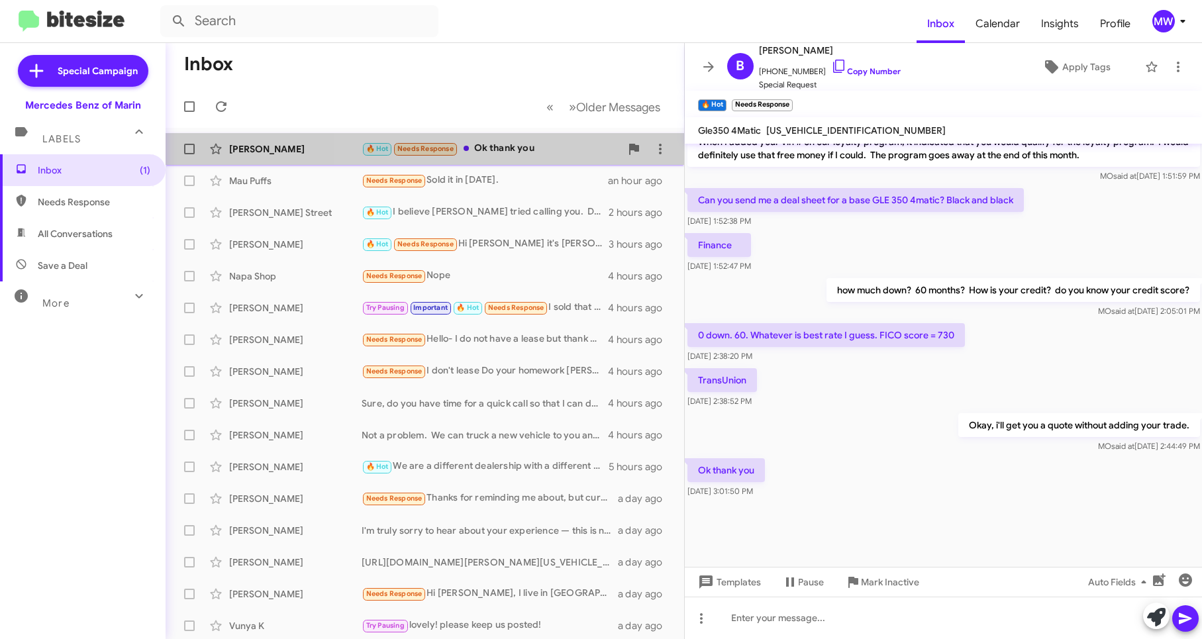
click at [551, 151] on div "🔥 Hot Needs Response Ok thank you" at bounding box center [490, 148] width 259 height 15
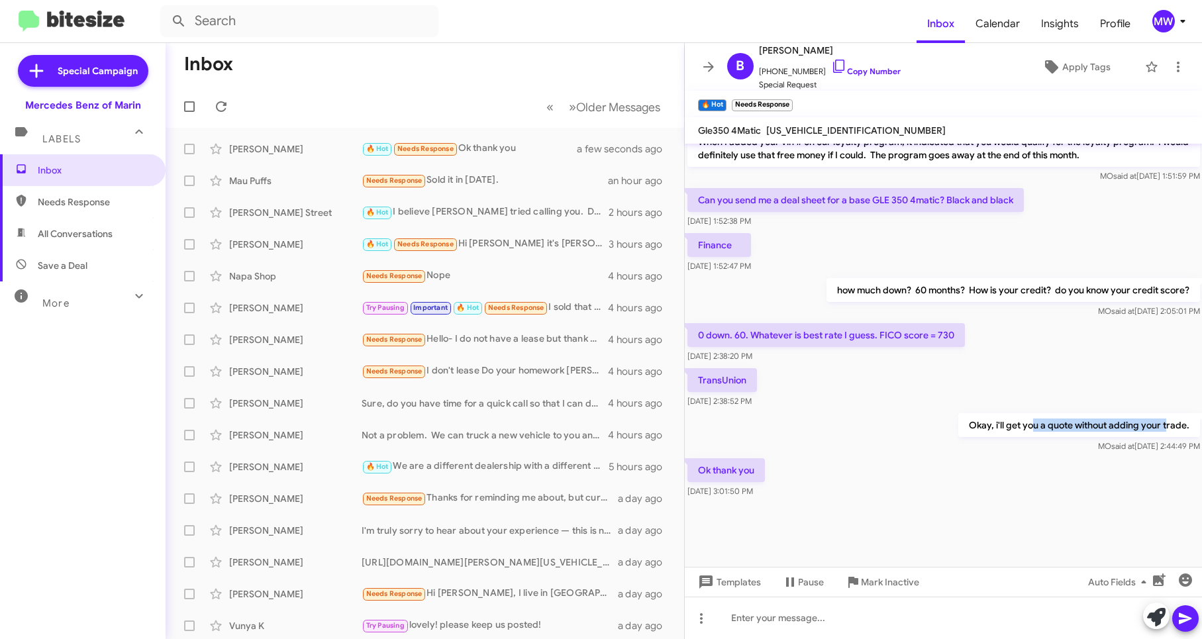
drag, startPoint x: 1024, startPoint y: 425, endPoint x: 1156, endPoint y: 426, distance: 132.4
click at [1156, 426] on p "Okay, i'll get you a quote without adding your trade." at bounding box center [1078, 425] width 242 height 24
drag, startPoint x: 1156, startPoint y: 426, endPoint x: 959, endPoint y: 471, distance: 202.4
click at [957, 450] on div "MO said at [DATE] 2:44:49 PM" at bounding box center [1078, 446] width 242 height 13
click at [934, 596] on div "Templates Pause Mark Inactive Auto Fields" at bounding box center [944, 582] width 518 height 30
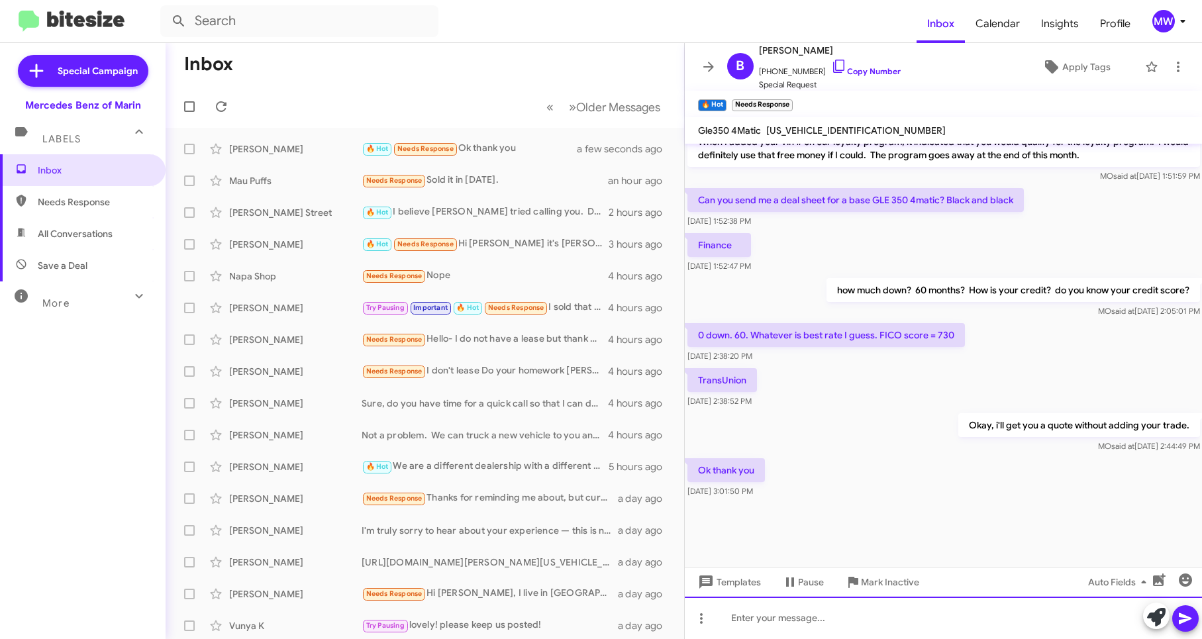
click at [942, 612] on div at bounding box center [944, 618] width 518 height 42
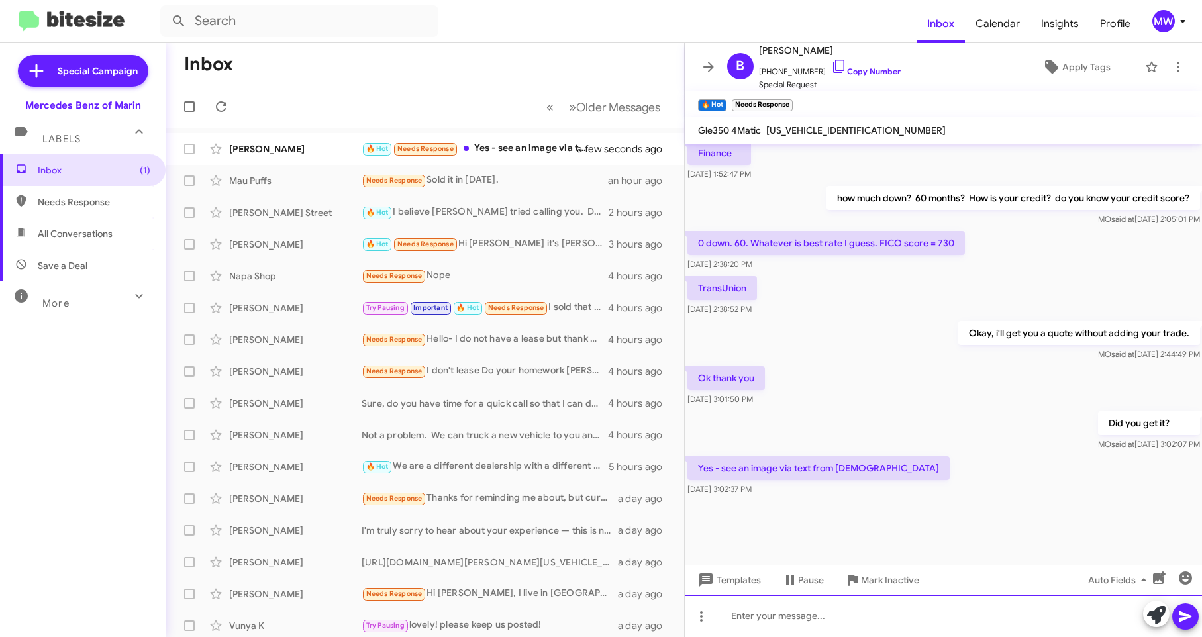
scroll to position [598, 0]
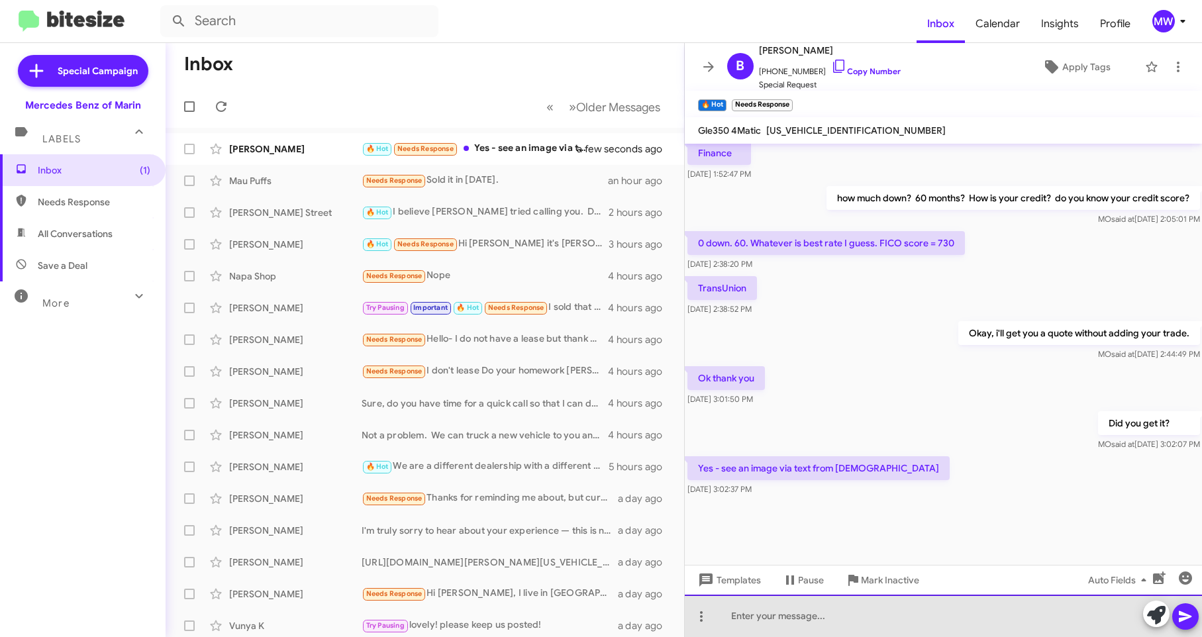
click at [879, 613] on div at bounding box center [944, 616] width 518 height 42
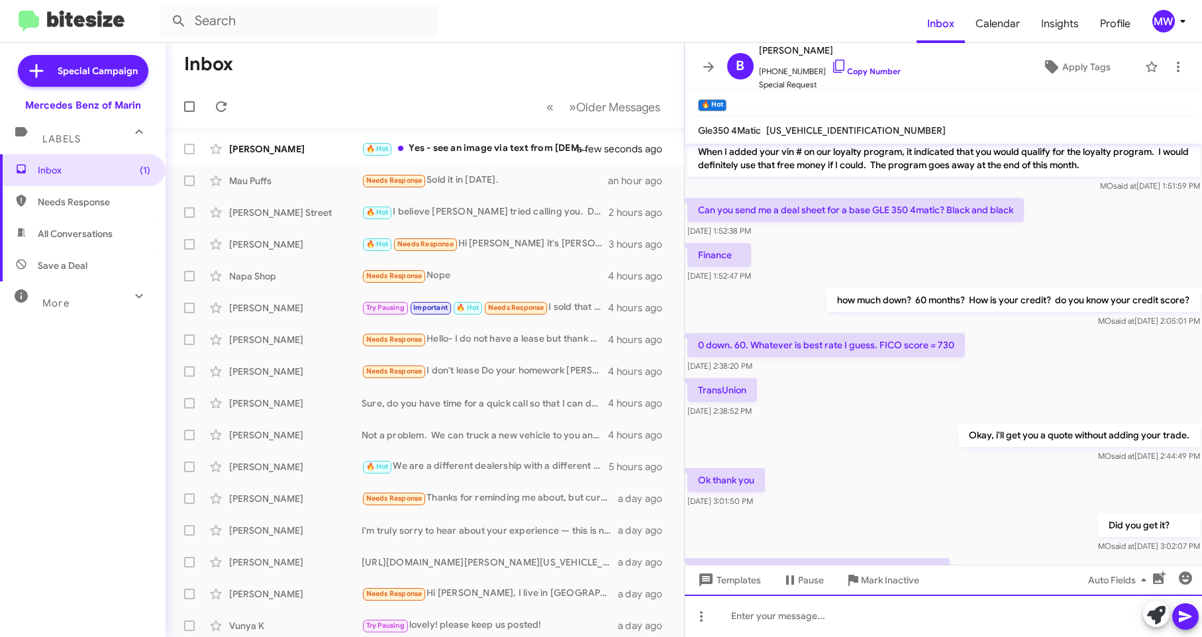
scroll to position [1953, 0]
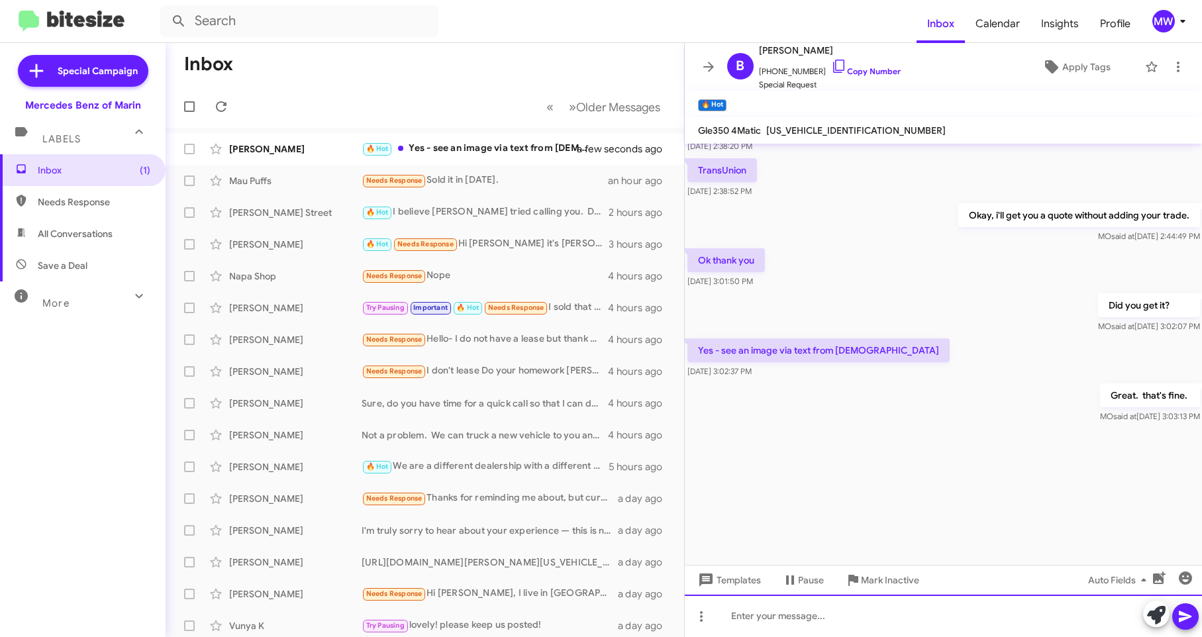
click at [956, 620] on div at bounding box center [944, 616] width 518 height 42
click at [508, 148] on div "🔥 Hot Yes - see an image via text from Mo" at bounding box center [490, 148] width 259 height 15
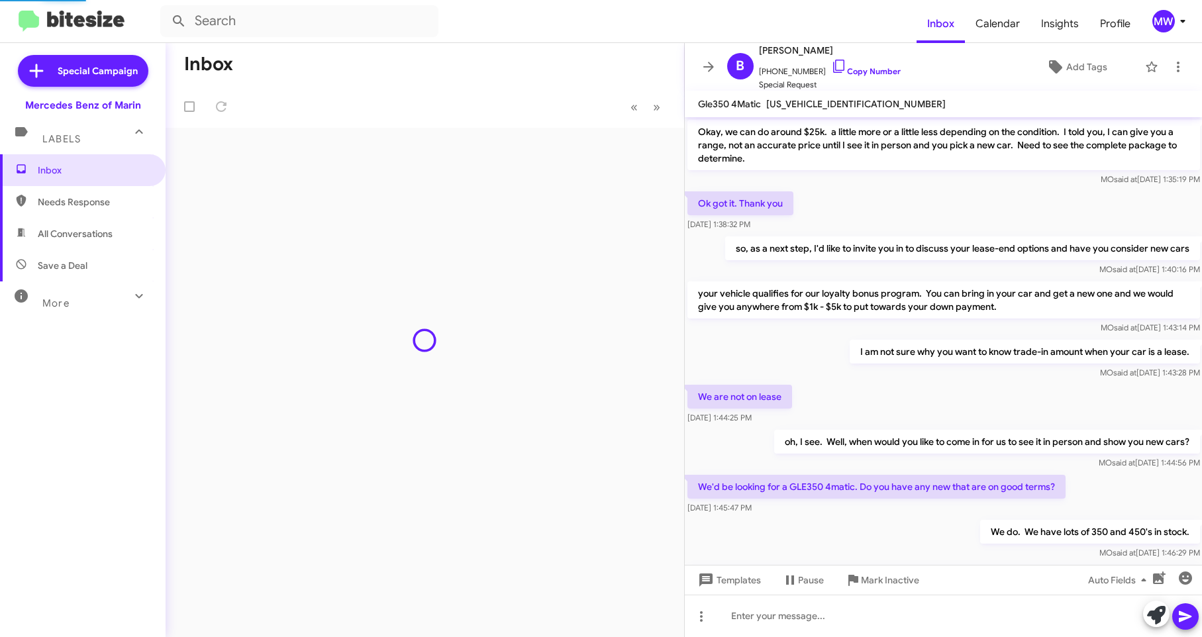
scroll to position [572, 0]
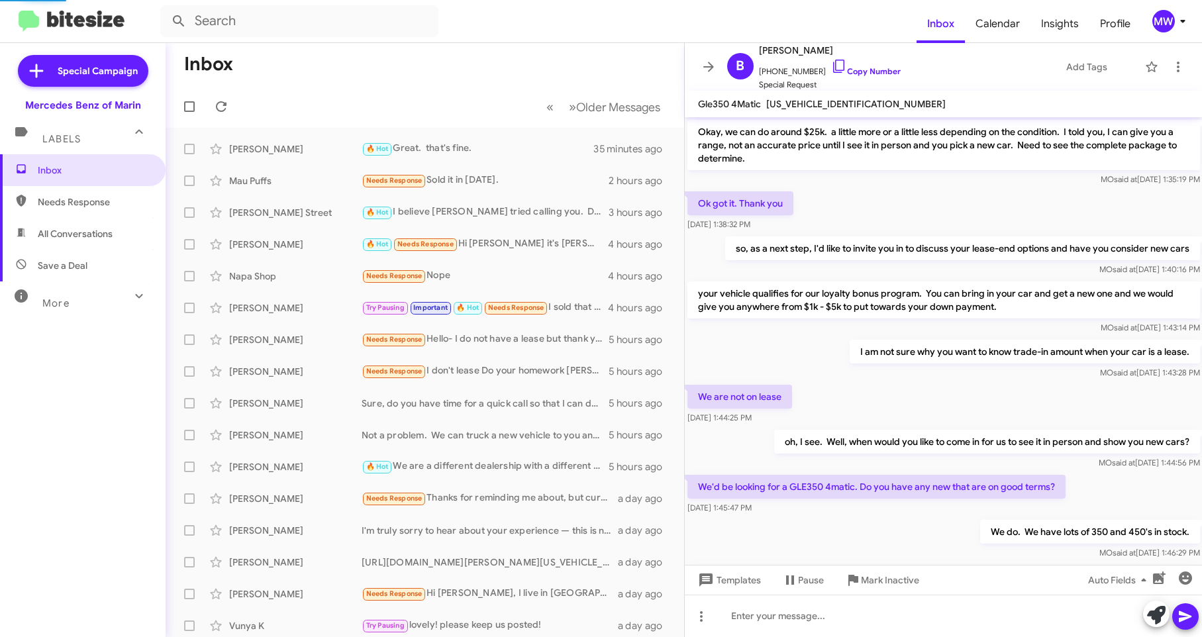
scroll to position [572, 0]
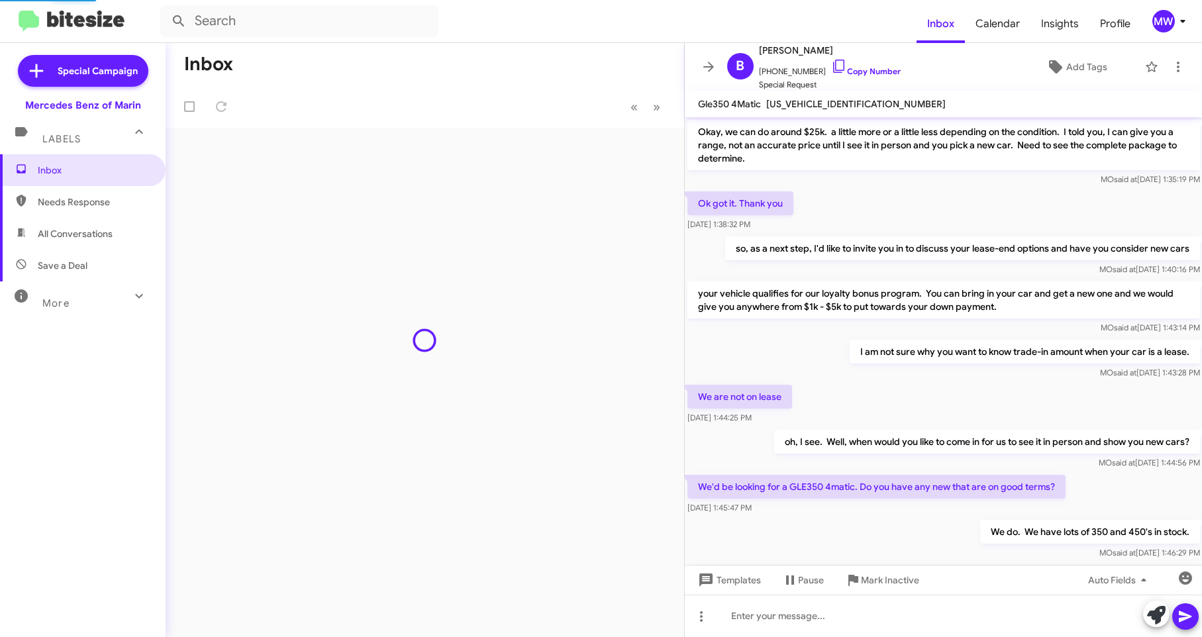
scroll to position [572, 0]
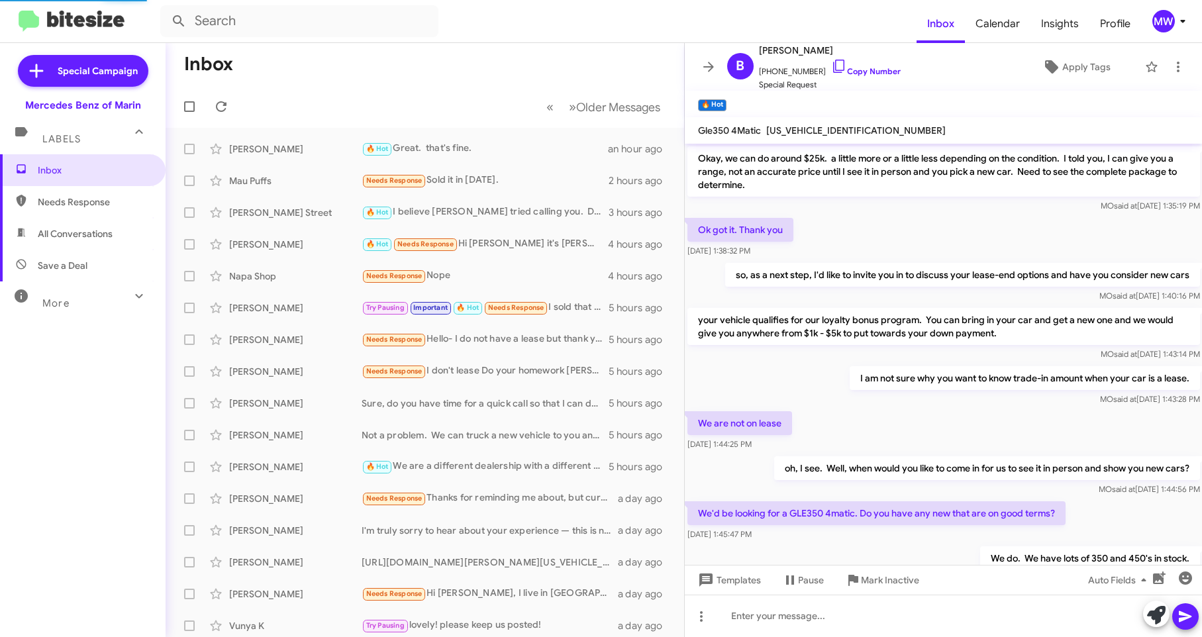
scroll to position [598, 0]
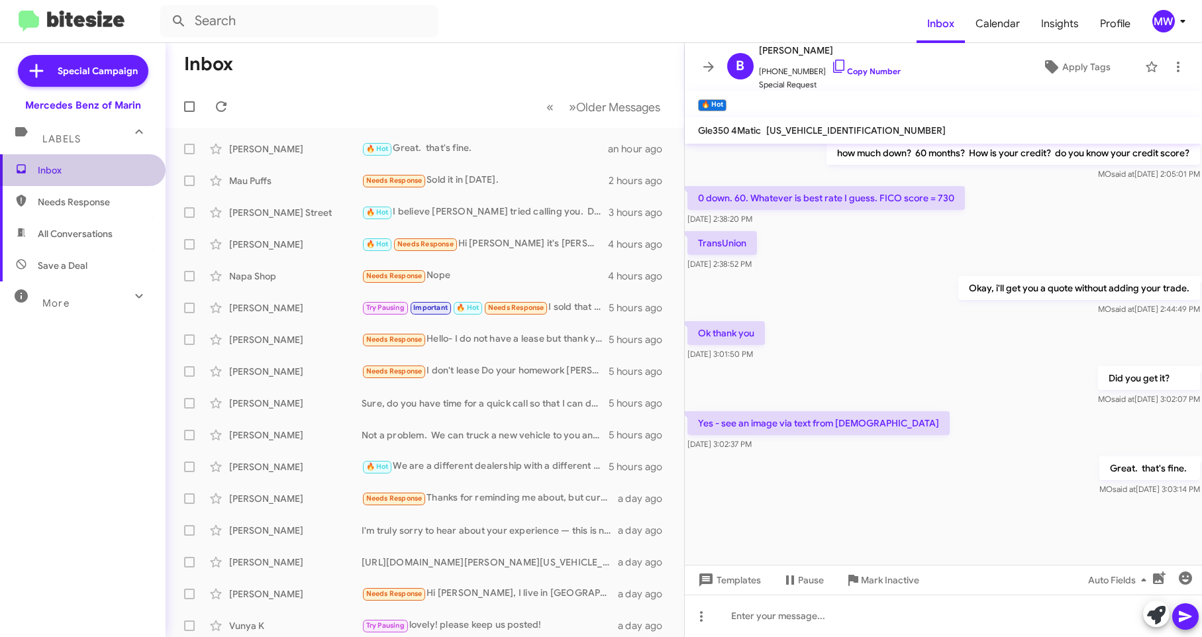
drag, startPoint x: 115, startPoint y: 167, endPoint x: 114, endPoint y: 201, distance: 33.1
click at [115, 167] on span "Inbox" at bounding box center [94, 170] width 113 height 13
